Goal: Task Accomplishment & Management: Manage account settings

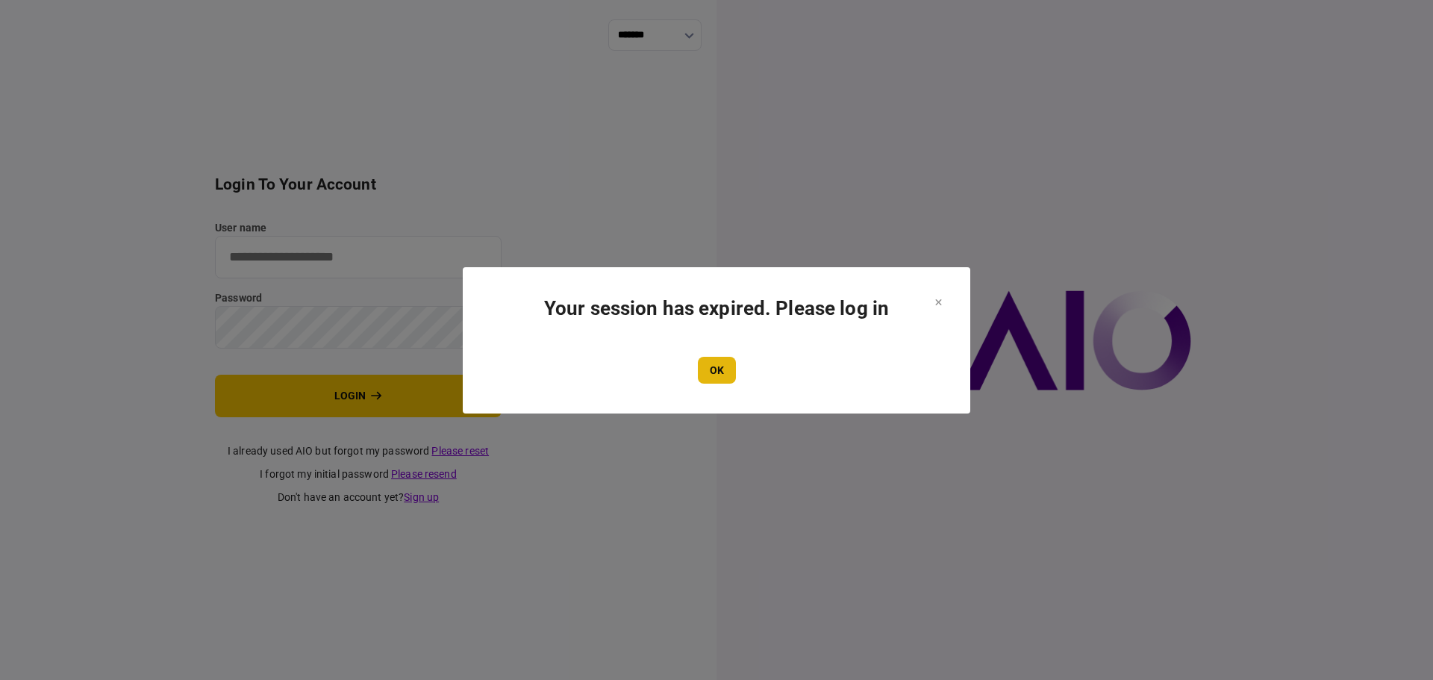
type input "****"
click at [725, 363] on button "OK" at bounding box center [717, 370] width 38 height 27
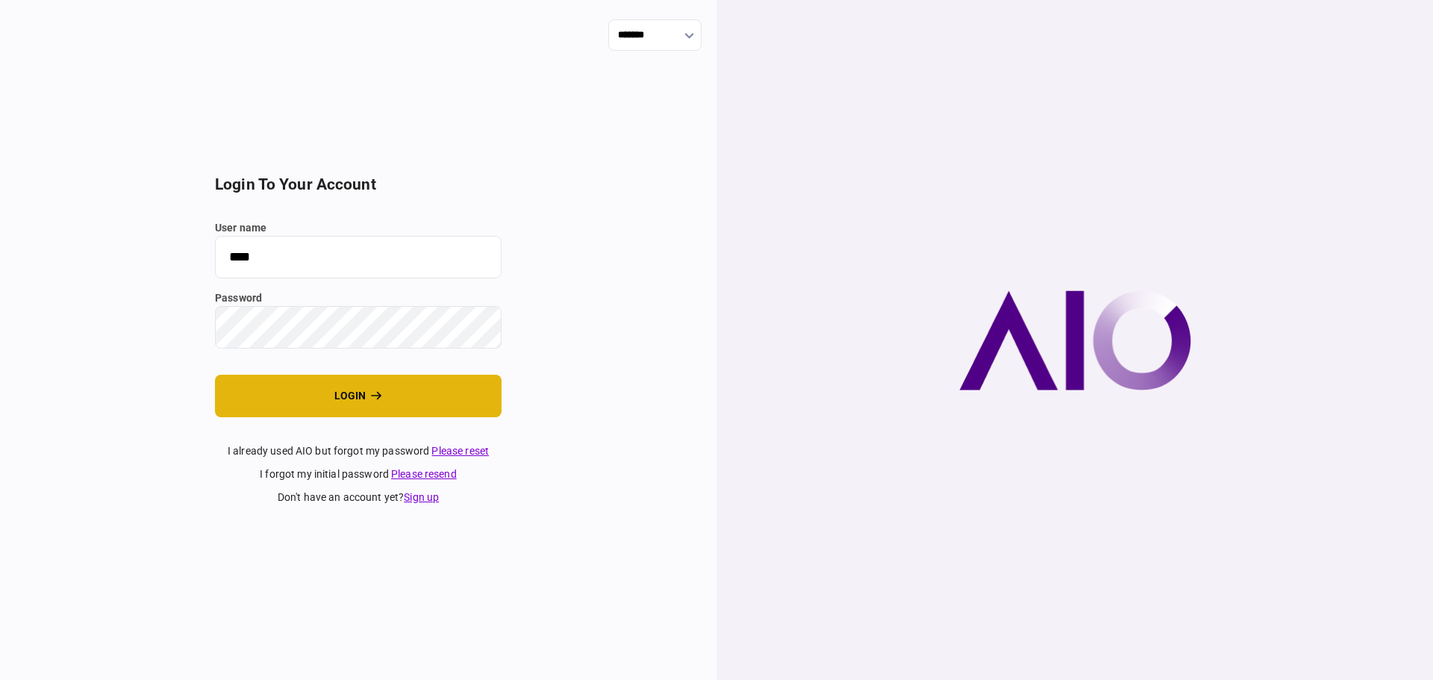
click at [364, 397] on button "login" at bounding box center [358, 396] width 287 height 43
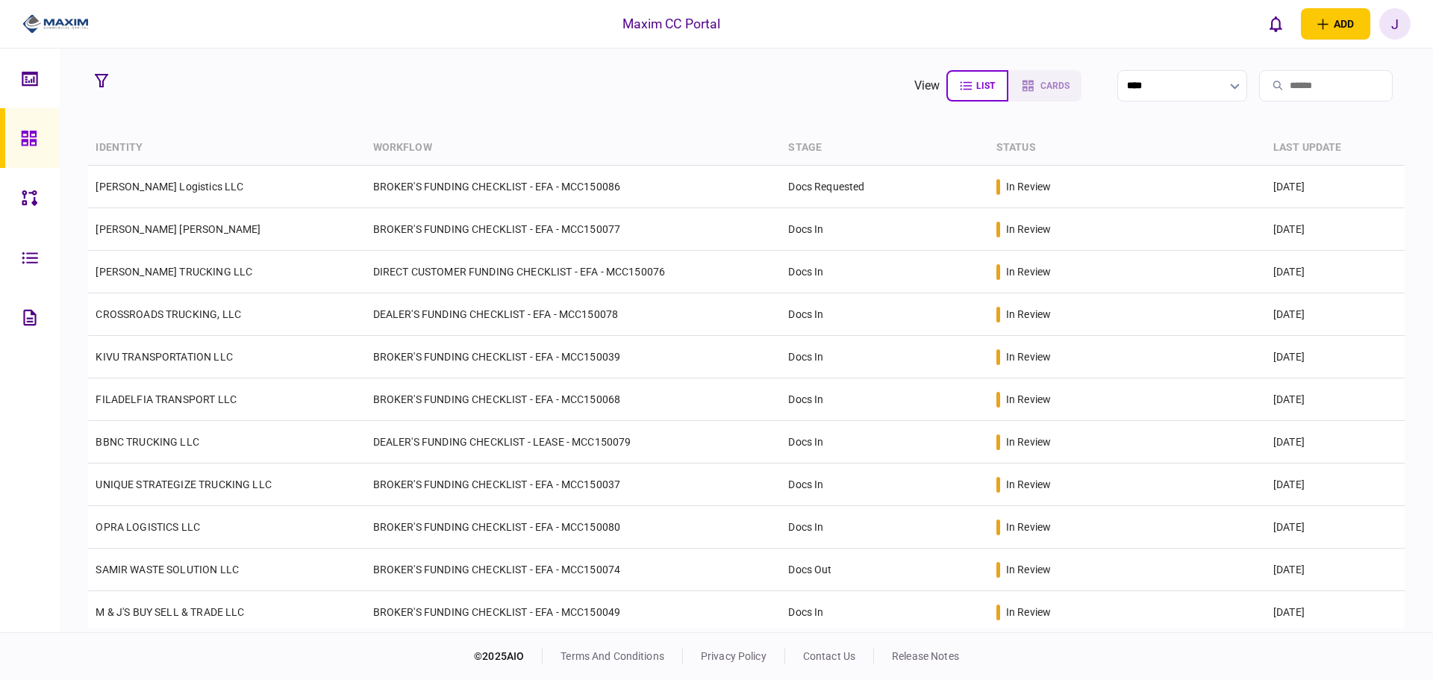
click at [584, 122] on section "view list cards **** Type clear Business Individual documents status clear wait…" at bounding box center [746, 339] width 1373 height 583
drag, startPoint x: 81, startPoint y: 133, endPoint x: 356, endPoint y: 108, distance: 275.7
click at [348, 135] on section "view list cards **** Type clear Business Individual documents status clear wait…" at bounding box center [746, 339] width 1373 height 583
drag, startPoint x: 742, startPoint y: 27, endPoint x: 543, endPoint y: 21, distance: 198.6
click at [543, 21] on div "Maxim CC Portal add business identity individual identity J J Juan Guevara juan…" at bounding box center [716, 24] width 1433 height 48
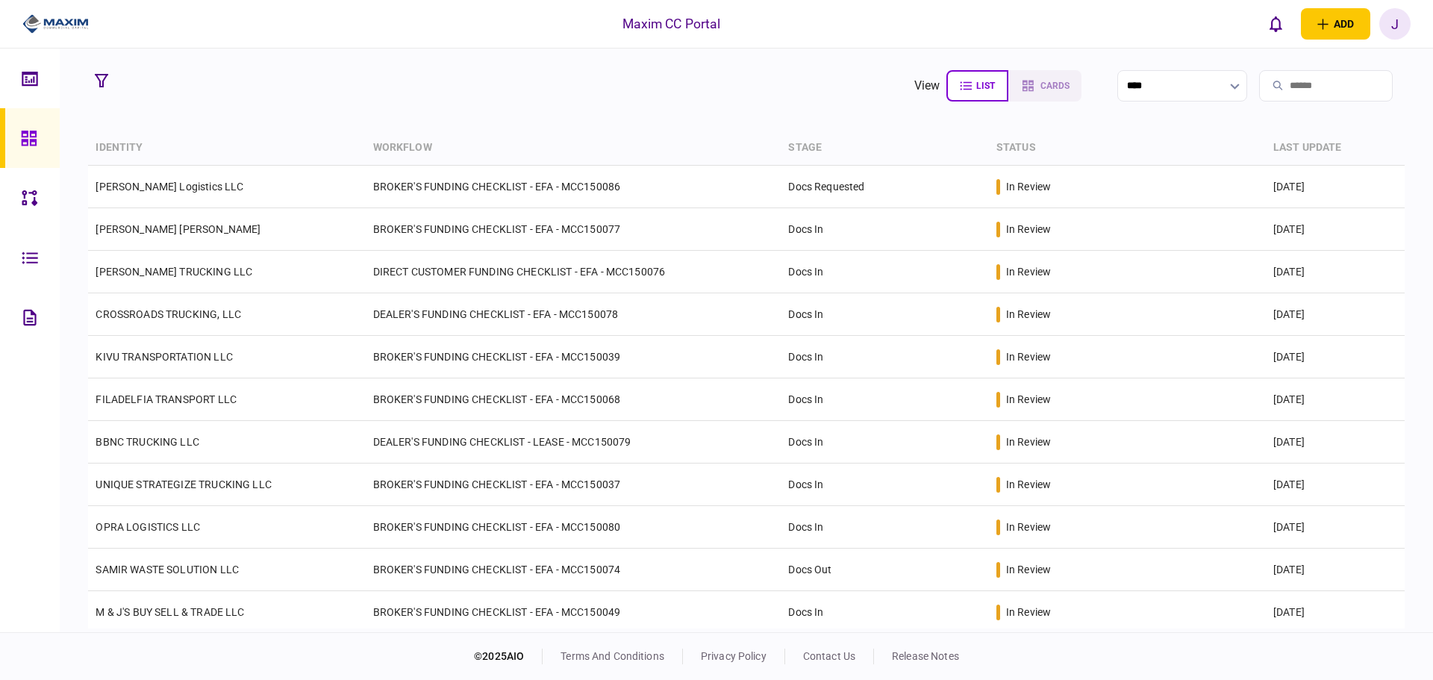
click at [642, 60] on section "view list cards **** Type clear Business Individual documents status clear wait…" at bounding box center [746, 339] width 1373 height 583
click at [700, 107] on section "view list cards **** Type clear Business Individual documents status clear wait…" at bounding box center [746, 339] width 1373 height 583
drag, startPoint x: 855, startPoint y: 148, endPoint x: 185, endPoint y: 124, distance: 670.4
click at [91, 148] on tr "identity workflow stage status last update" at bounding box center [745, 148] width 1315 height 35
click at [267, 108] on section "view list cards **** Type clear Business Individual documents status clear wait…" at bounding box center [746, 339] width 1373 height 583
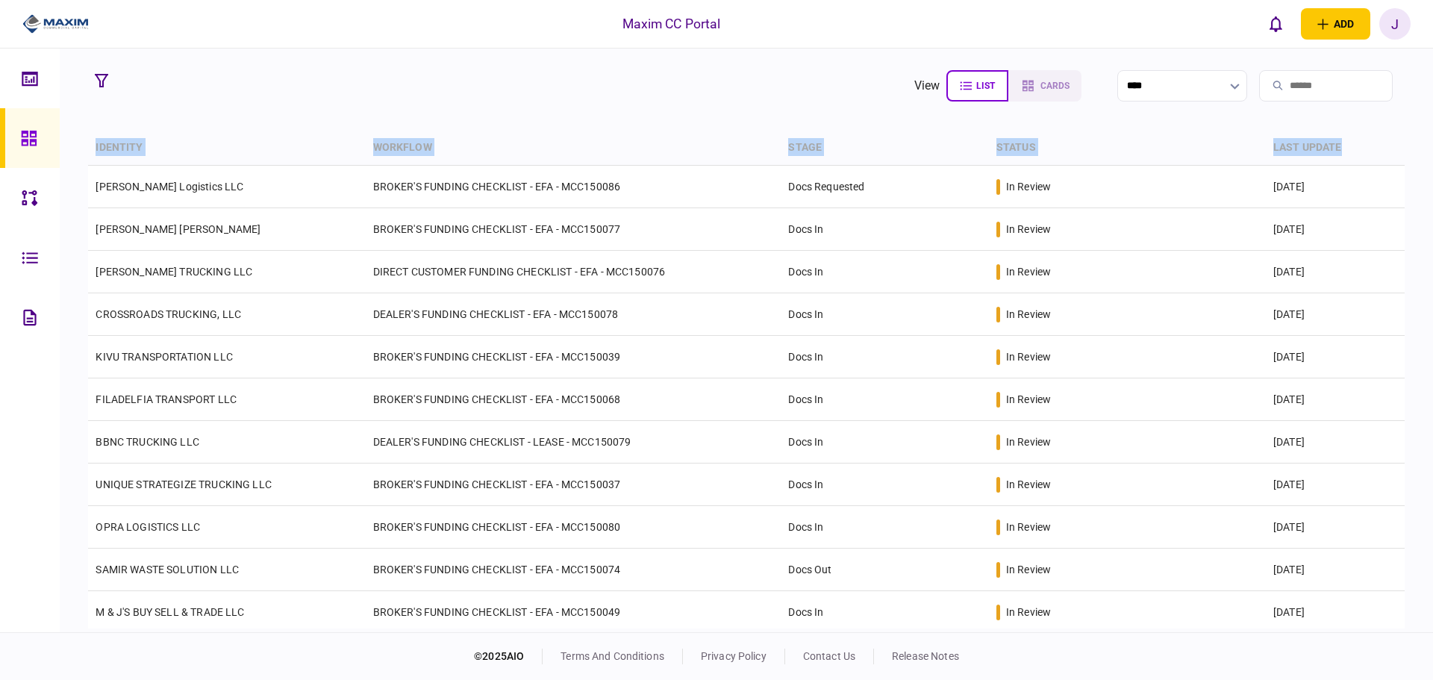
drag, startPoint x: 1351, startPoint y: 148, endPoint x: 73, endPoint y: 137, distance: 1278.1
click at [73, 137] on section "view list cards **** Type clear Business Individual documents status clear wait…" at bounding box center [746, 339] width 1373 height 583
click at [436, 93] on section "view list cards ****" at bounding box center [745, 85] width 1315 height 37
drag, startPoint x: 1353, startPoint y: 149, endPoint x: 92, endPoint y: 134, distance: 1261.0
click at [85, 136] on section "view list cards **** Type clear Business Individual documents status clear wait…" at bounding box center [746, 339] width 1373 height 583
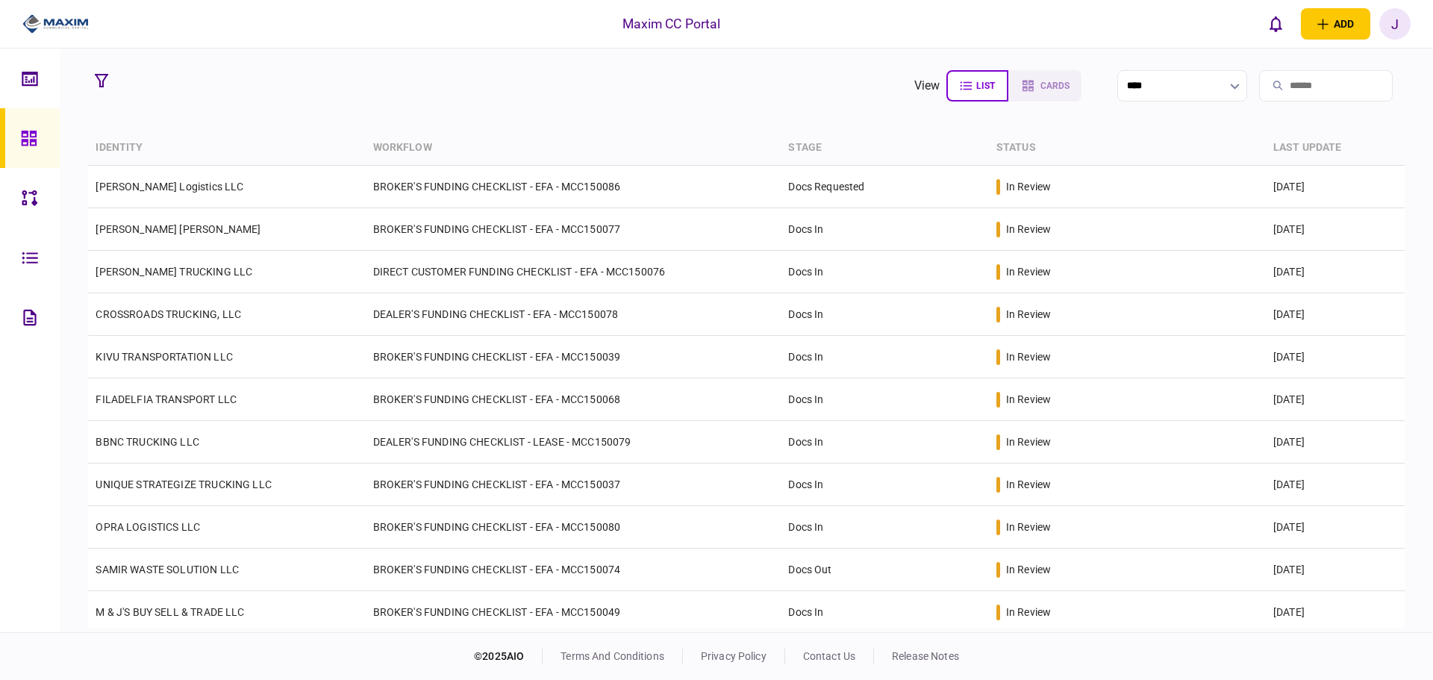
click at [397, 104] on section "view list cards **** Type clear Business Individual documents status clear wait…" at bounding box center [746, 339] width 1373 height 583
drag, startPoint x: 1354, startPoint y: 145, endPoint x: 91, endPoint y: 142, distance: 1263.2
click at [91, 142] on tr "identity workflow stage status last update" at bounding box center [745, 148] width 1315 height 35
click at [225, 102] on section "view list cards ****" at bounding box center [745, 85] width 1315 height 37
click at [145, 84] on section "view list cards ****" at bounding box center [745, 85] width 1315 height 37
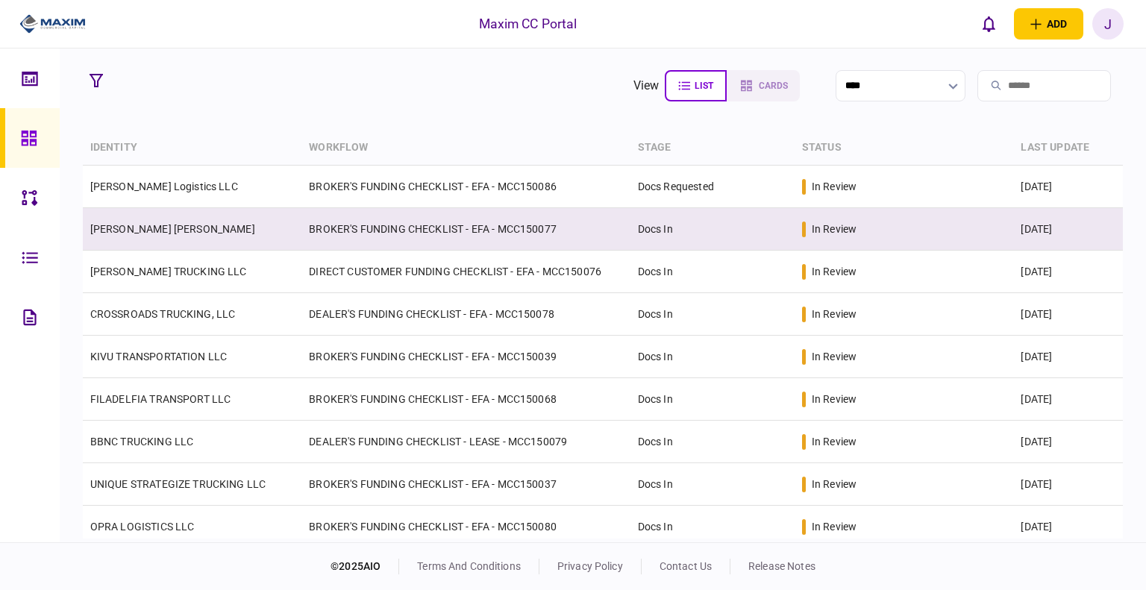
click at [181, 233] on link "[PERSON_NAME] [PERSON_NAME]" at bounding box center [172, 229] width 165 height 12
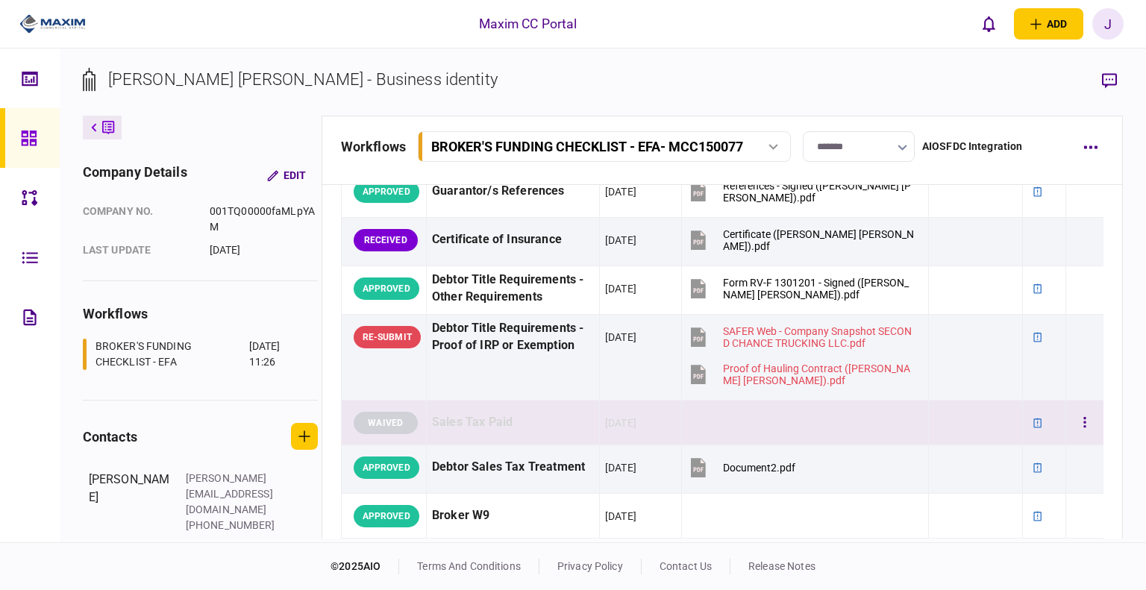
scroll to position [597, 0]
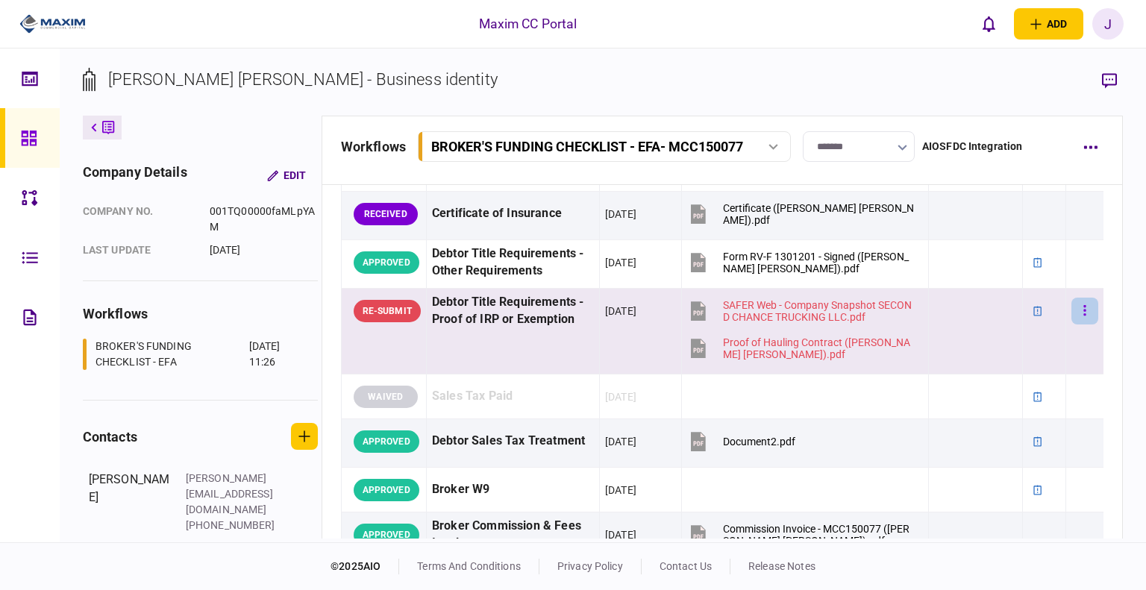
click at [1071, 310] on button "button" at bounding box center [1084, 311] width 27 height 27
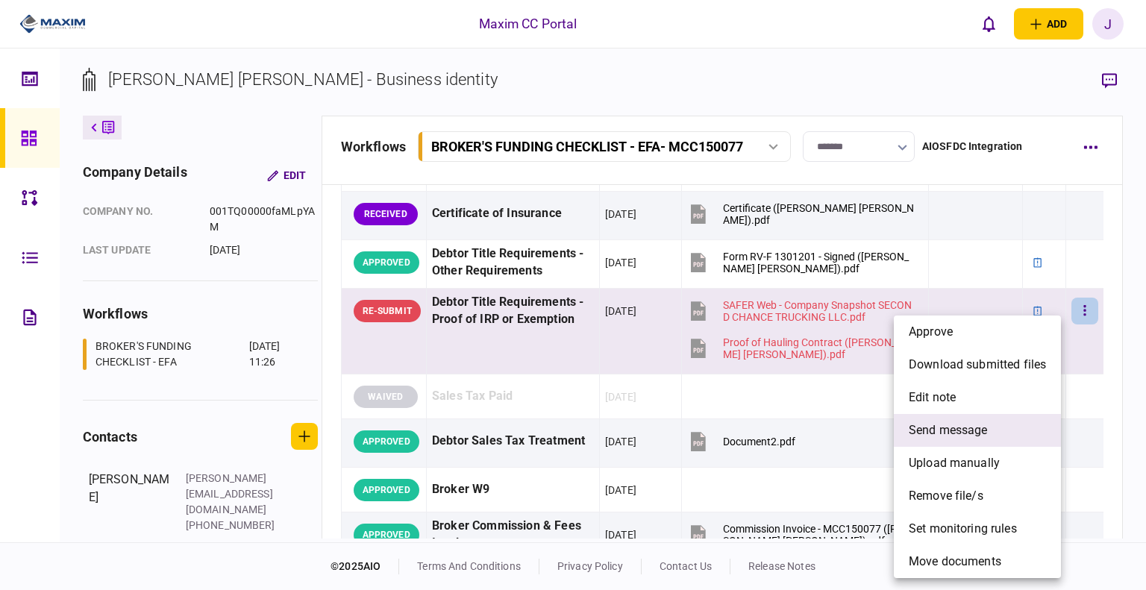
click at [961, 432] on span "send message" at bounding box center [948, 431] width 79 height 18
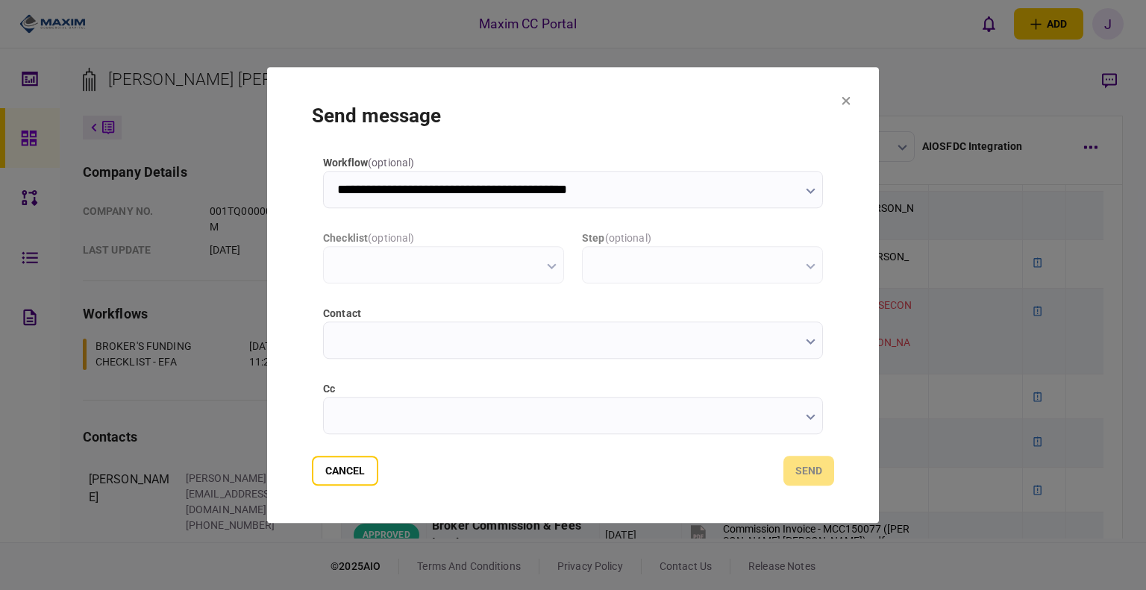
scroll to position [0, 0]
type input "**********"
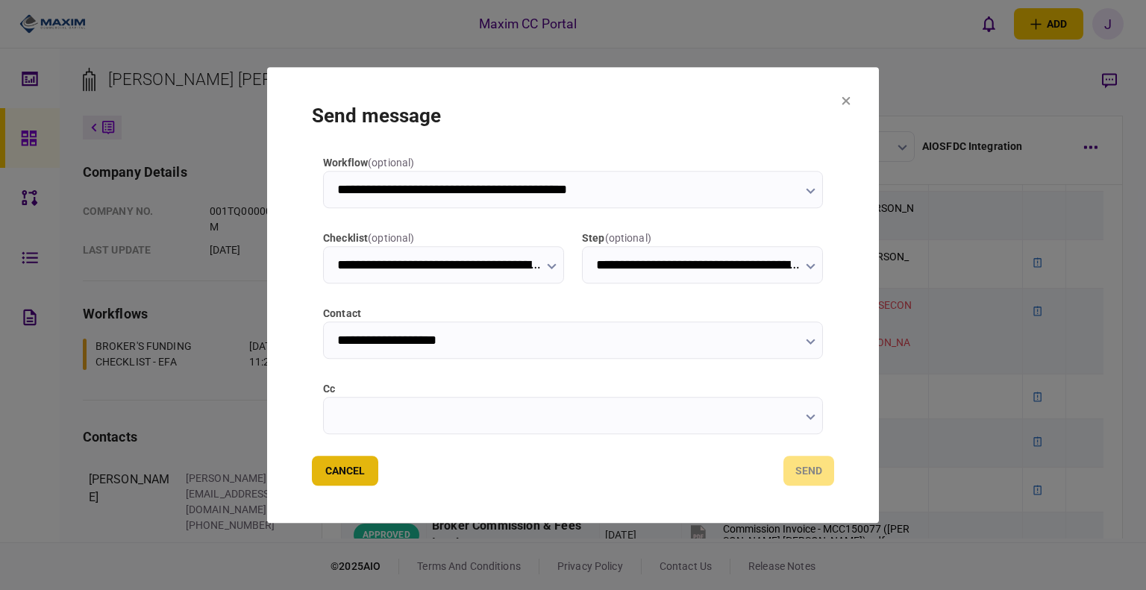
click at [342, 465] on button "Cancel" at bounding box center [345, 471] width 66 height 30
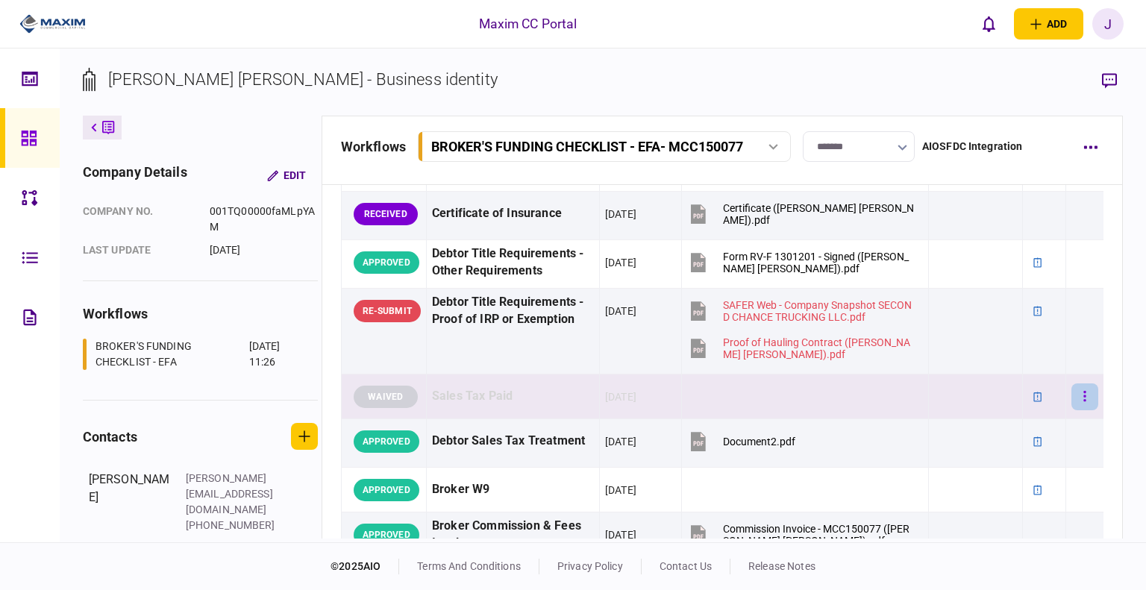
click at [1071, 397] on button "button" at bounding box center [1084, 396] width 27 height 27
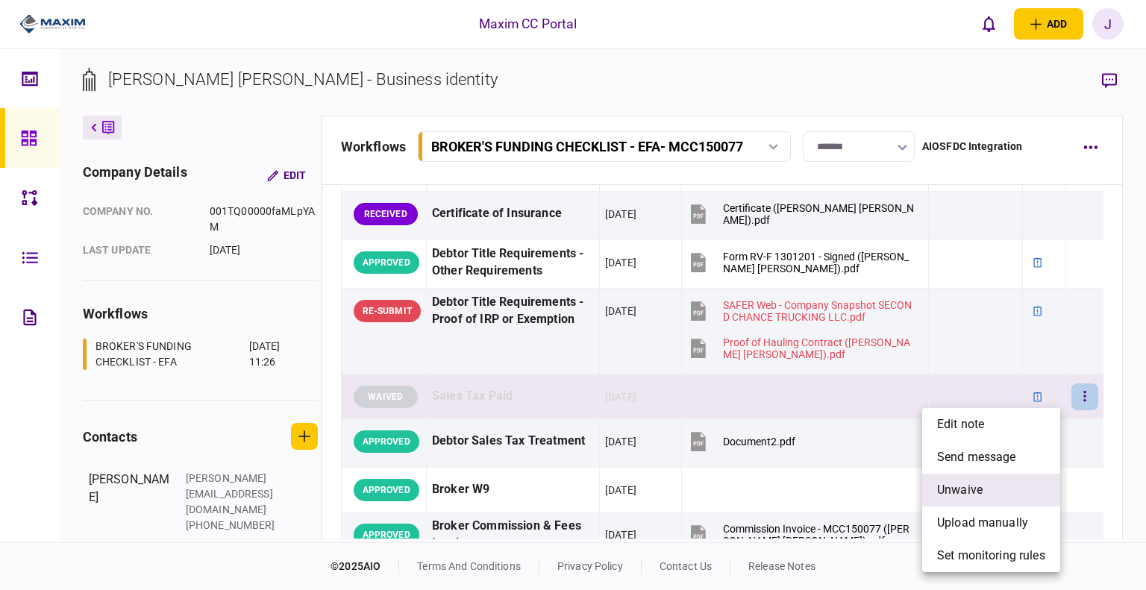
click at [986, 492] on li "unwaive" at bounding box center [991, 490] width 138 height 33
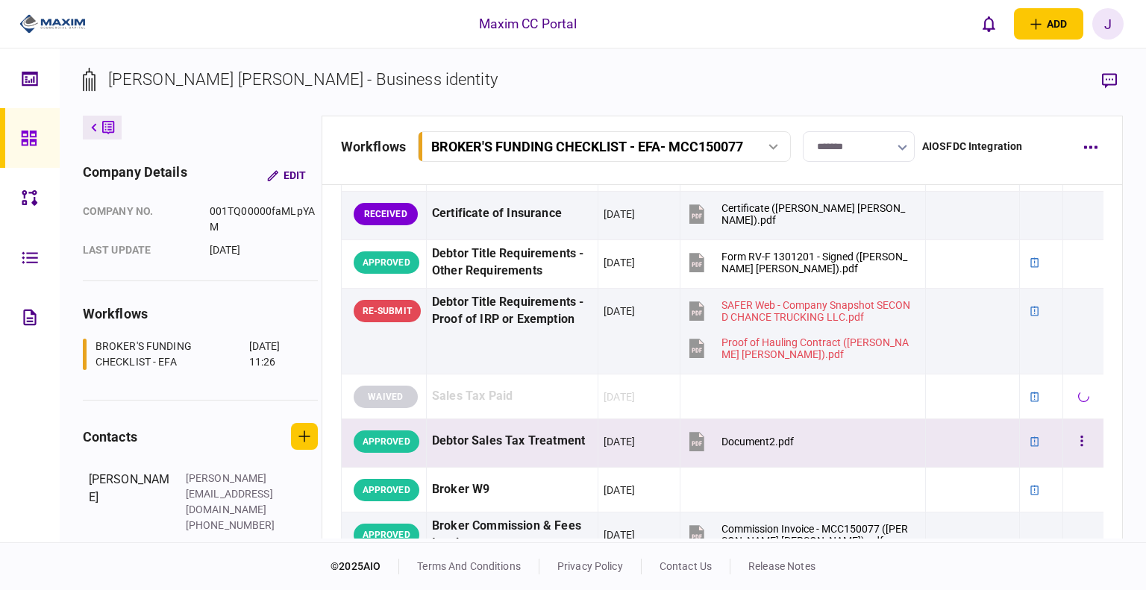
scroll to position [597, 0]
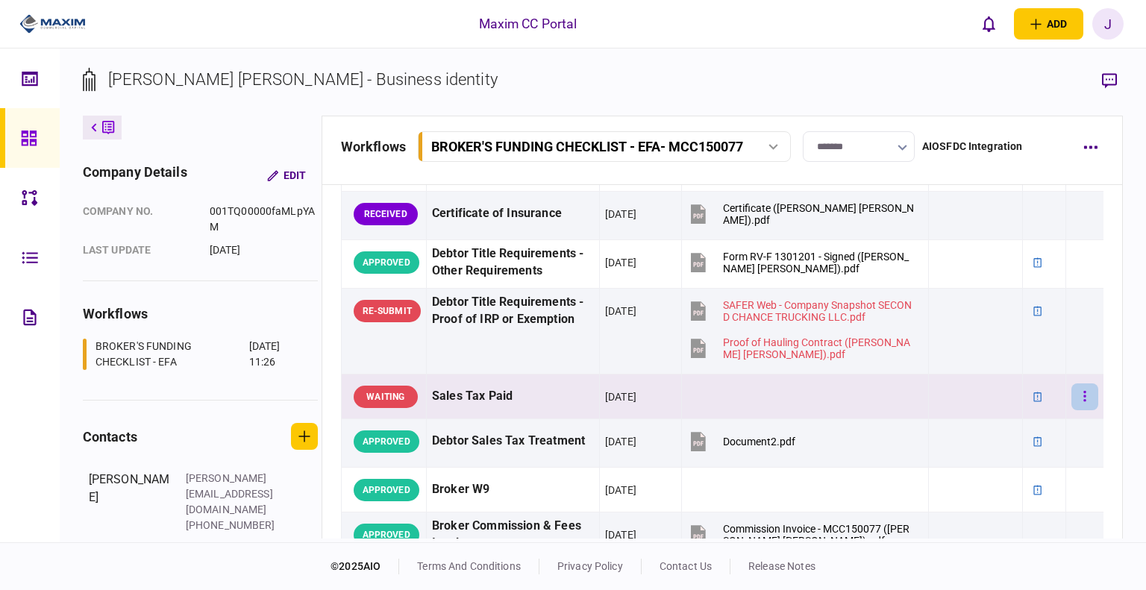
click at [1080, 396] on button "button" at bounding box center [1084, 396] width 27 height 27
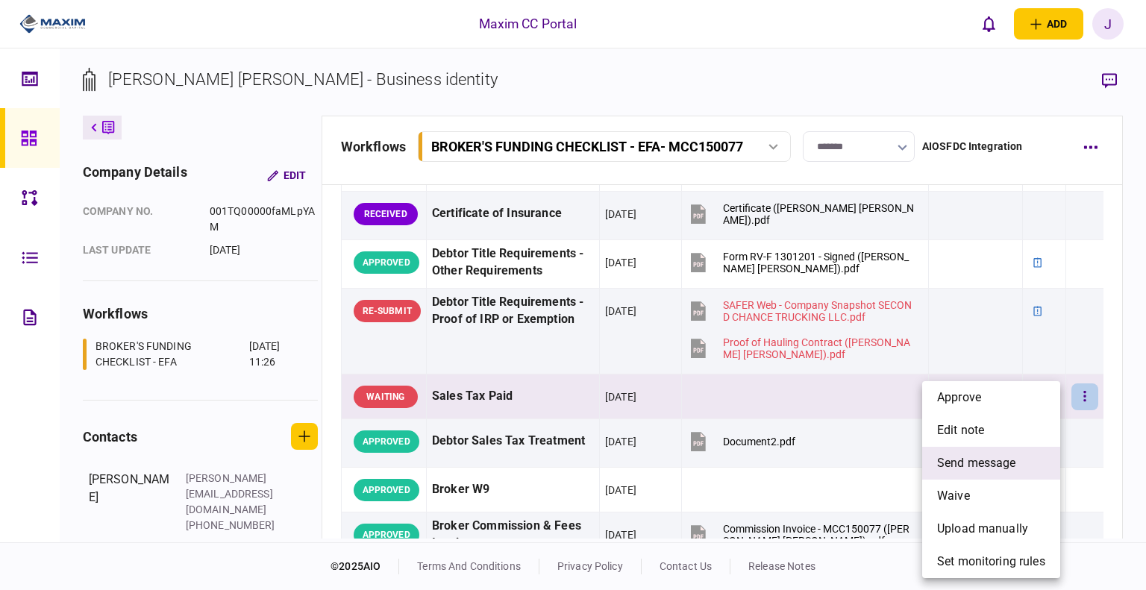
click at [1008, 473] on li "send message" at bounding box center [991, 463] width 138 height 33
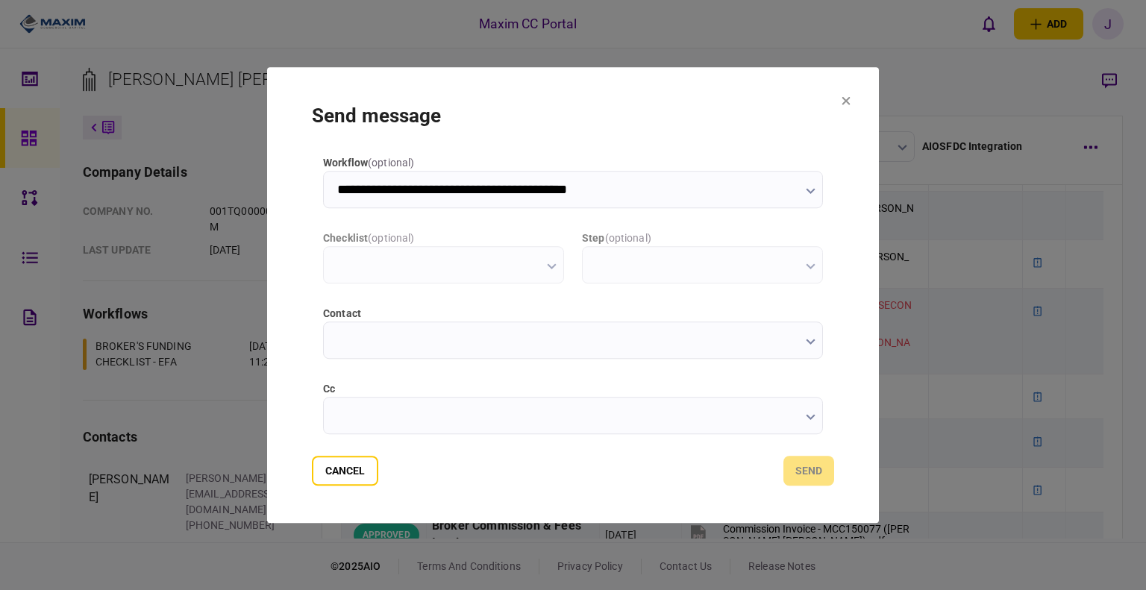
scroll to position [0, 0]
type input "**********"
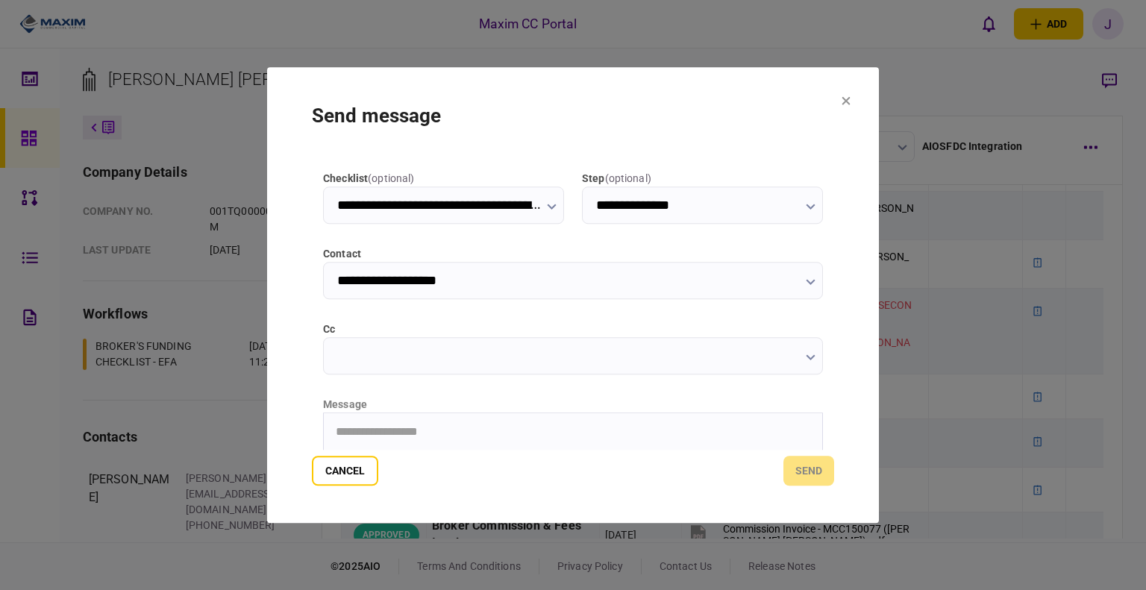
scroll to position [149, 0]
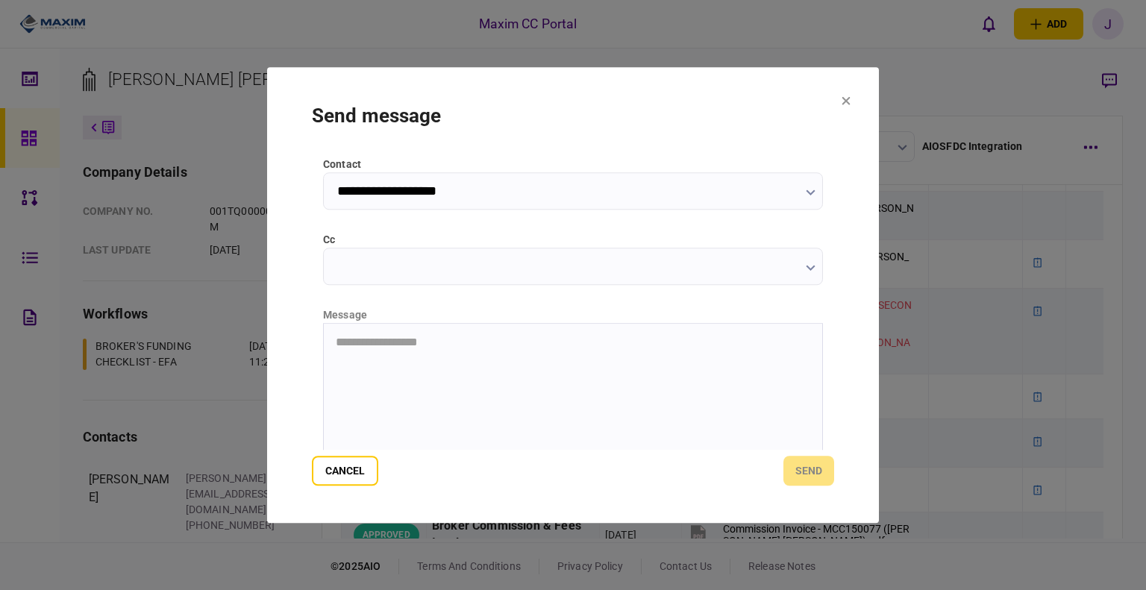
click at [364, 361] on html "**********" at bounding box center [573, 342] width 498 height 38
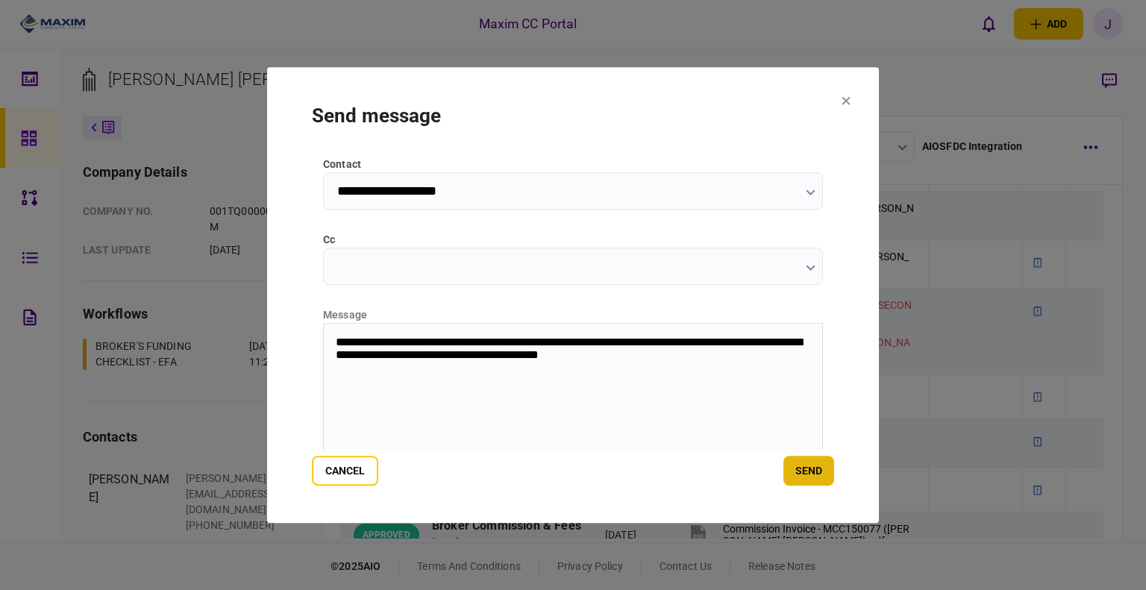
click at [811, 480] on button "send" at bounding box center [808, 471] width 51 height 30
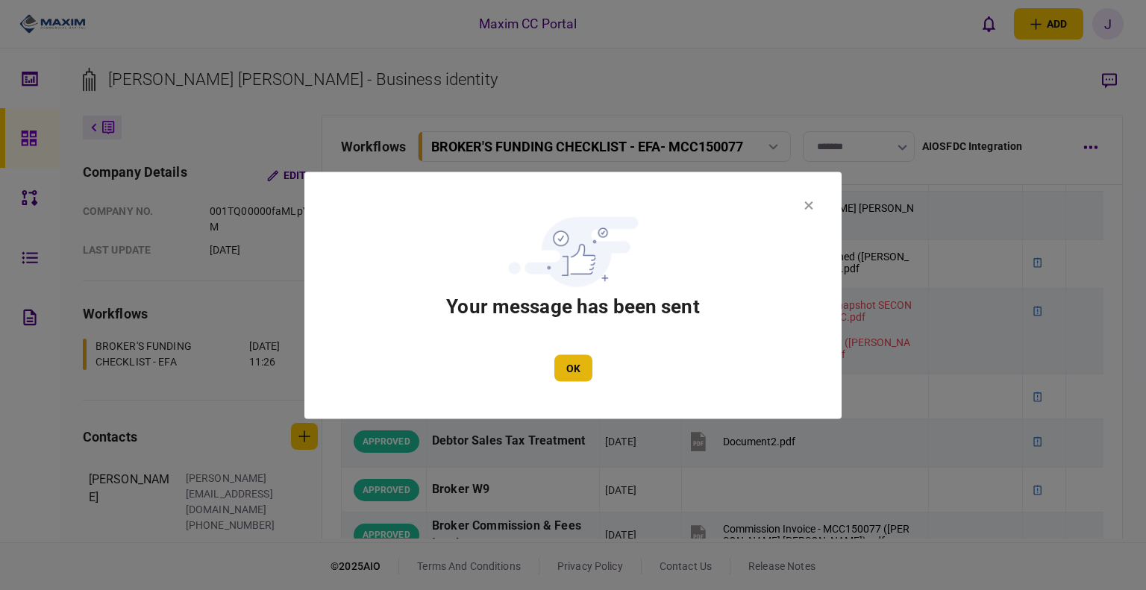
click at [568, 375] on button "OK" at bounding box center [573, 367] width 38 height 27
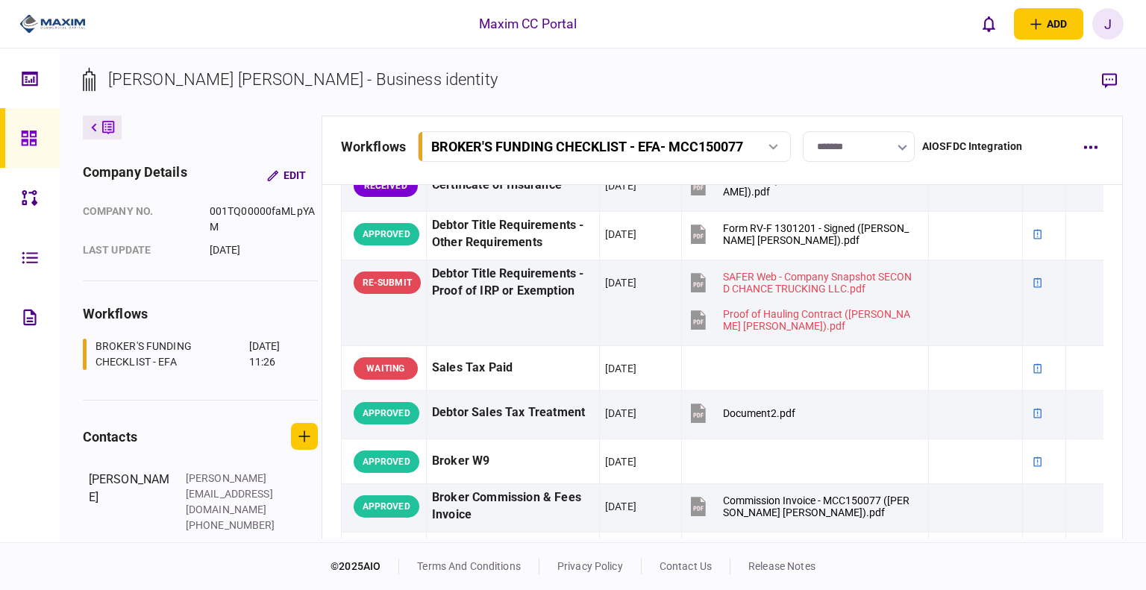
scroll to position [434, 0]
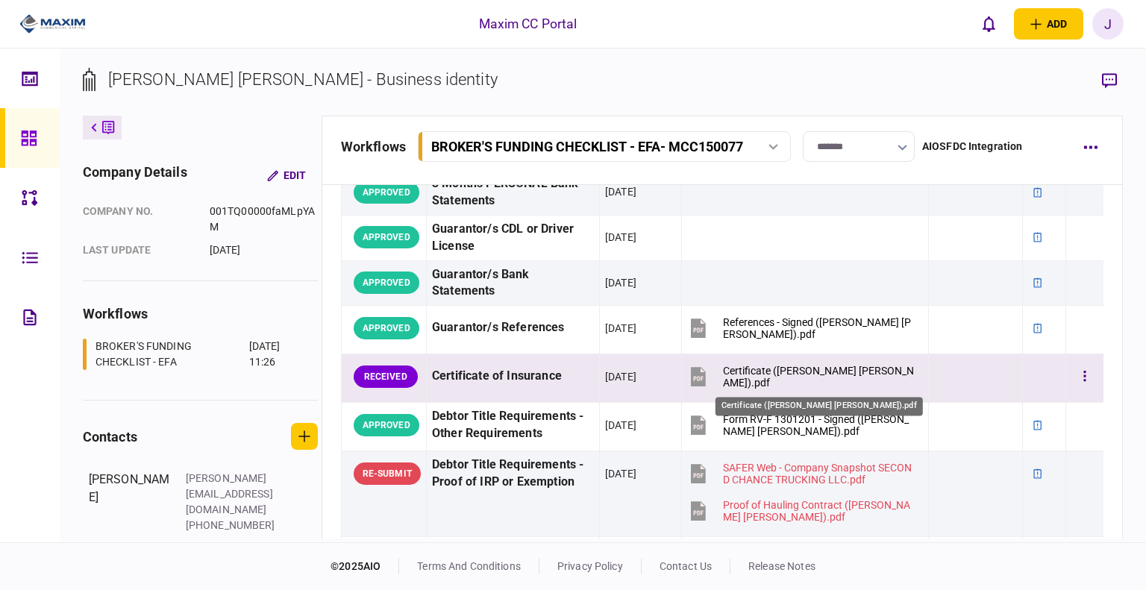
click at [752, 372] on div "Certificate (Eduardo Alexis Salvador Bonilla).pdf" at bounding box center [819, 377] width 192 height 24
click at [1084, 374] on icon "button" at bounding box center [1085, 376] width 2 height 10
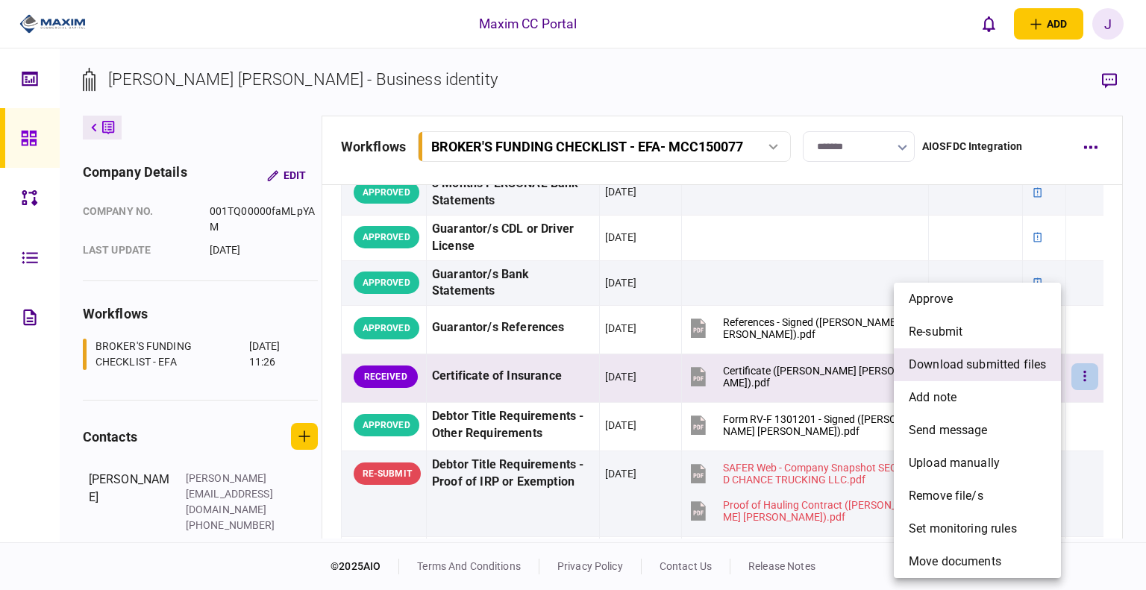
click at [979, 372] on span "download submitted files" at bounding box center [977, 365] width 137 height 18
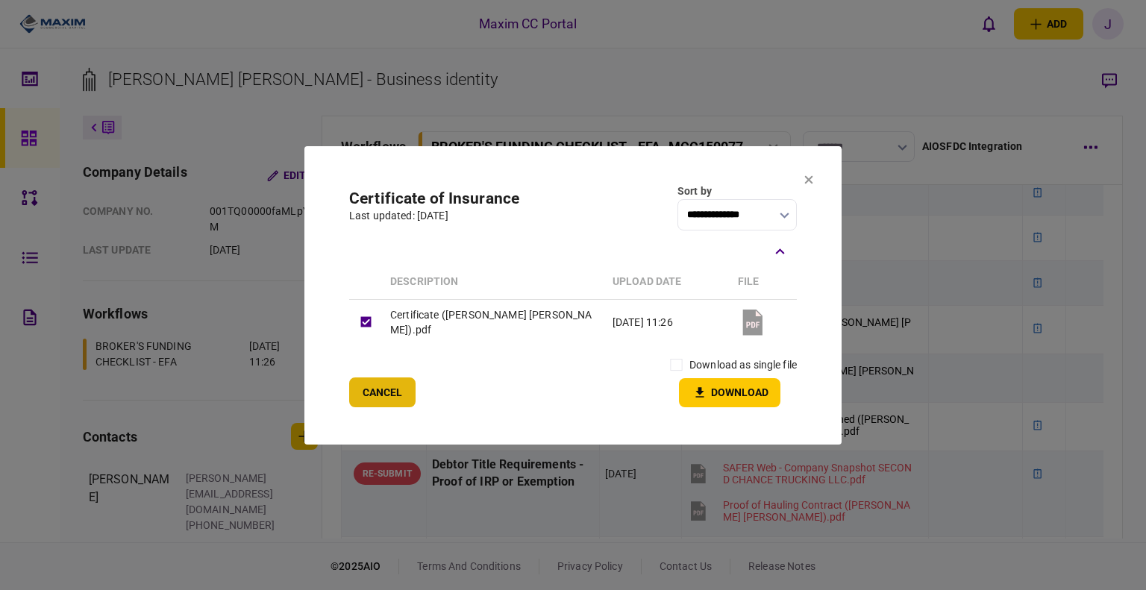
click at [399, 399] on button "Cancel" at bounding box center [382, 393] width 66 height 30
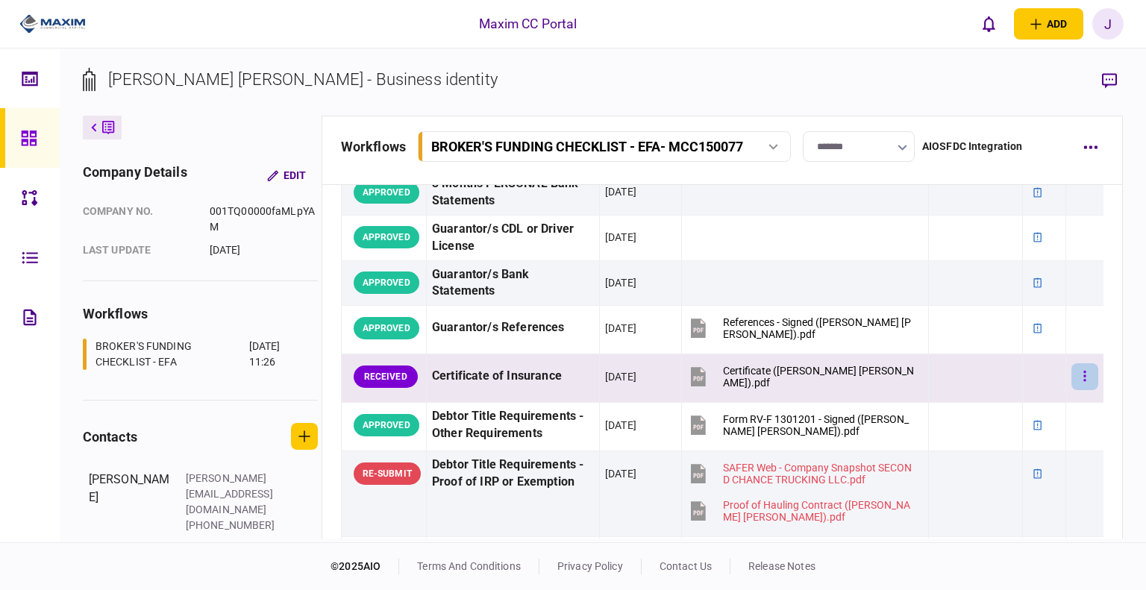
click at [1071, 381] on button "button" at bounding box center [1084, 376] width 27 height 27
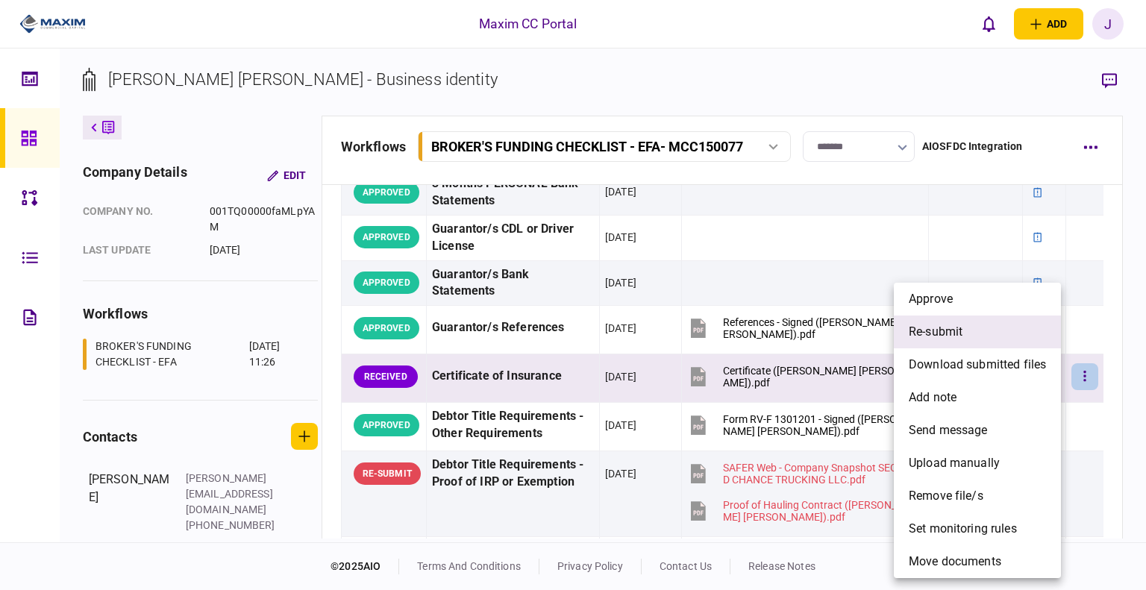
click at [964, 336] on li "re-submit" at bounding box center [977, 332] width 167 height 33
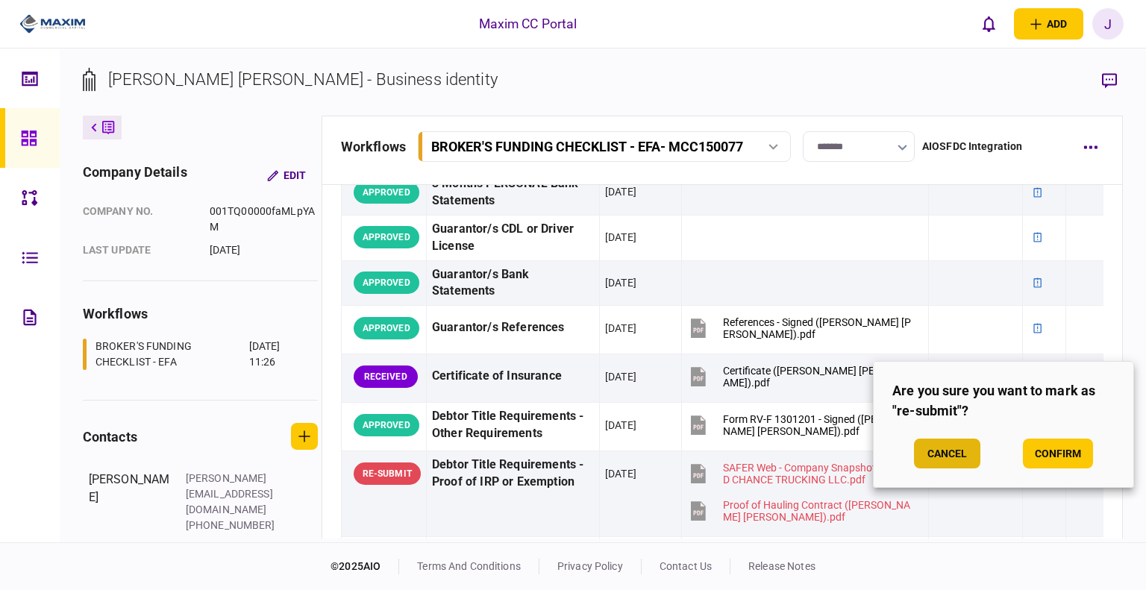
click at [956, 451] on button "Cancel" at bounding box center [947, 454] width 66 height 30
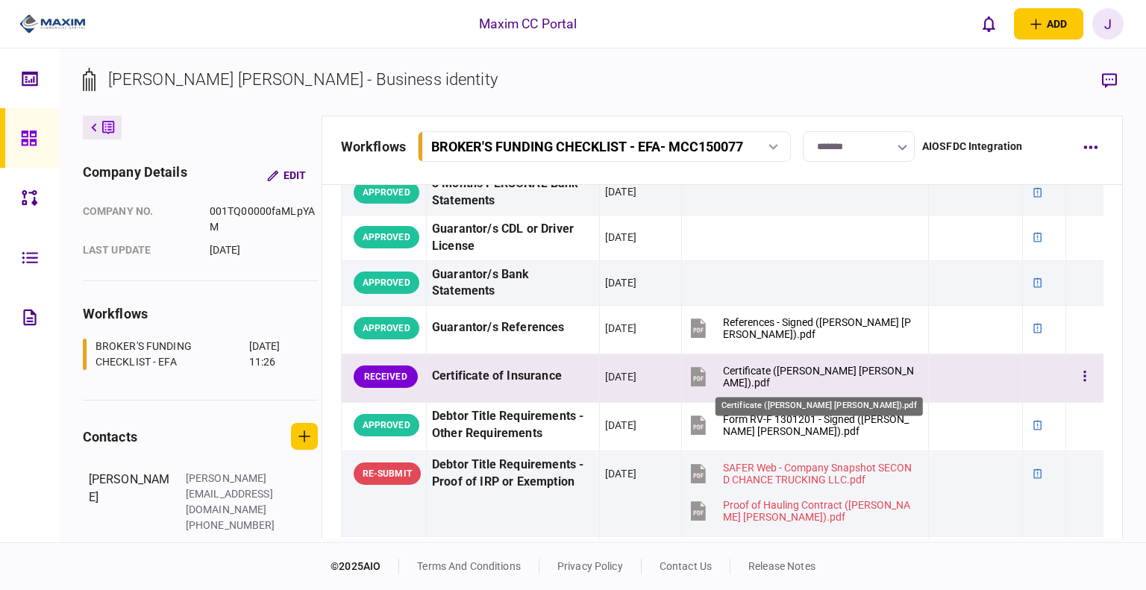
click at [753, 372] on div "Certificate (Eduardo Alexis Salvador Bonilla).pdf" at bounding box center [819, 377] width 192 height 24
click at [1082, 383] on button "button" at bounding box center [1084, 376] width 27 height 27
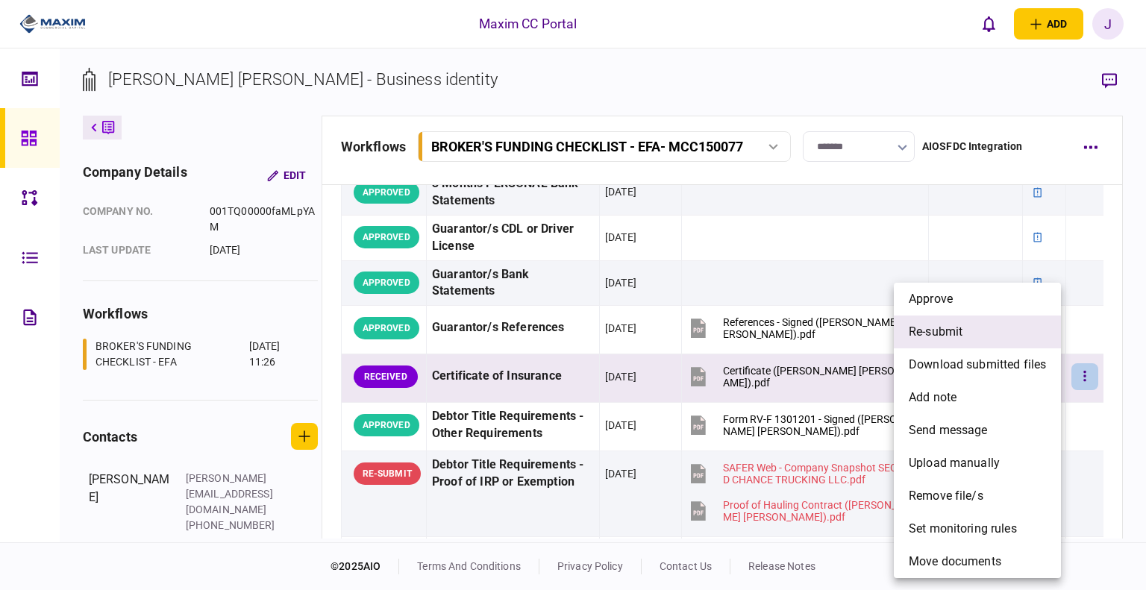
click at [964, 336] on li "re-submit" at bounding box center [977, 332] width 167 height 33
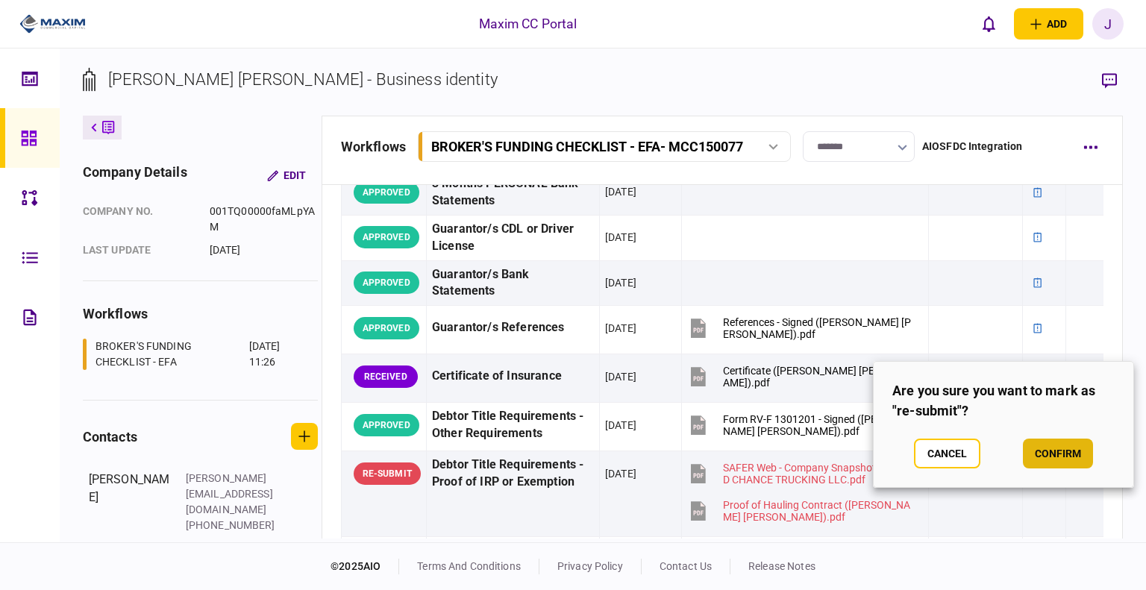
click at [1045, 444] on button "confirm" at bounding box center [1058, 454] width 70 height 30
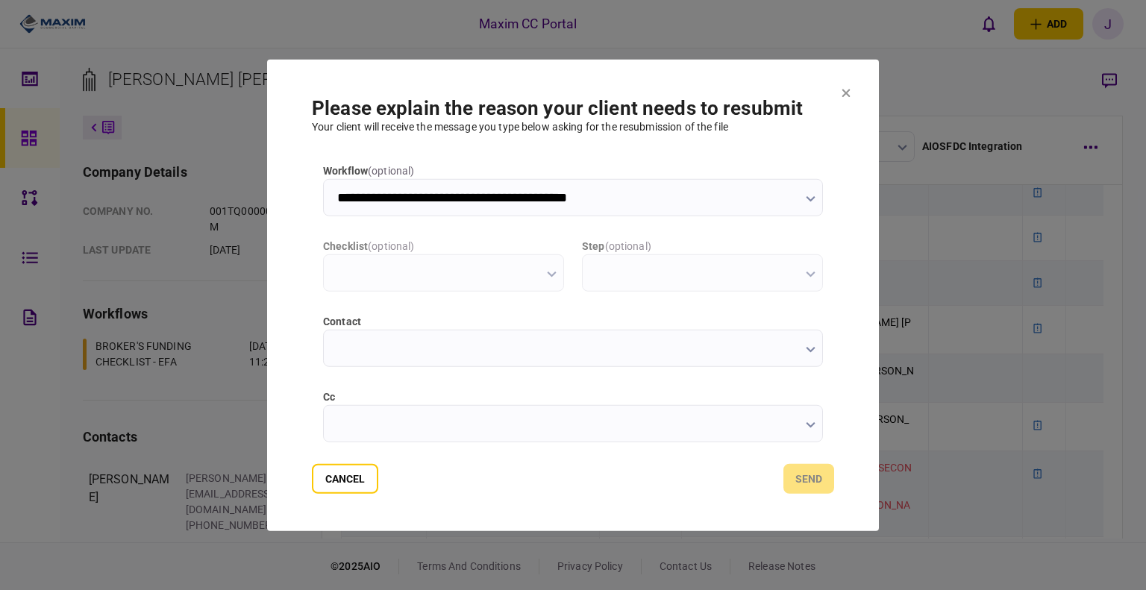
scroll to position [0, 0]
type input "**********"
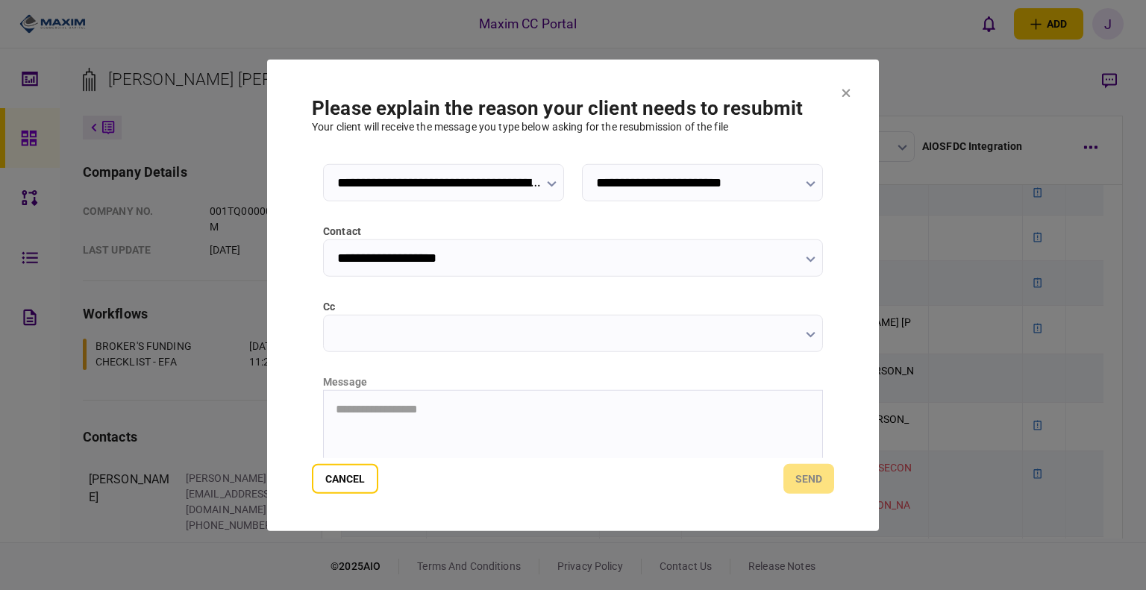
scroll to position [149, 0]
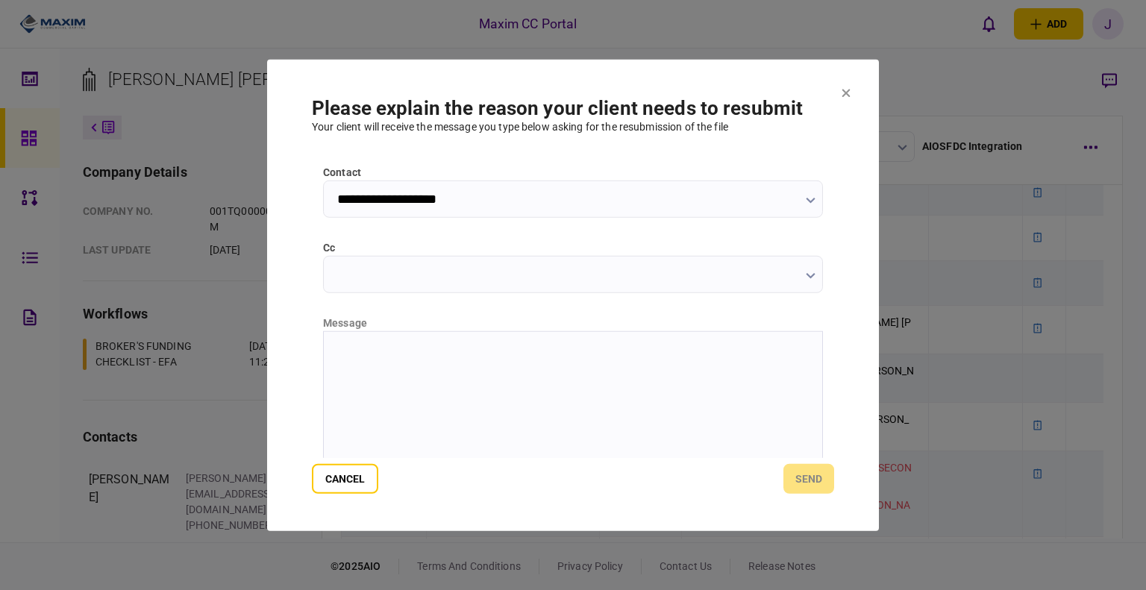
click at [406, 368] on html at bounding box center [573, 349] width 498 height 37
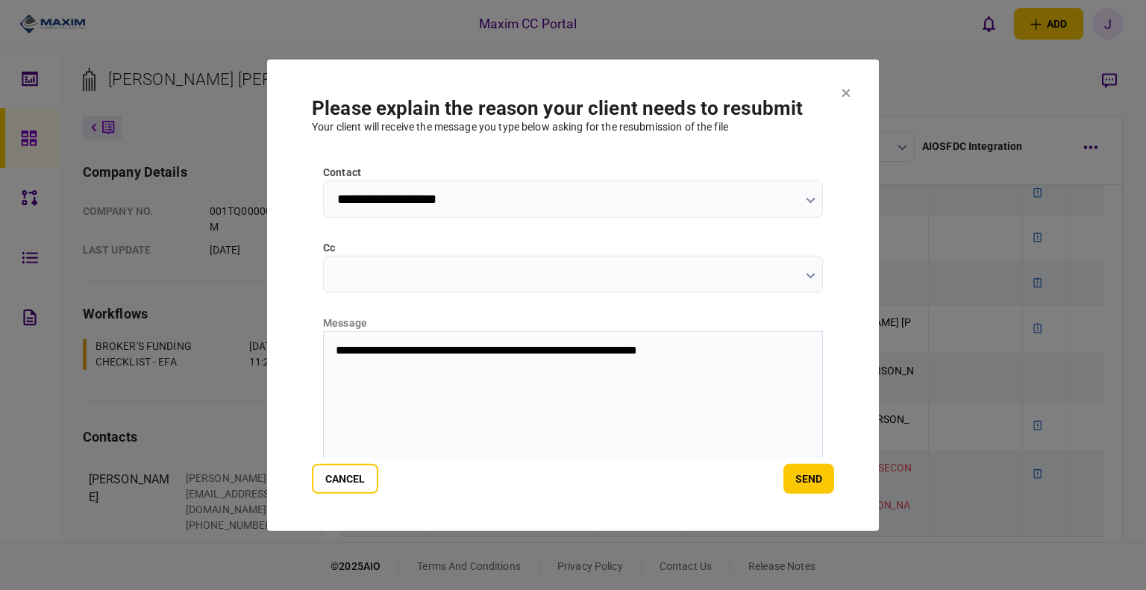
click at [816, 459] on form "**********" at bounding box center [573, 295] width 522 height 398
click at [815, 469] on button "send" at bounding box center [808, 479] width 51 height 30
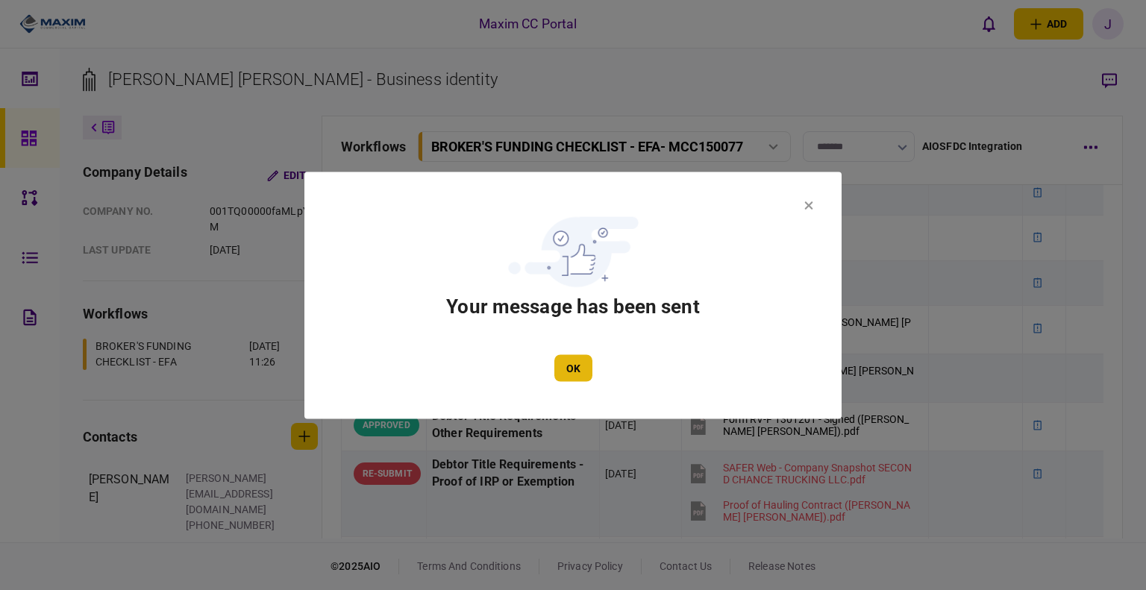
click at [582, 362] on button "OK" at bounding box center [573, 367] width 38 height 27
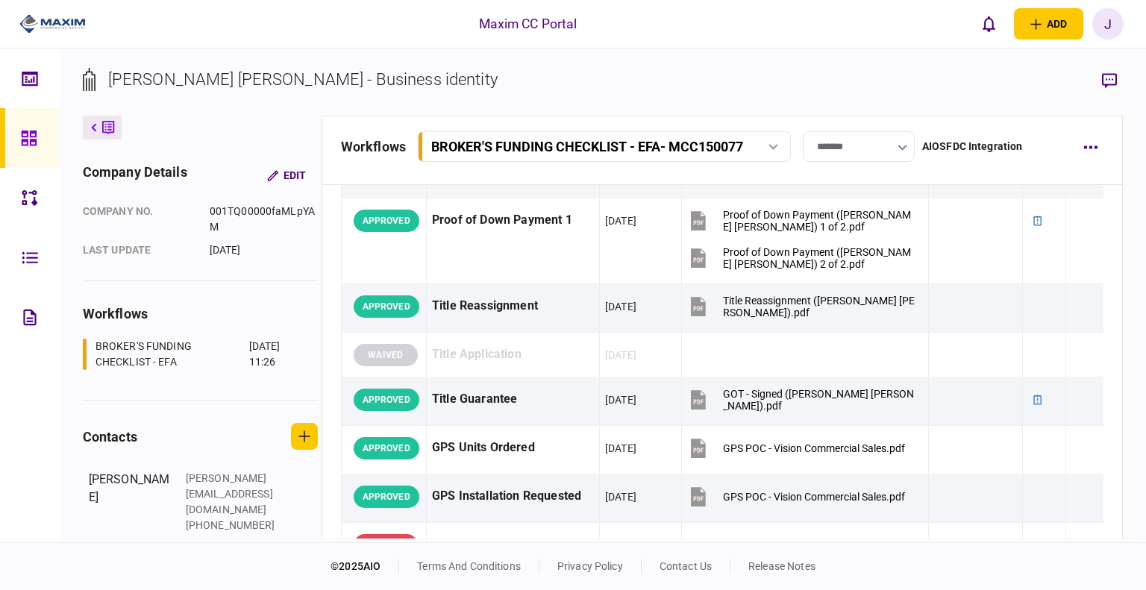
scroll to position [1330, 0]
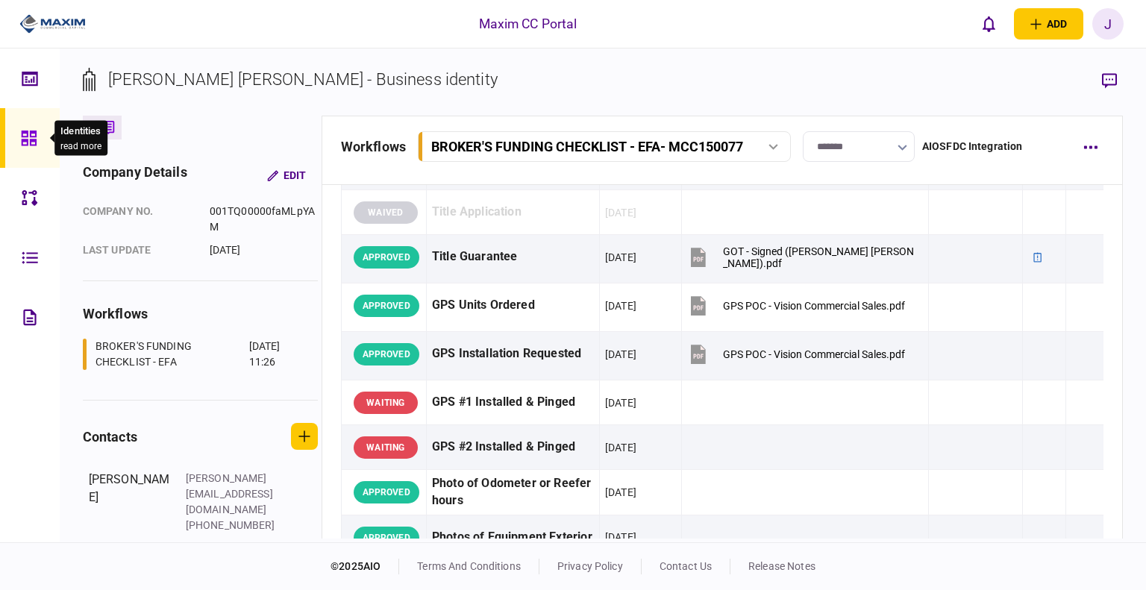
click at [32, 127] on div at bounding box center [33, 138] width 24 height 60
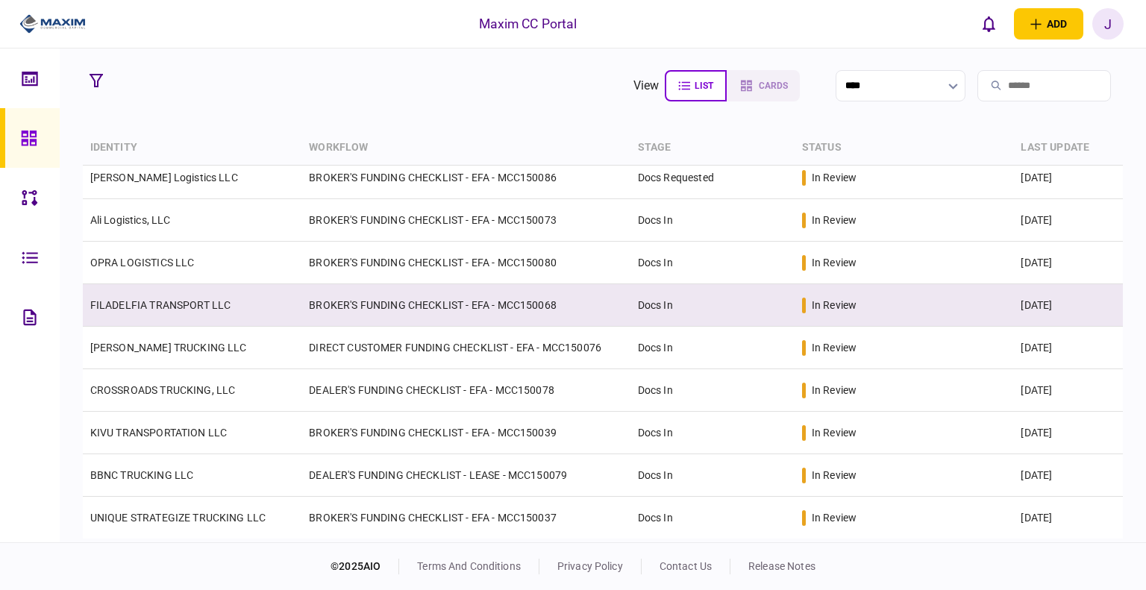
scroll to position [75, 0]
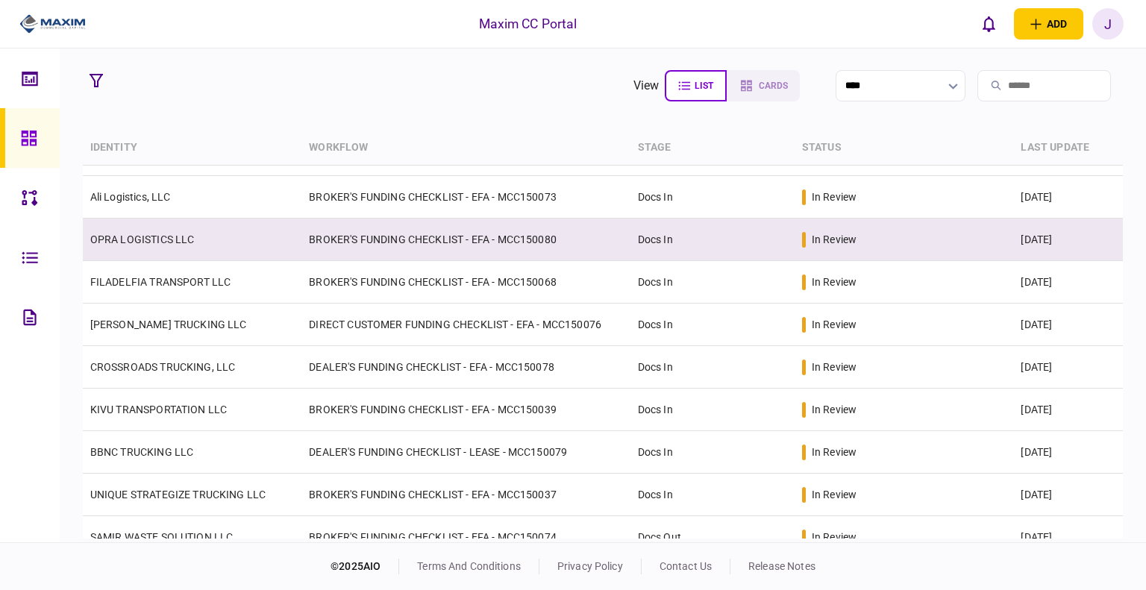
click at [116, 248] on td "OPRA LOGISTICS LLC" at bounding box center [192, 240] width 219 height 43
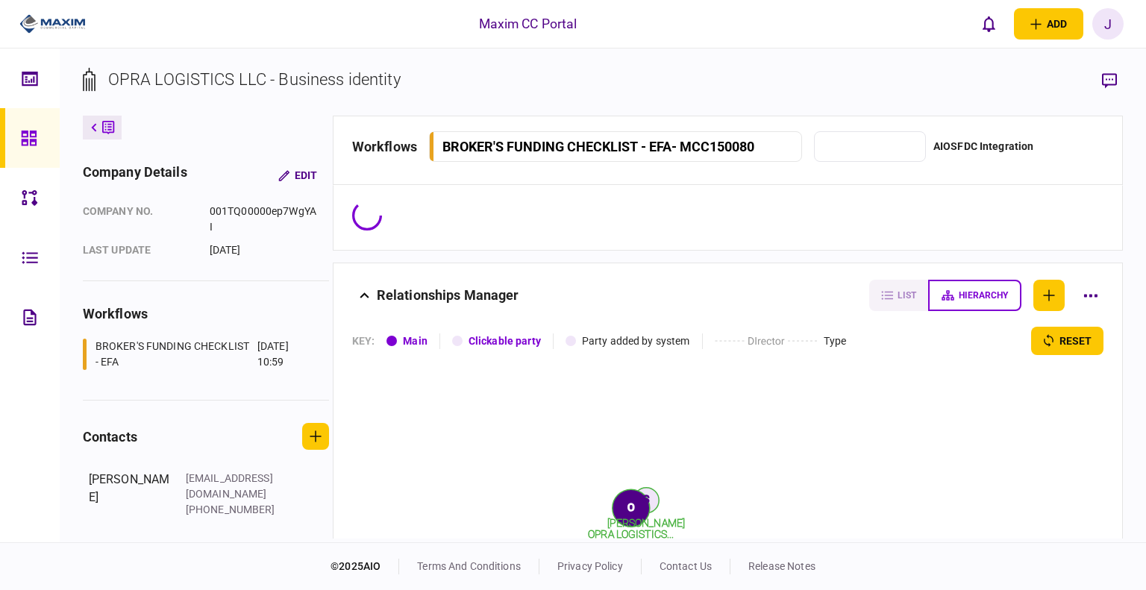
type input "*******"
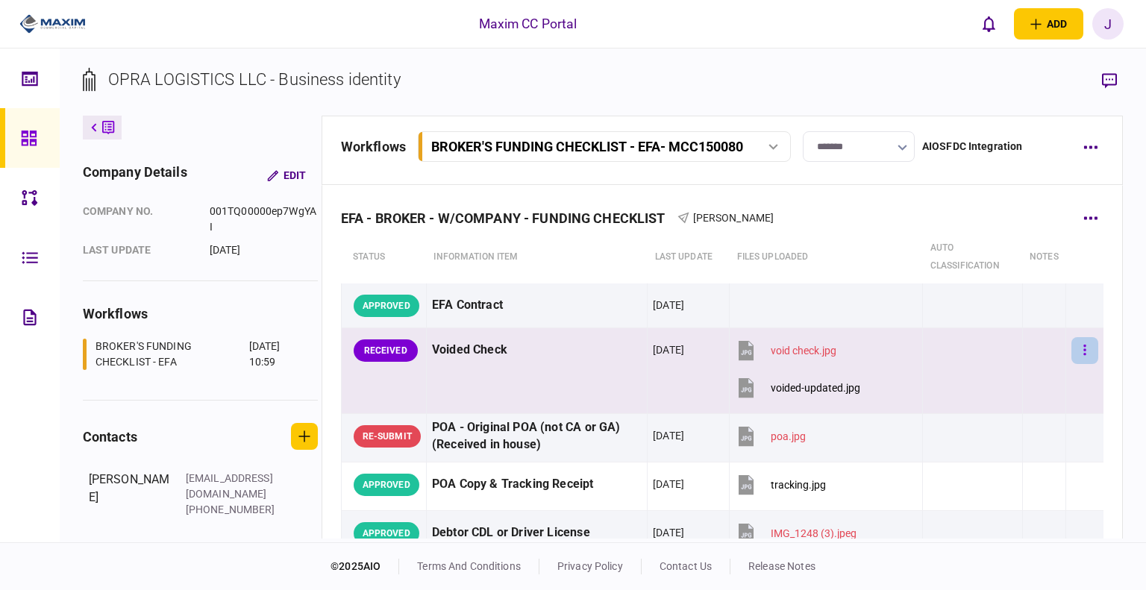
click at [1076, 347] on button "button" at bounding box center [1084, 350] width 27 height 27
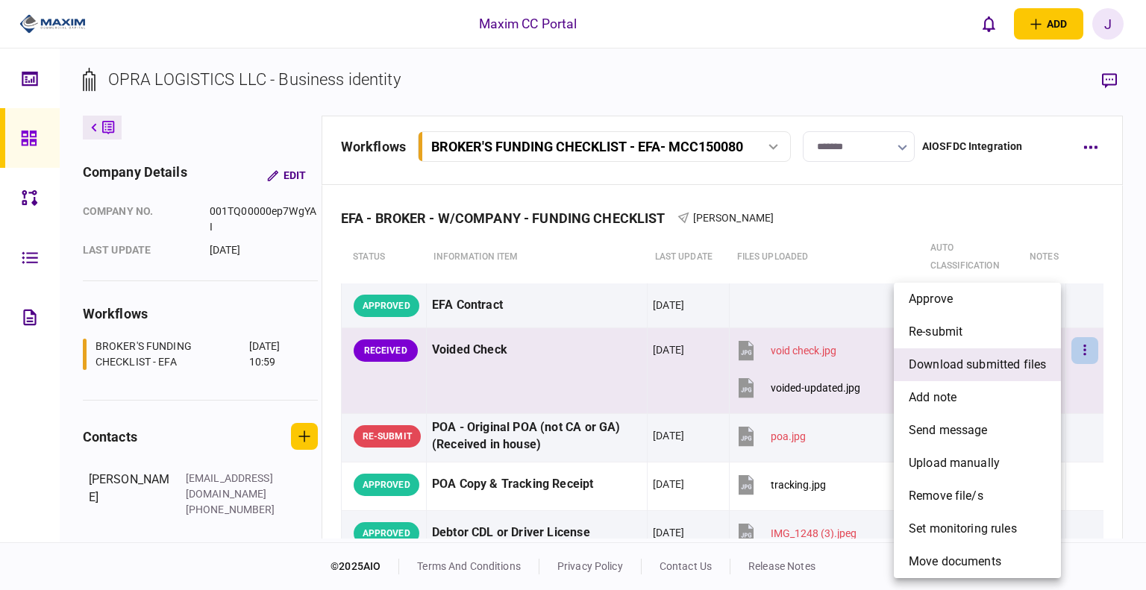
click at [1006, 362] on span "download submitted files" at bounding box center [977, 365] width 137 height 18
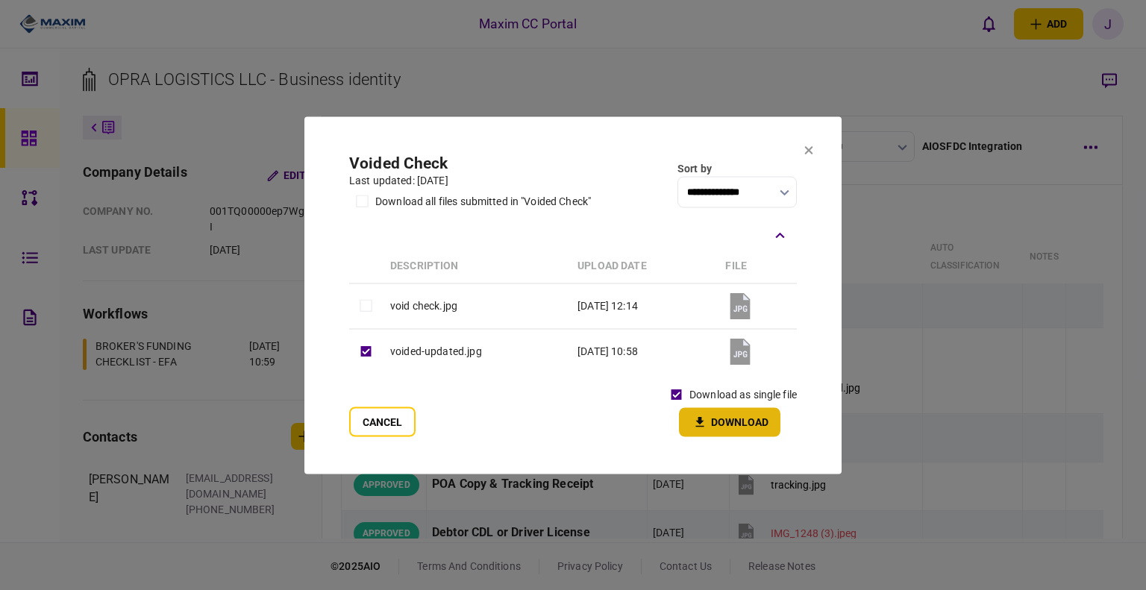
click at [733, 428] on button "Download" at bounding box center [729, 421] width 101 height 29
click at [797, 147] on section "**********" at bounding box center [572, 294] width 537 height 357
click at [805, 151] on icon at bounding box center [808, 149] width 9 height 9
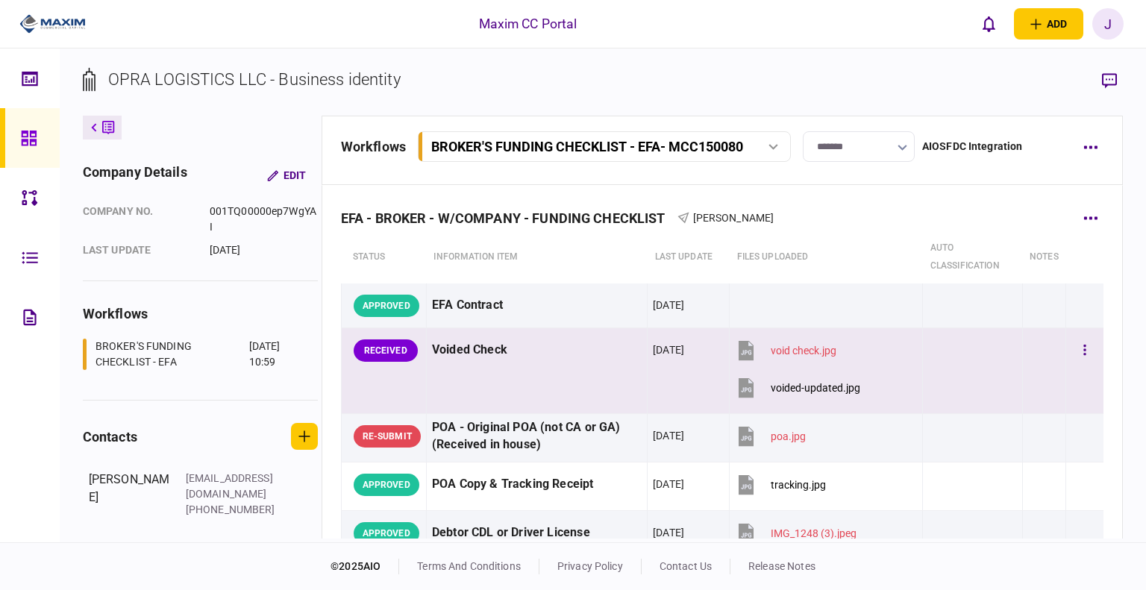
click at [793, 387] on div "voided-updated.jpg" at bounding box center [816, 388] width 90 height 12
click at [1083, 356] on icon "button" at bounding box center [1084, 350] width 3 height 14
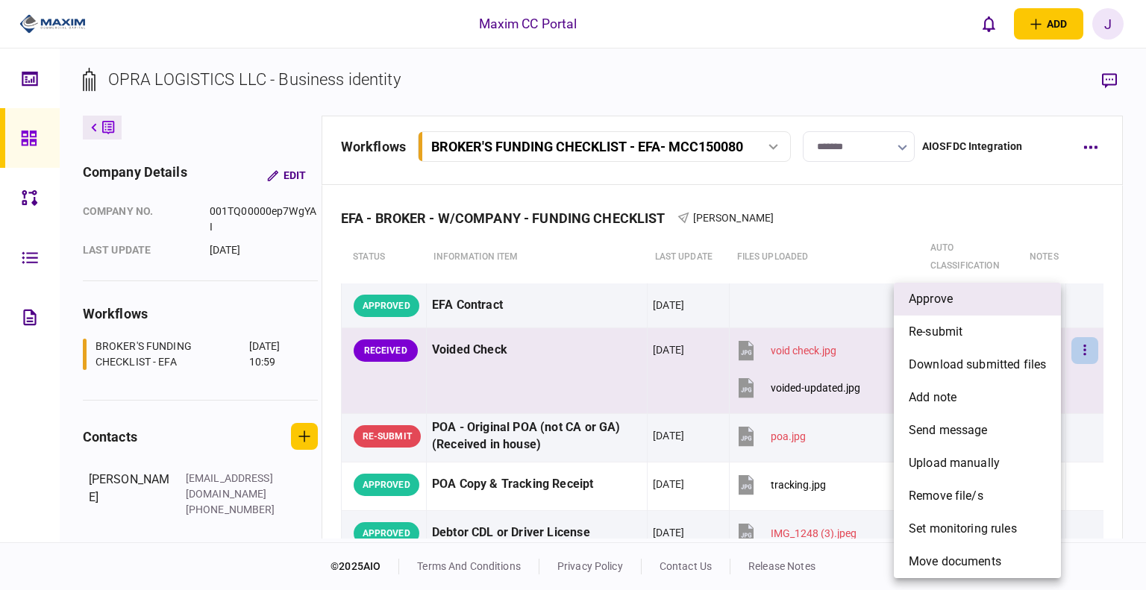
click at [964, 301] on li "approve" at bounding box center [977, 299] width 167 height 33
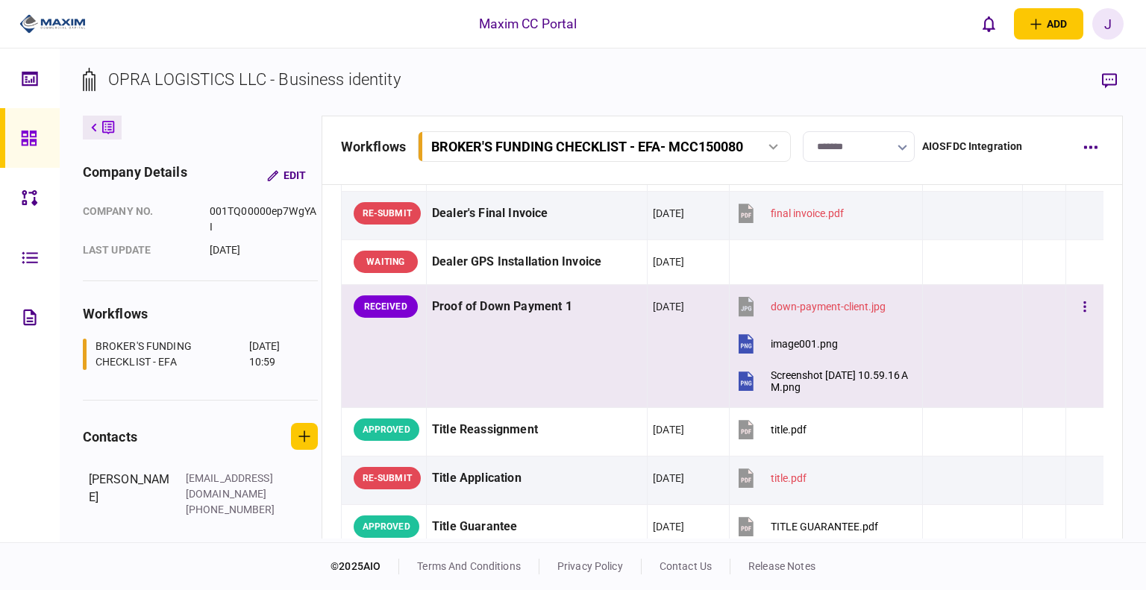
scroll to position [1045, 0]
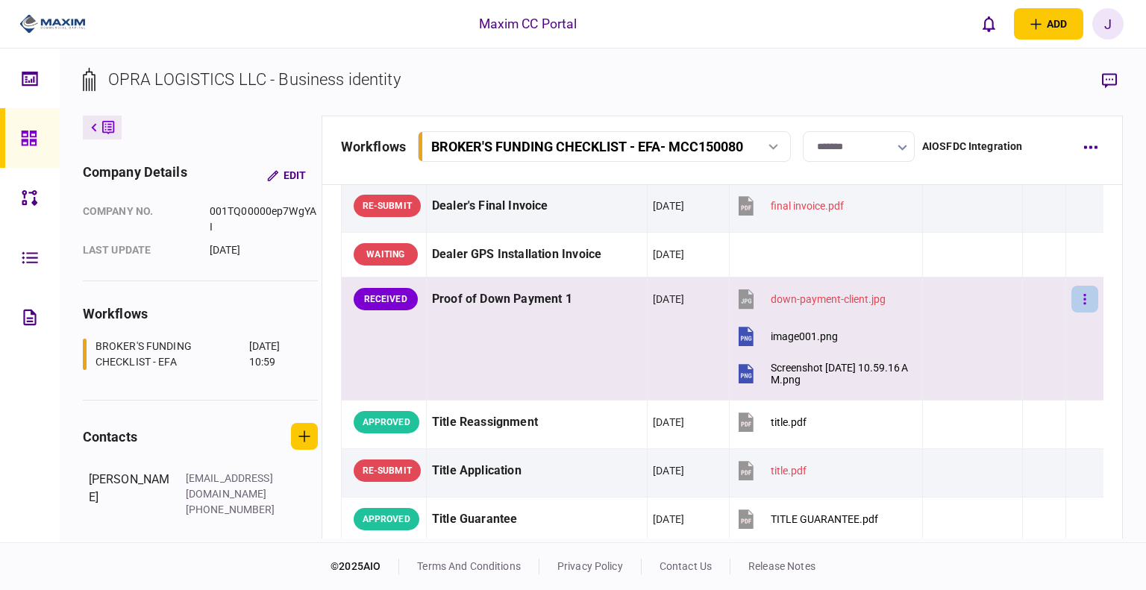
click at [1080, 295] on button "button" at bounding box center [1084, 299] width 27 height 27
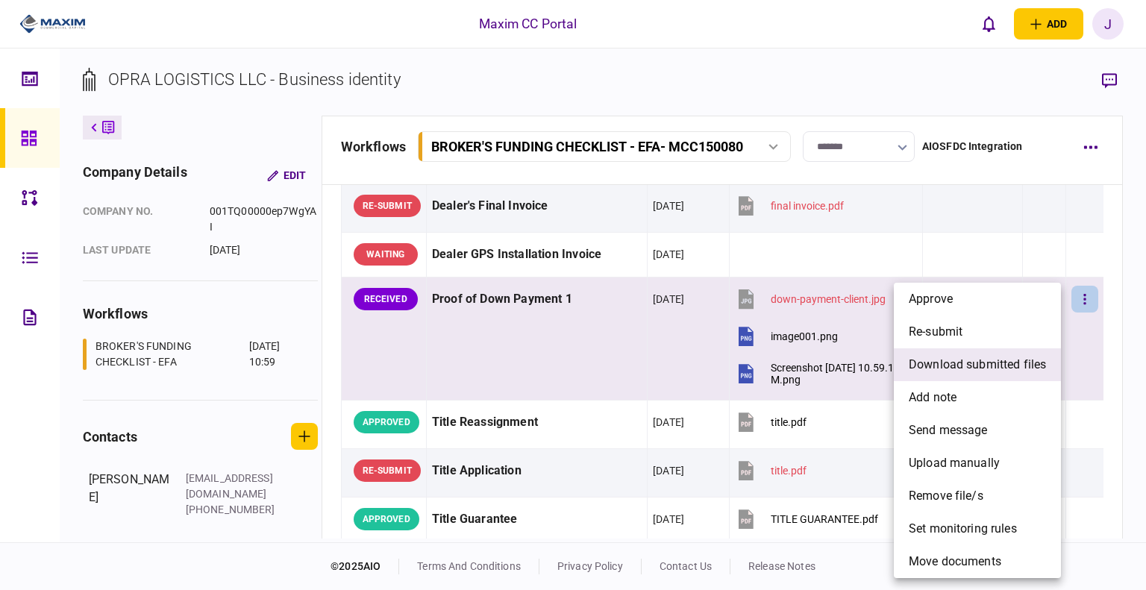
click at [967, 372] on span "download submitted files" at bounding box center [977, 365] width 137 height 18
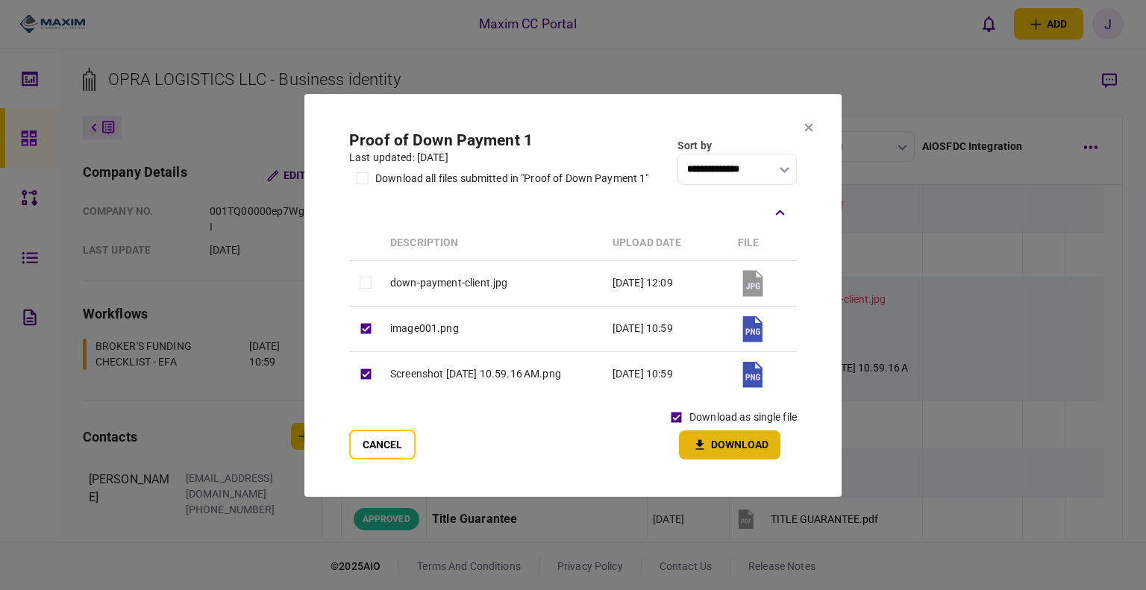
click at [754, 458] on button "Download" at bounding box center [729, 445] width 101 height 29
click at [800, 129] on section "**********" at bounding box center [572, 295] width 537 height 403
click at [810, 129] on icon at bounding box center [809, 127] width 8 height 8
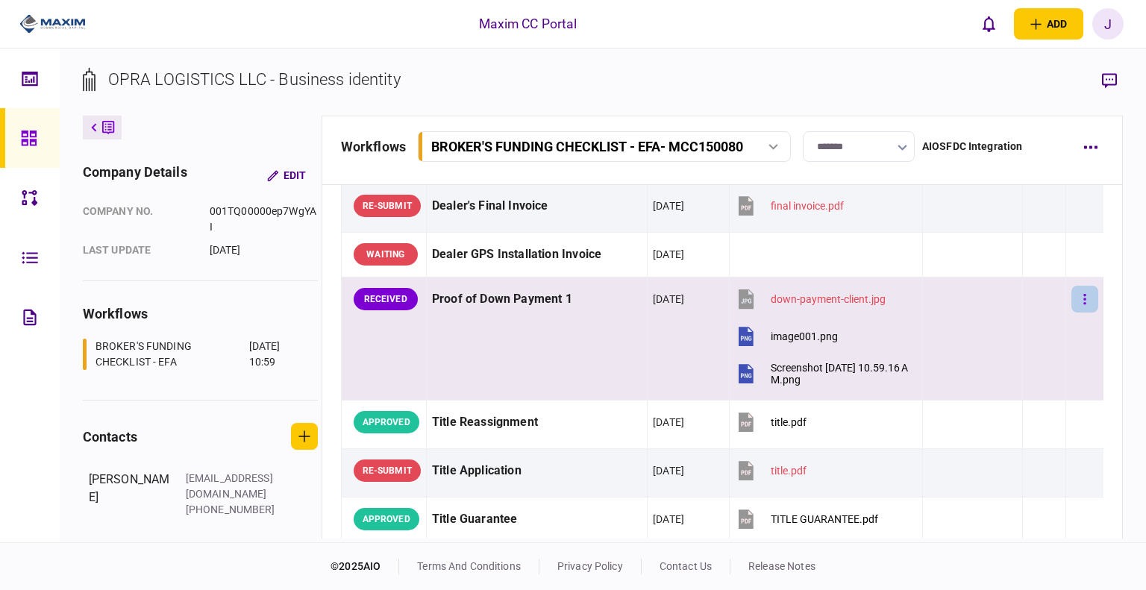
click at [1071, 304] on button "button" at bounding box center [1084, 299] width 27 height 27
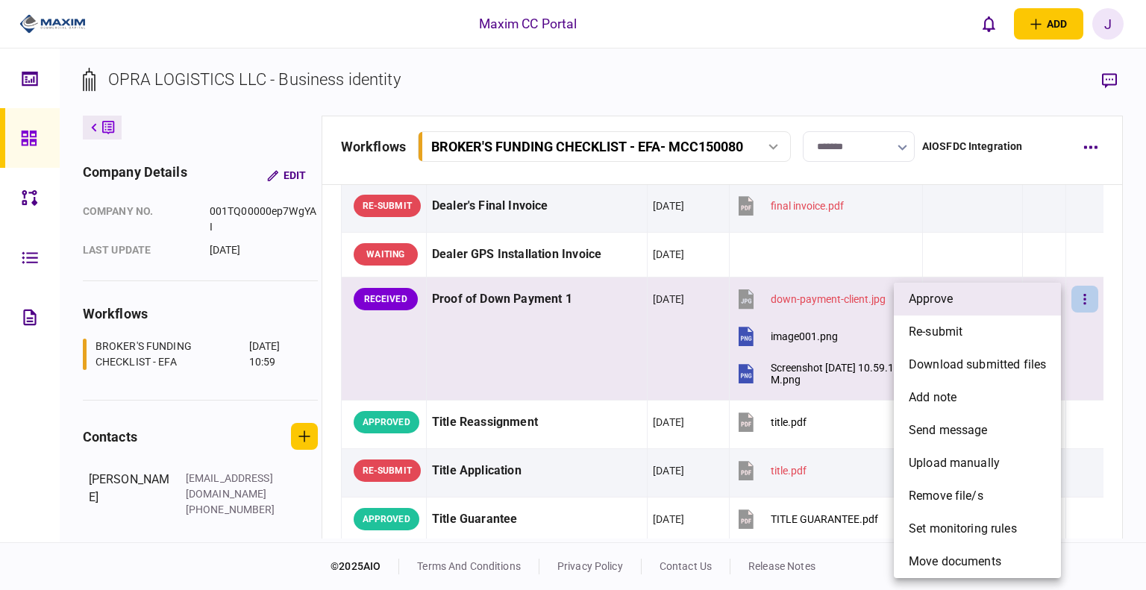
click at [975, 303] on li "approve" at bounding box center [977, 299] width 167 height 33
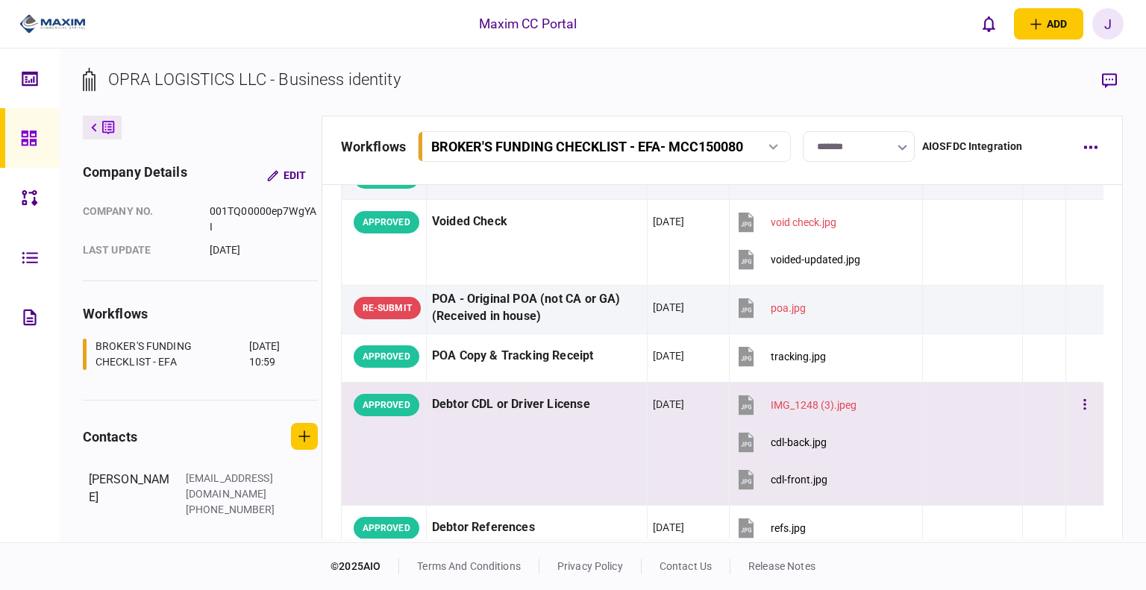
scroll to position [0, 0]
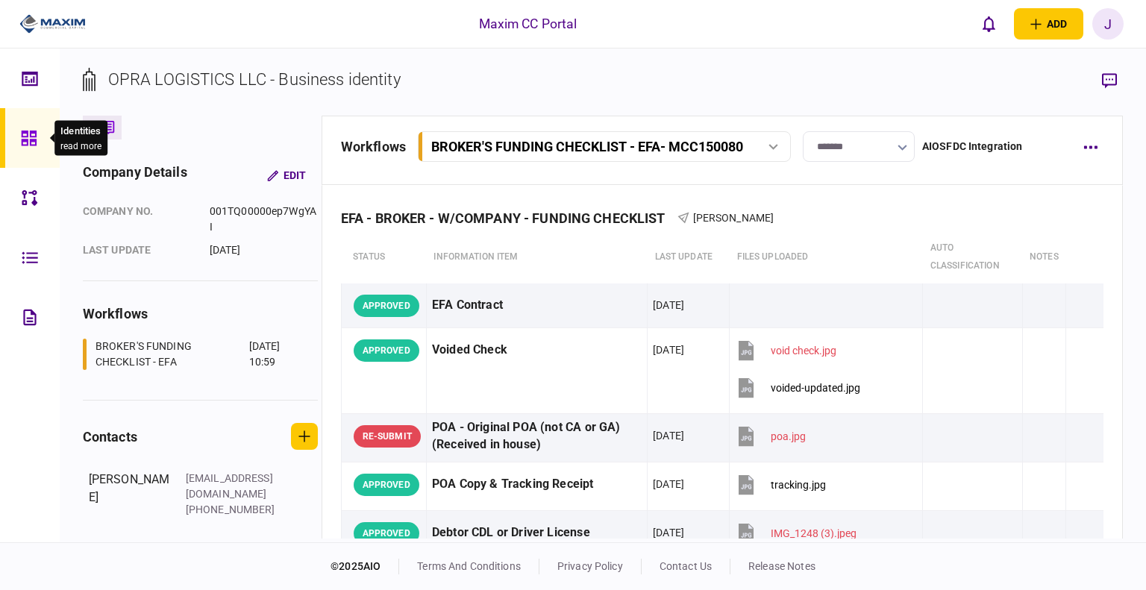
click at [34, 145] on icon at bounding box center [29, 138] width 16 height 17
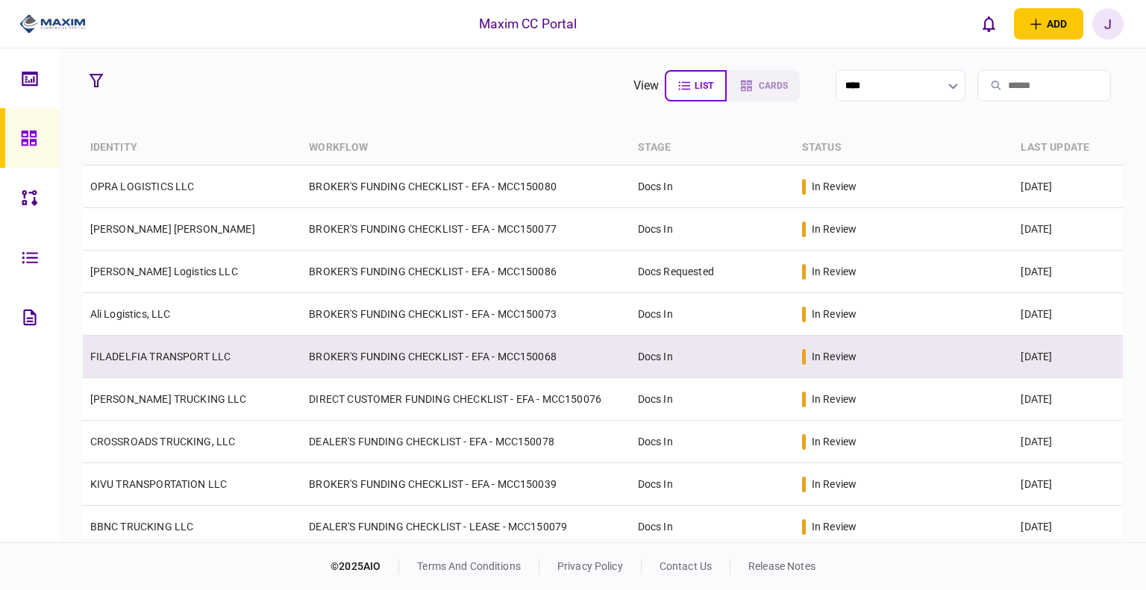
click at [125, 351] on link "FILADELFIA TRANSPORT LLC" at bounding box center [160, 357] width 141 height 12
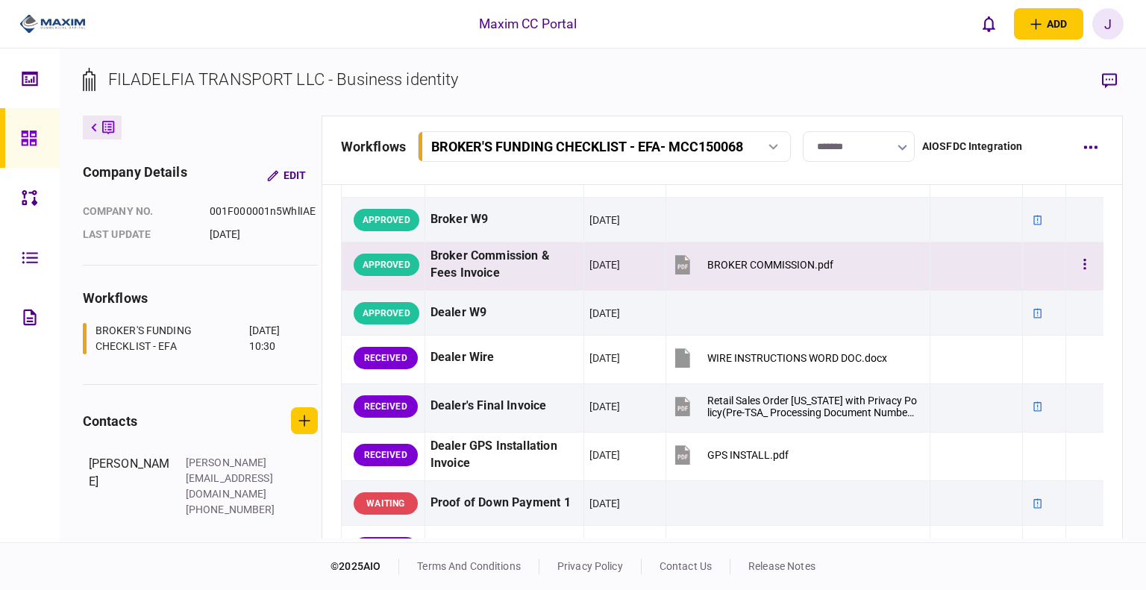
scroll to position [821, 0]
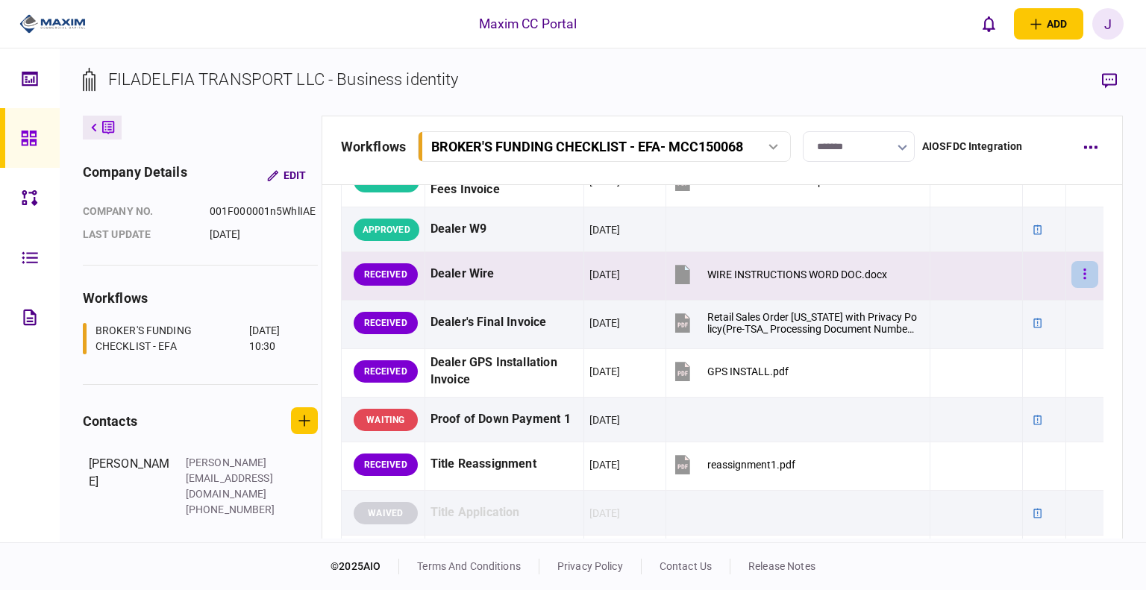
click at [1086, 273] on button "button" at bounding box center [1084, 274] width 27 height 27
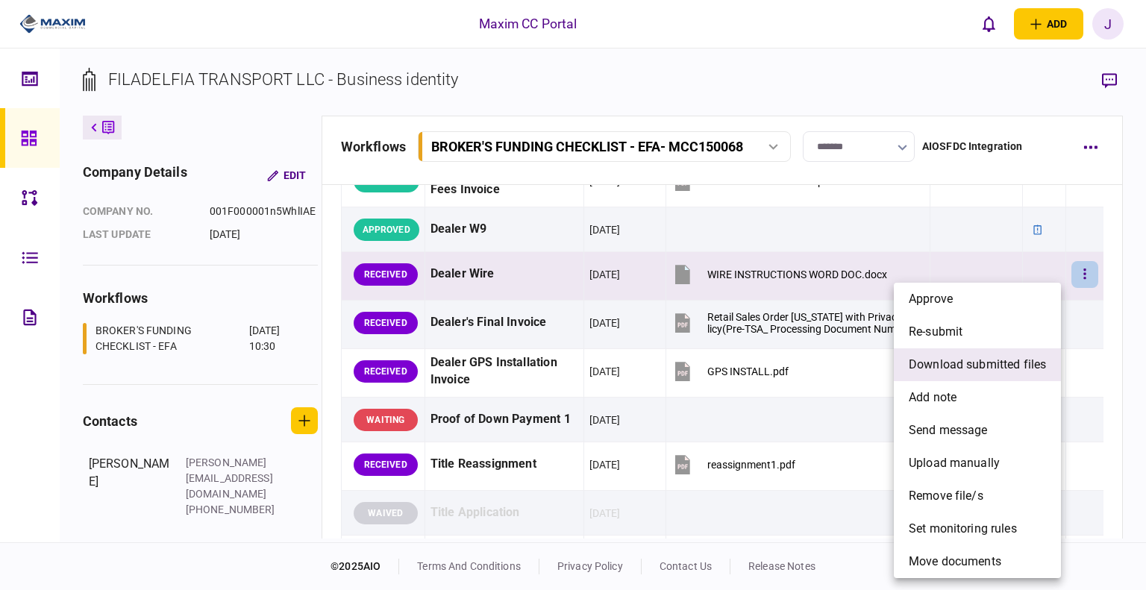
click at [995, 358] on span "download submitted files" at bounding box center [977, 365] width 137 height 18
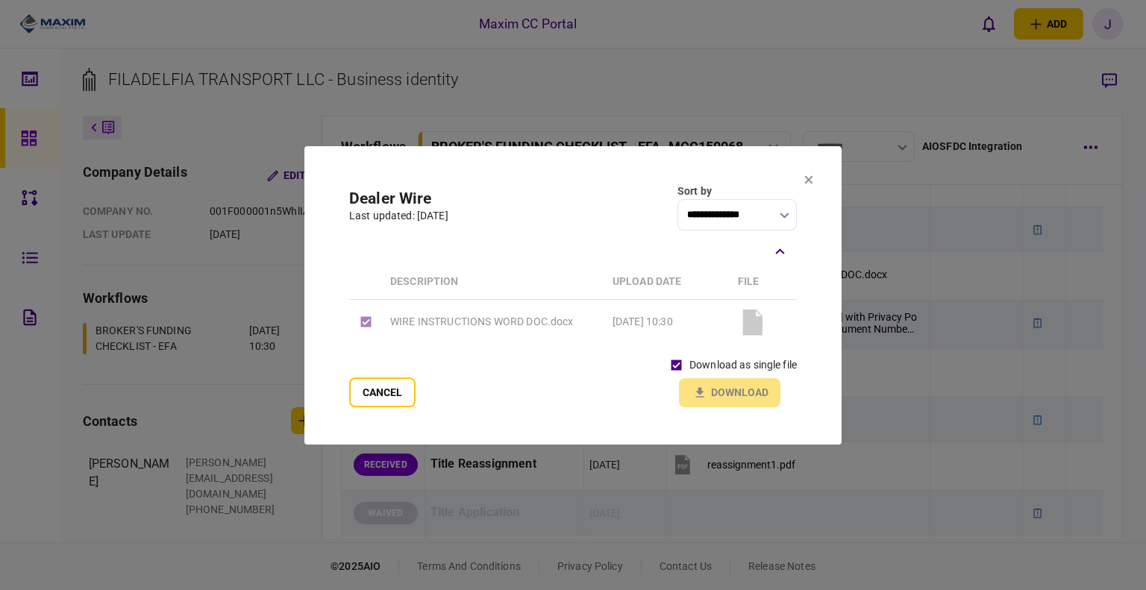
click at [724, 390] on div "download as single file Download" at bounding box center [730, 379] width 134 height 55
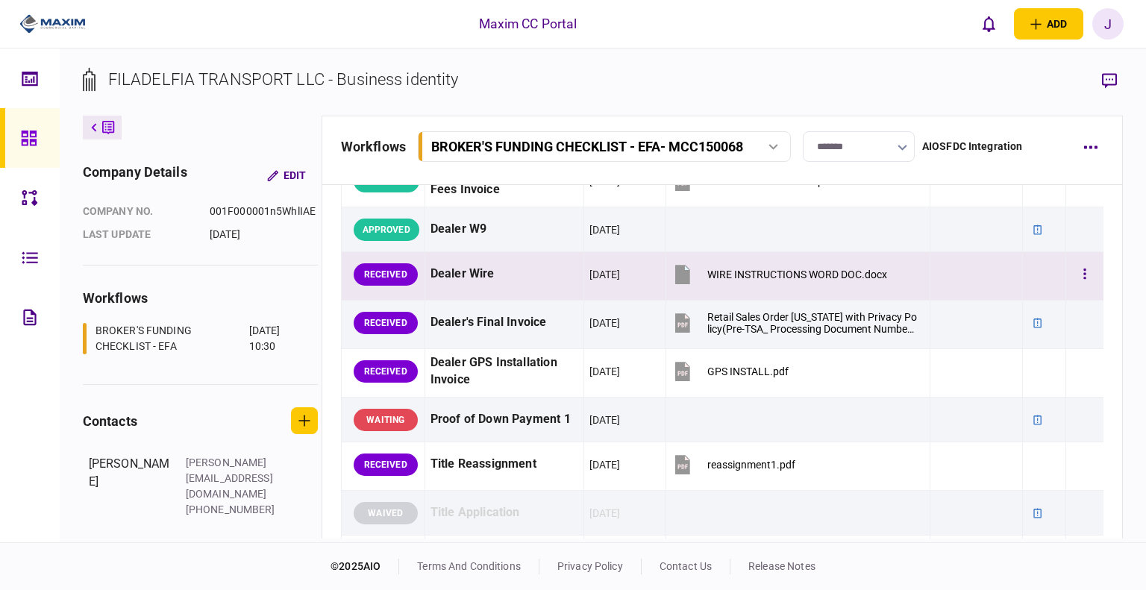
scroll to position [746, 0]
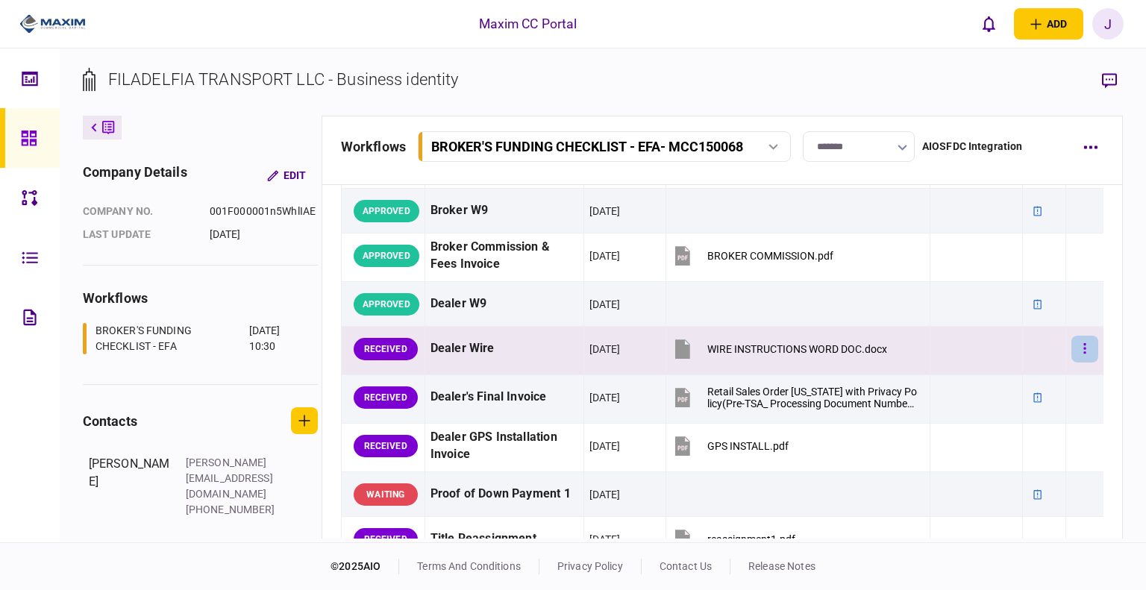
click at [1084, 345] on icon "button" at bounding box center [1085, 348] width 2 height 10
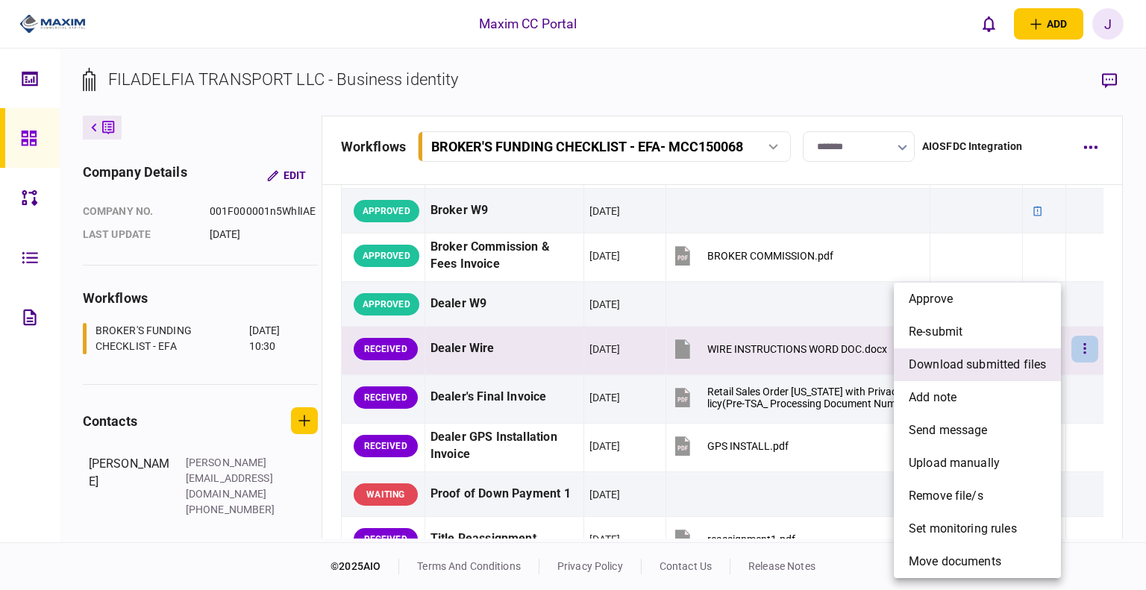
click at [983, 360] on span "download submitted files" at bounding box center [977, 365] width 137 height 18
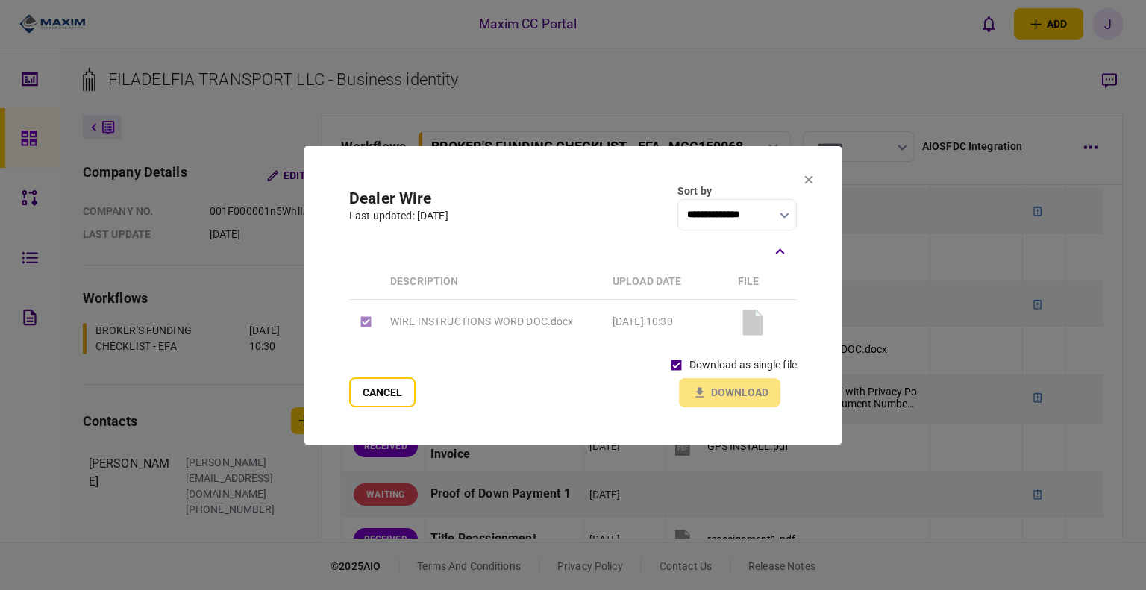
click at [812, 175] on icon at bounding box center [808, 179] width 9 height 9
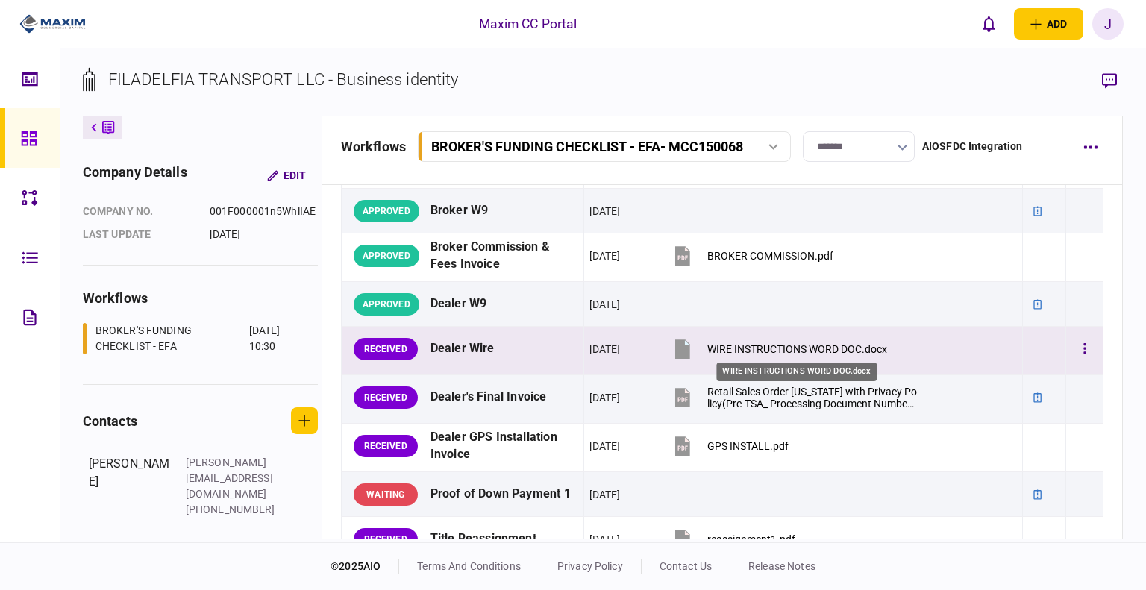
click at [722, 345] on div "WIRE INSTRUCTIONS WORD DOC.docx" at bounding box center [797, 349] width 180 height 12
click at [1077, 354] on button "button" at bounding box center [1084, 349] width 27 height 27
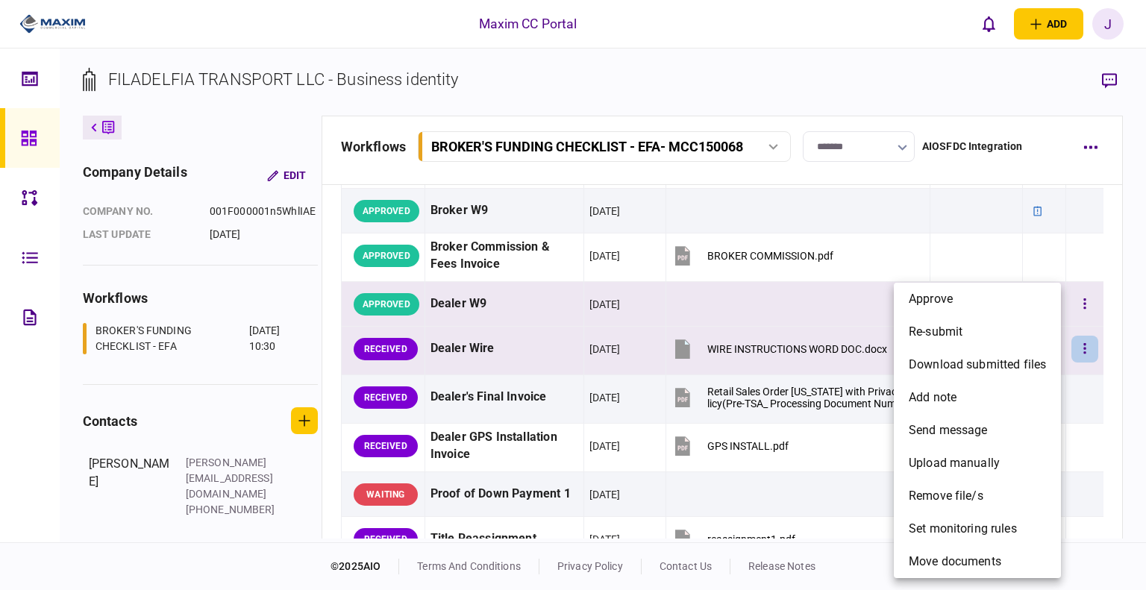
click at [948, 305] on span "approve" at bounding box center [931, 299] width 44 height 18
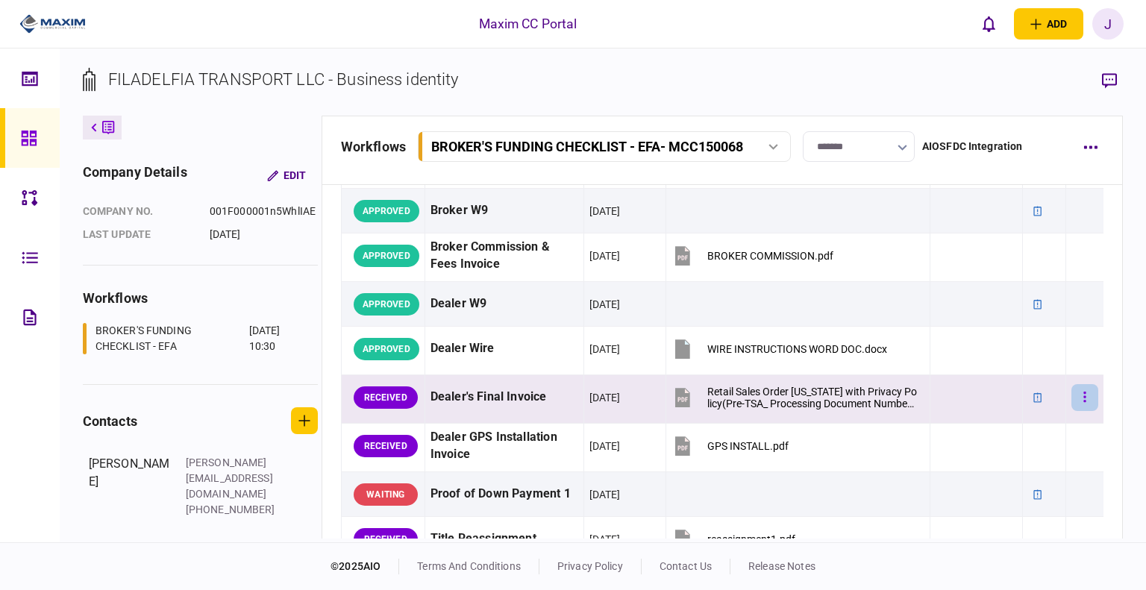
click at [1080, 395] on button "button" at bounding box center [1084, 397] width 27 height 27
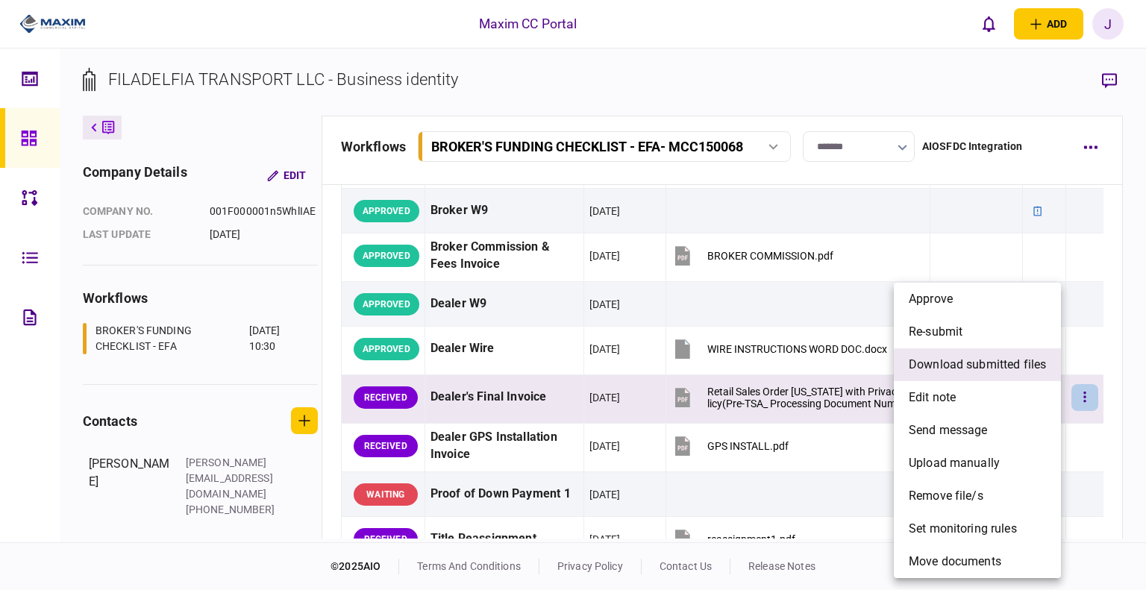
click at [992, 366] on span "download submitted files" at bounding box center [977, 365] width 137 height 18
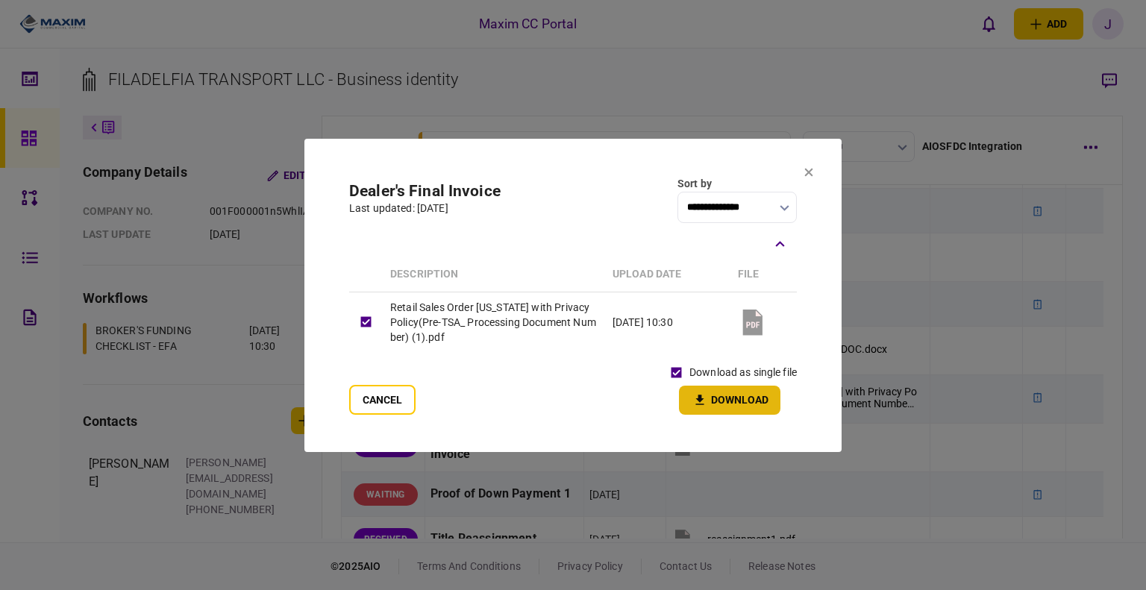
click at [727, 392] on button "Download" at bounding box center [729, 400] width 101 height 29
click at [804, 180] on section "**********" at bounding box center [572, 294] width 537 height 313
click at [804, 178] on button at bounding box center [808, 172] width 9 height 12
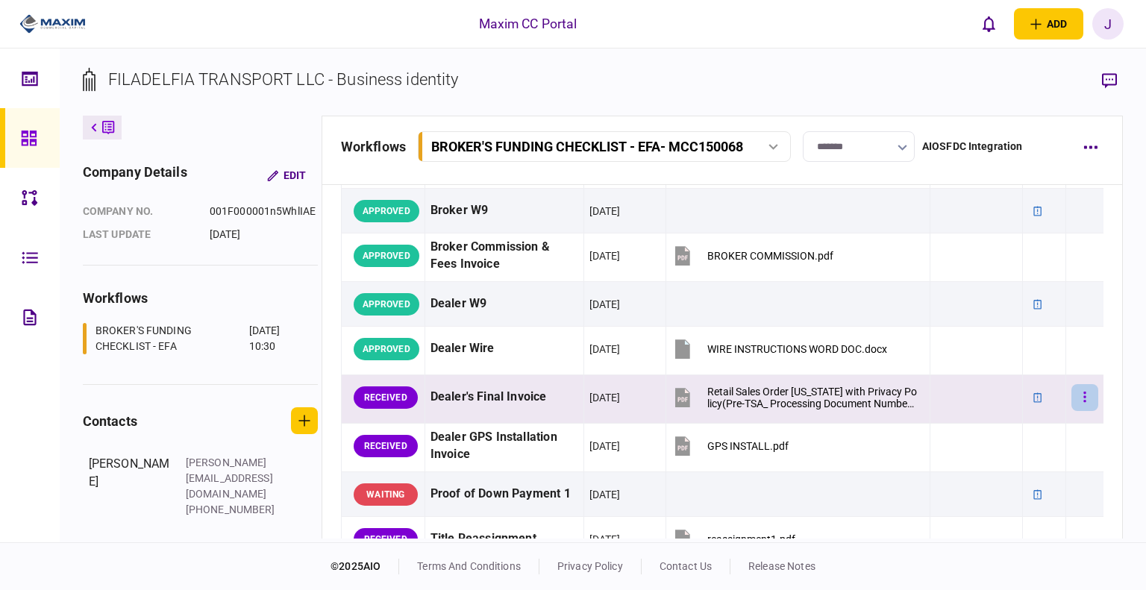
click at [1083, 393] on button "button" at bounding box center [1084, 397] width 27 height 27
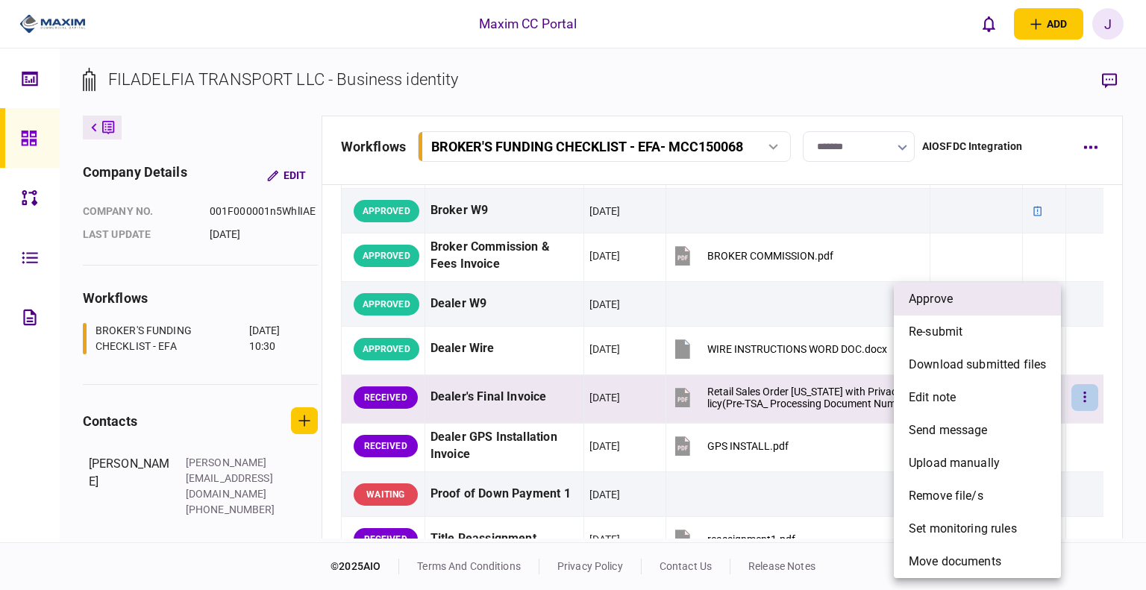
click at [955, 303] on li "approve" at bounding box center [977, 299] width 167 height 33
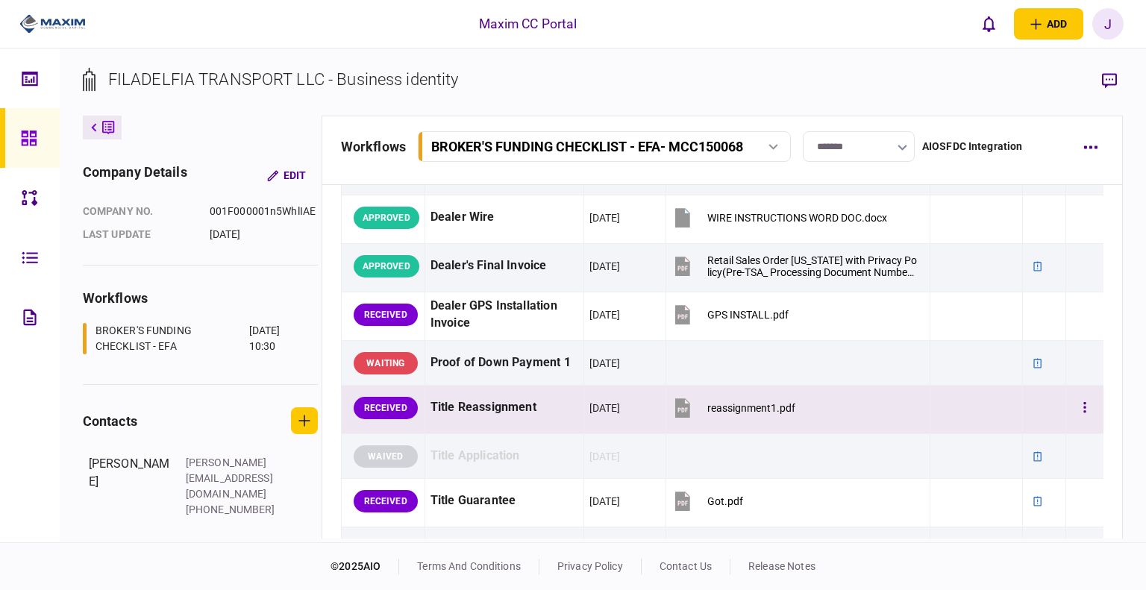
scroll to position [895, 0]
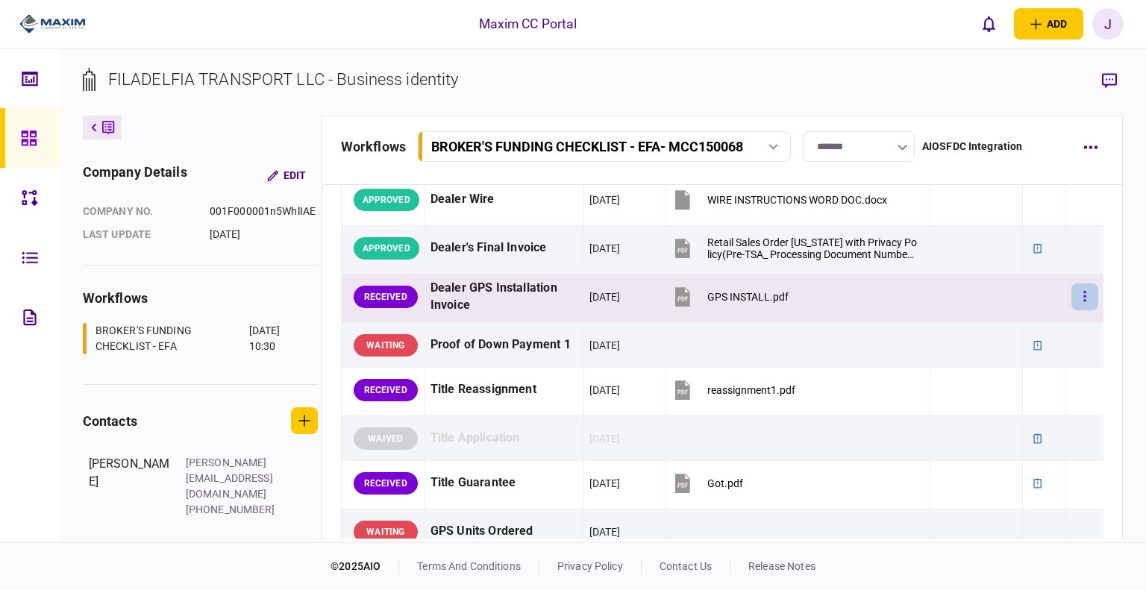
drag, startPoint x: 1087, startPoint y: 279, endPoint x: 1079, endPoint y: 283, distance: 9.0
click at [1087, 280] on div at bounding box center [1084, 297] width 27 height 34
click at [1084, 291] on icon "button" at bounding box center [1085, 296] width 2 height 10
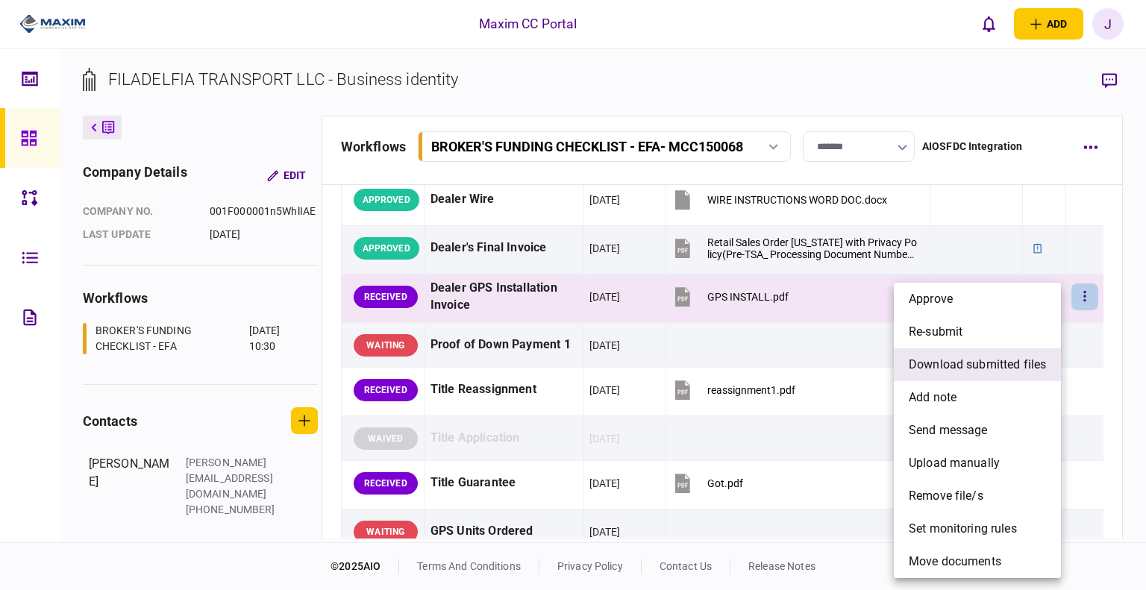
click at [960, 357] on span "download submitted files" at bounding box center [977, 365] width 137 height 18
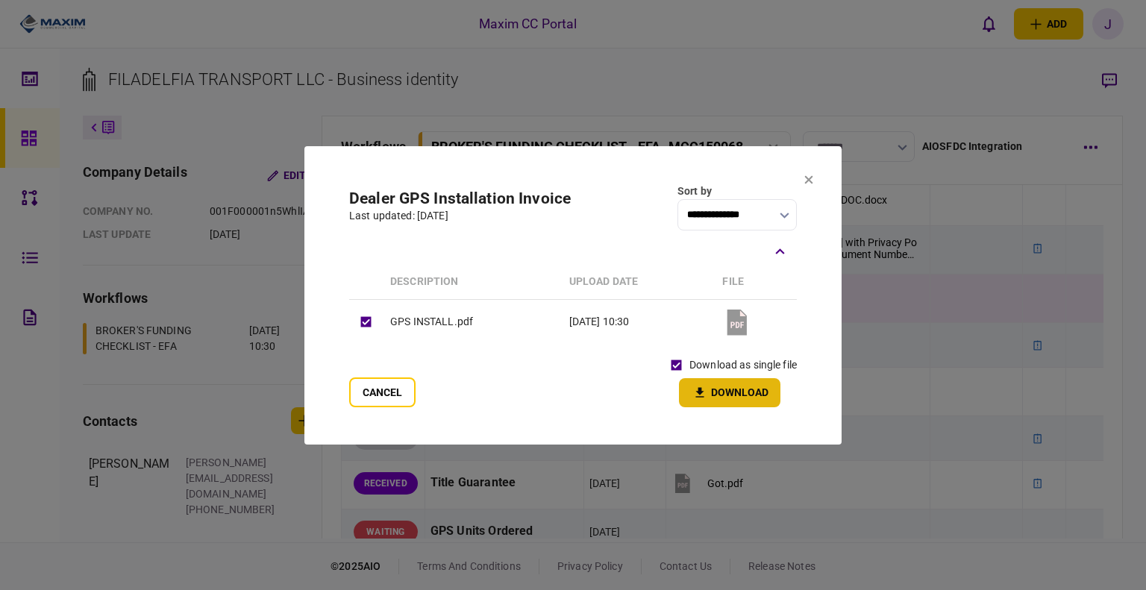
click at [705, 392] on icon "button" at bounding box center [700, 393] width 18 height 14
click at [807, 184] on icon at bounding box center [808, 179] width 9 height 9
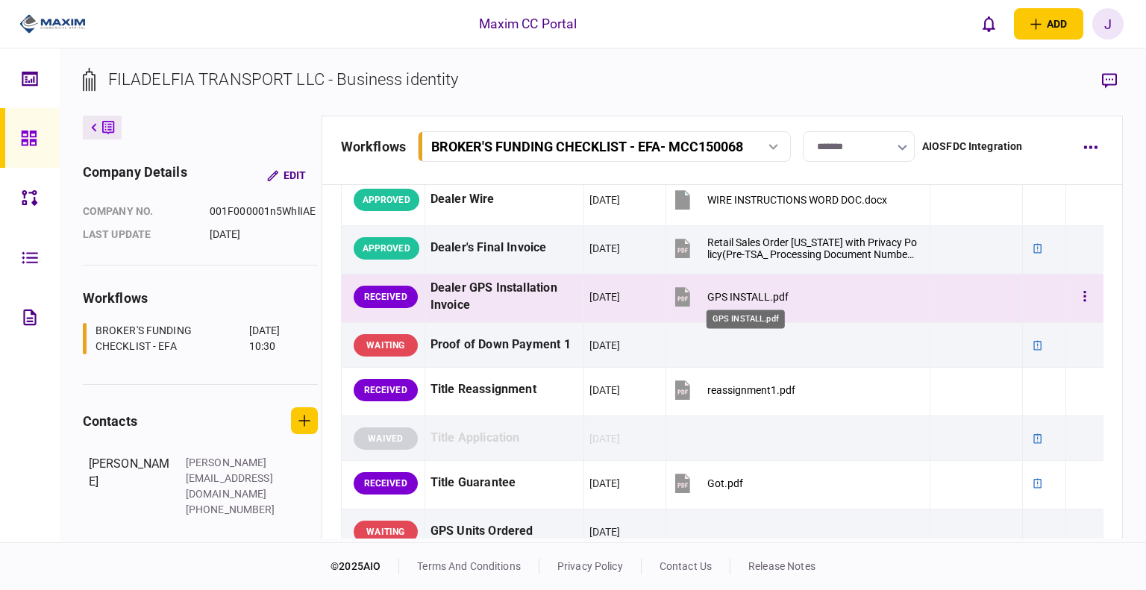
click at [735, 291] on div "GPS INSTALL.pdf" at bounding box center [747, 297] width 81 height 12
click at [1071, 303] on button "button" at bounding box center [1084, 297] width 27 height 27
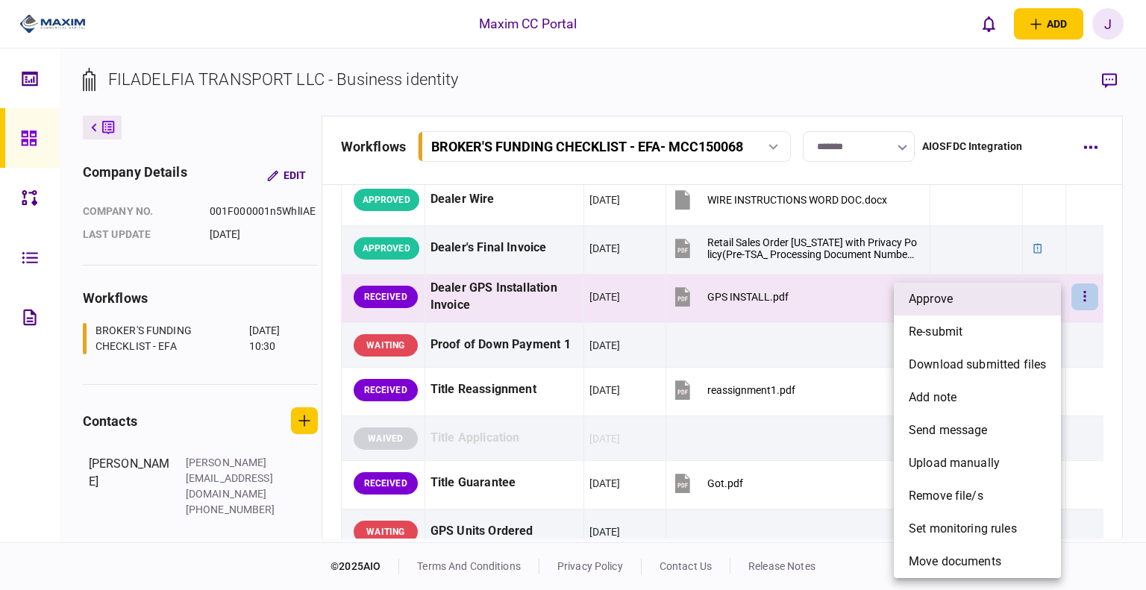
click at [951, 298] on span "approve" at bounding box center [931, 299] width 44 height 18
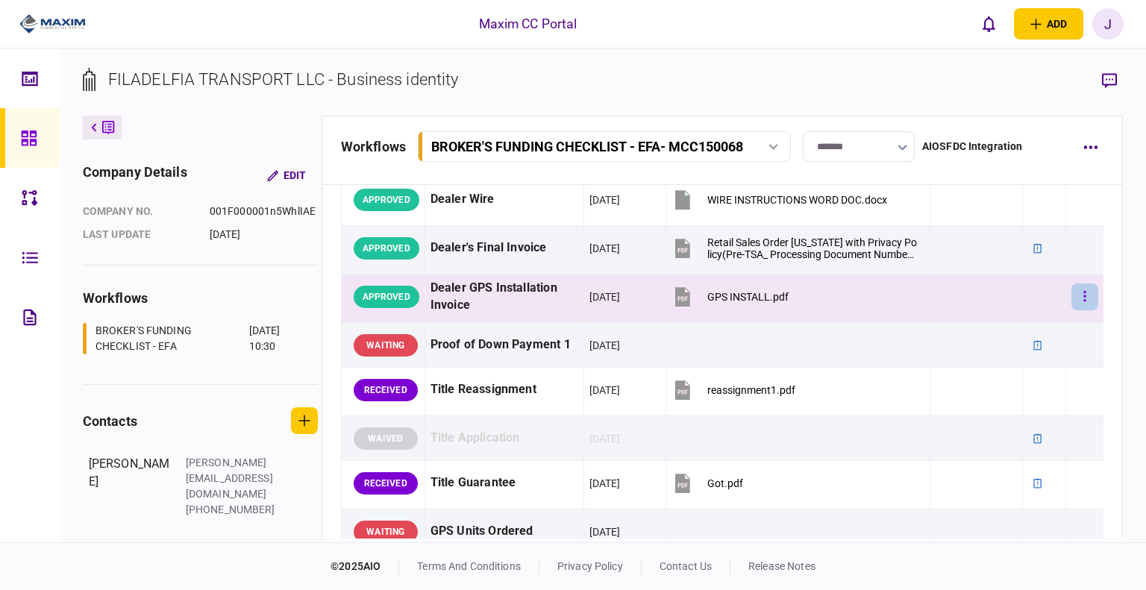
click at [1071, 294] on button "button" at bounding box center [1084, 297] width 27 height 27
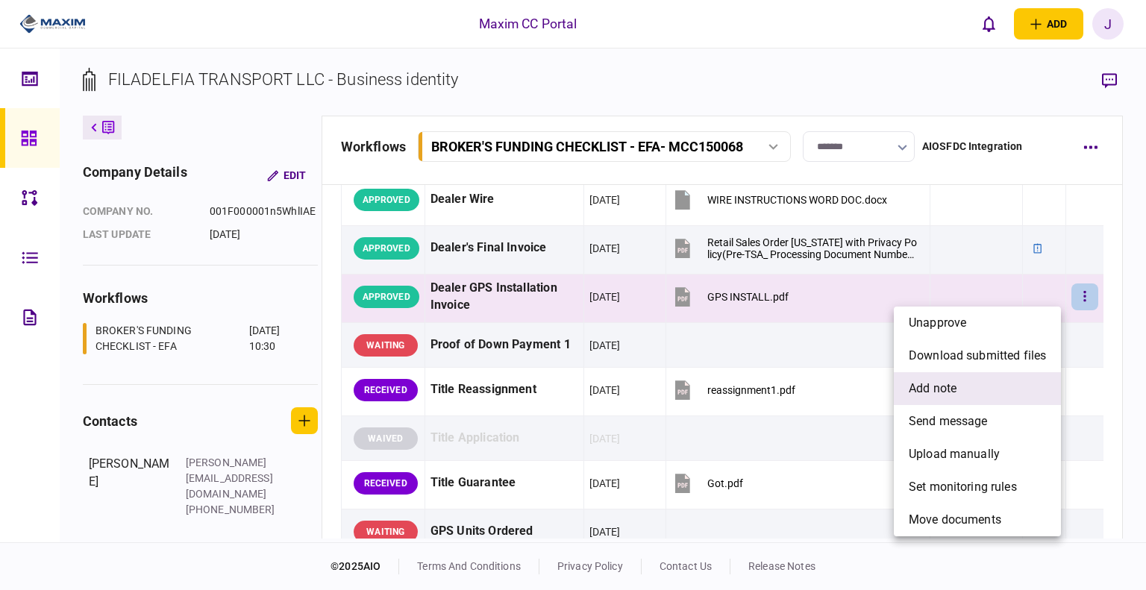
click at [954, 385] on span "add note" at bounding box center [933, 389] width 48 height 18
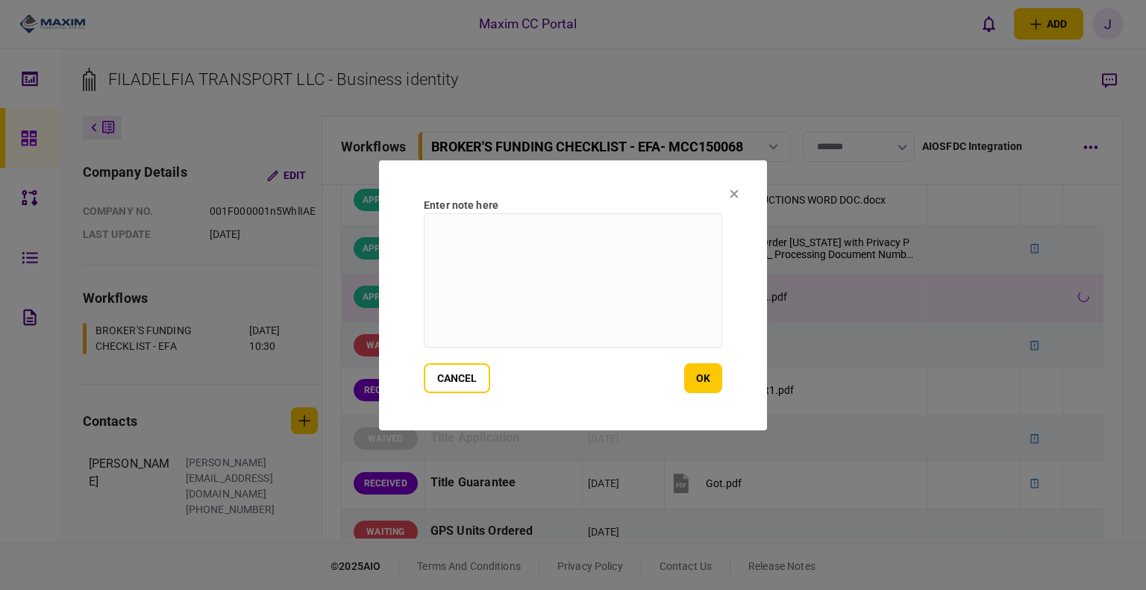
scroll to position [912, 0]
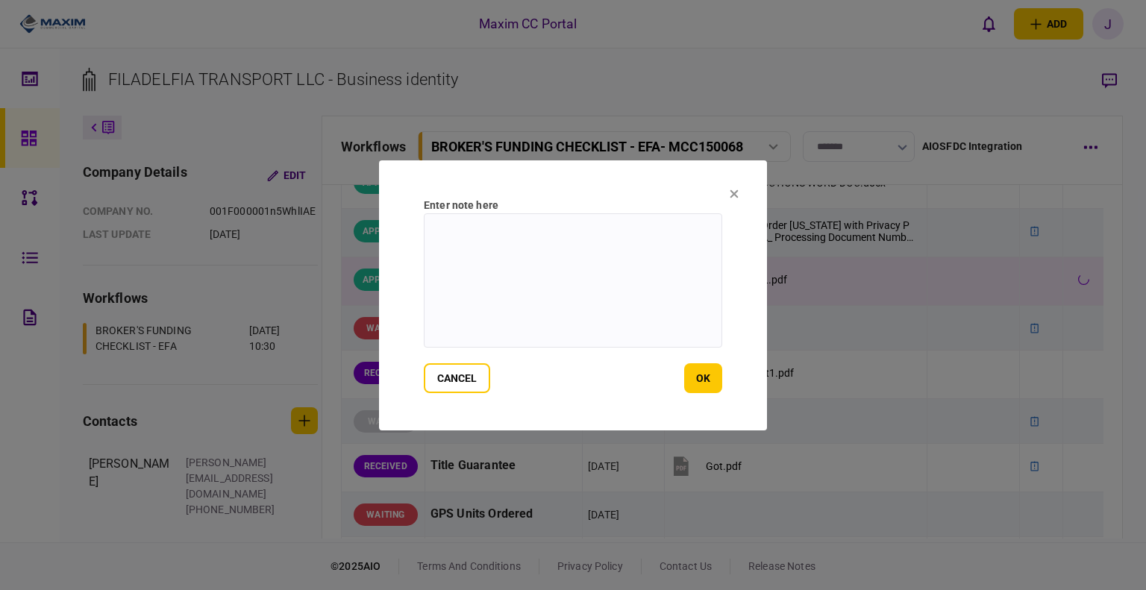
drag, startPoint x: 483, startPoint y: 307, endPoint x: 516, endPoint y: 319, distance: 35.2
click at [483, 307] on textarea at bounding box center [573, 280] width 298 height 134
type textarea "**********"
click at [677, 379] on div "cancel ok" at bounding box center [573, 378] width 298 height 30
click at [704, 384] on button "ok" at bounding box center [703, 378] width 38 height 30
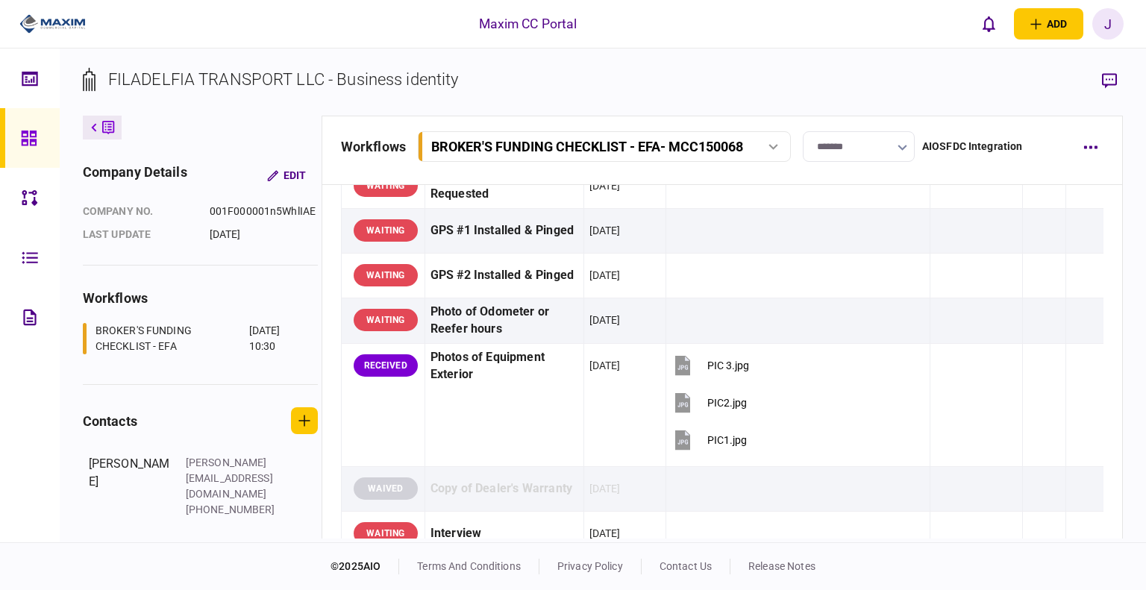
scroll to position [1286, 0]
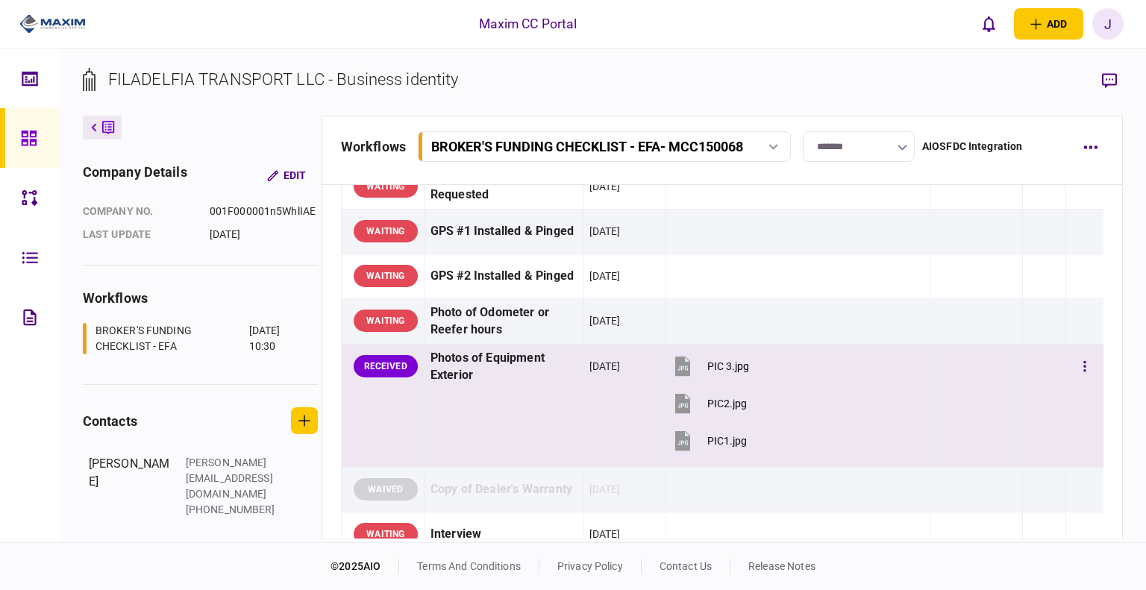
click at [1073, 350] on div at bounding box center [1084, 367] width 27 height 34
click at [1071, 357] on button "button" at bounding box center [1084, 366] width 27 height 27
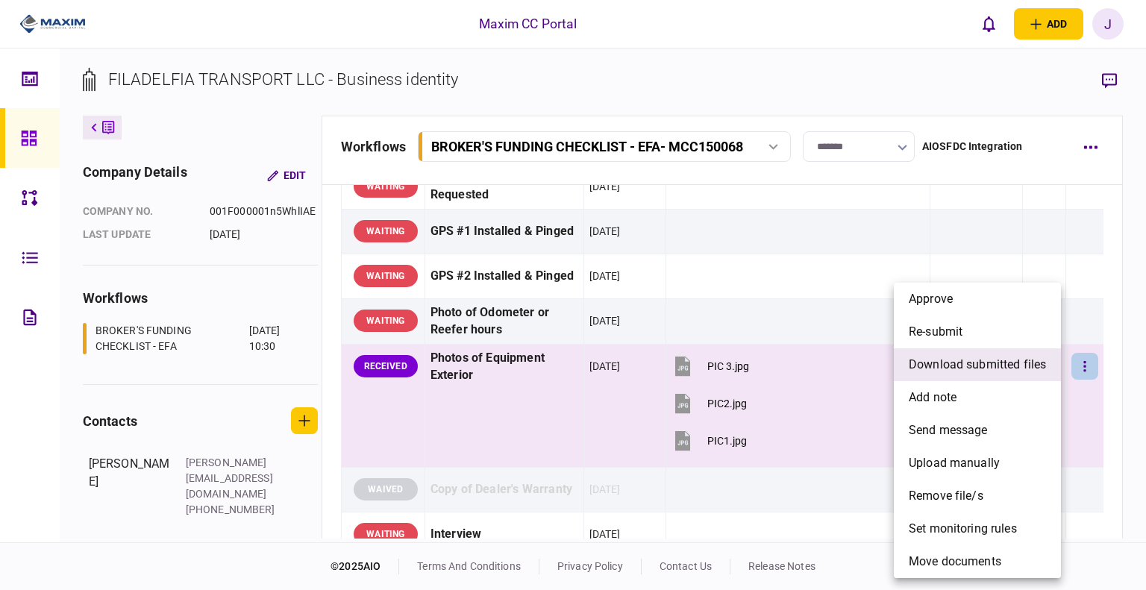
click at [986, 366] on span "download submitted files" at bounding box center [977, 365] width 137 height 18
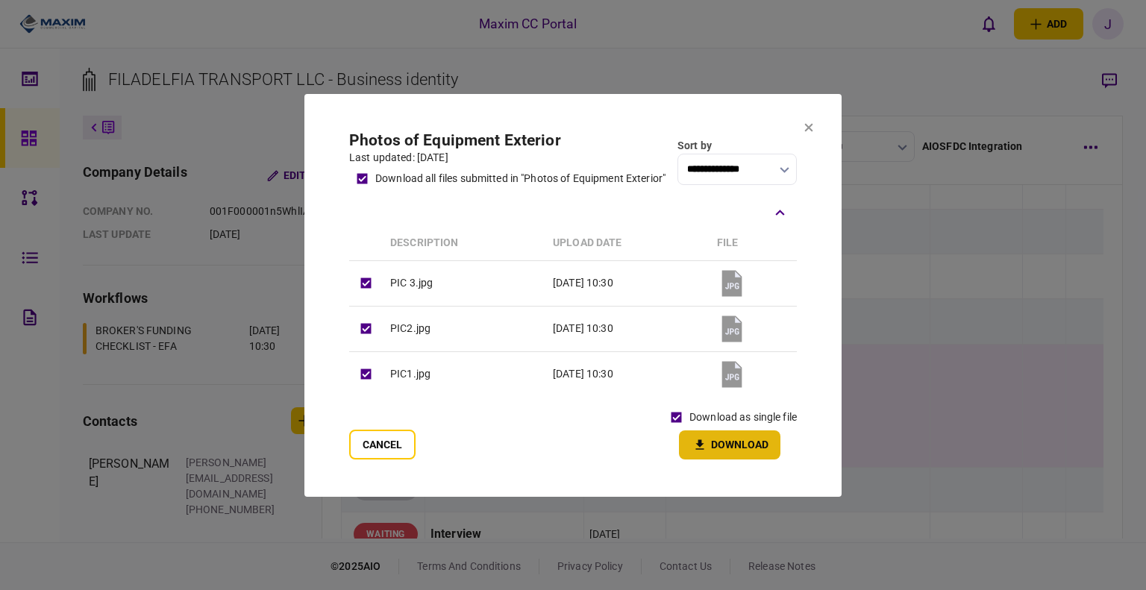
click at [722, 442] on button "Download" at bounding box center [729, 445] width 101 height 29
click at [809, 125] on icon at bounding box center [809, 127] width 8 height 8
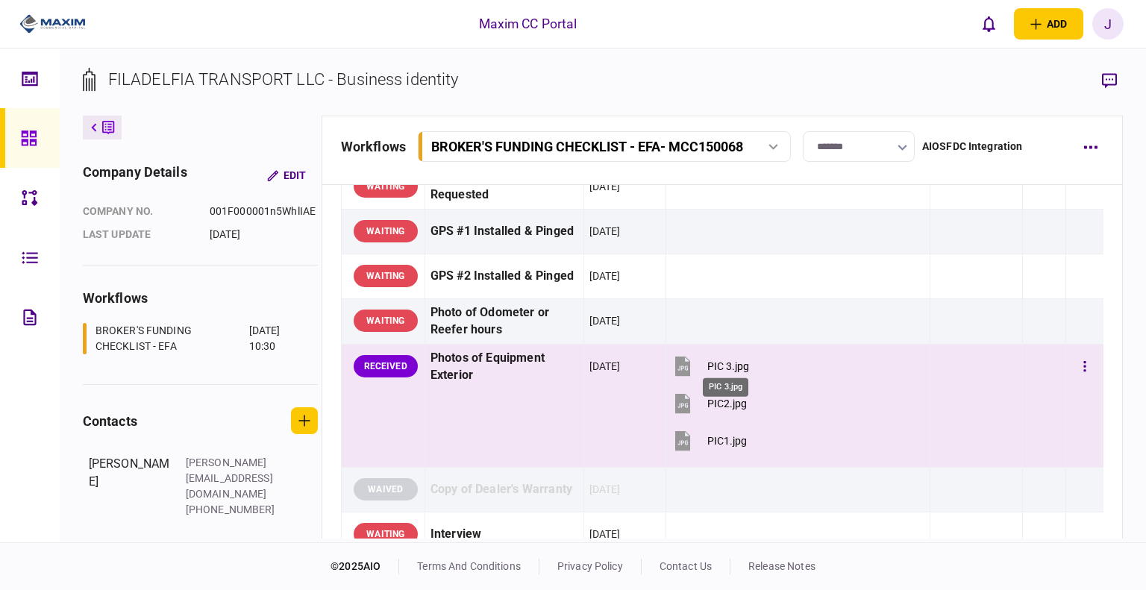
click at [714, 360] on div "PIC 3.jpg" at bounding box center [728, 366] width 42 height 12
click at [1083, 367] on icon "button" at bounding box center [1084, 367] width 3 height 14
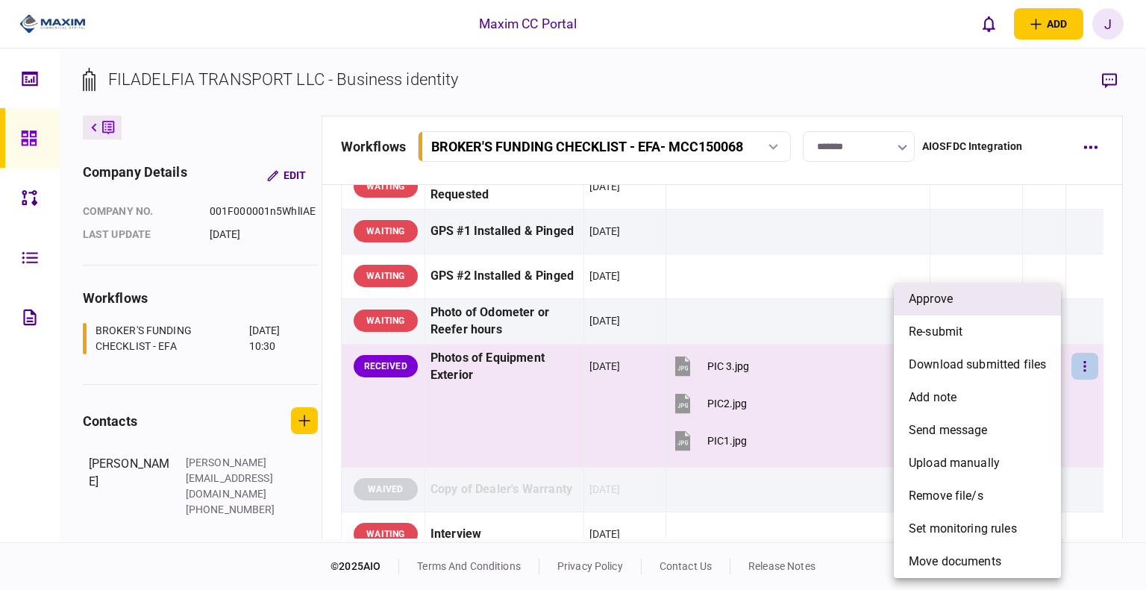
click at [968, 295] on li "approve" at bounding box center [977, 299] width 167 height 33
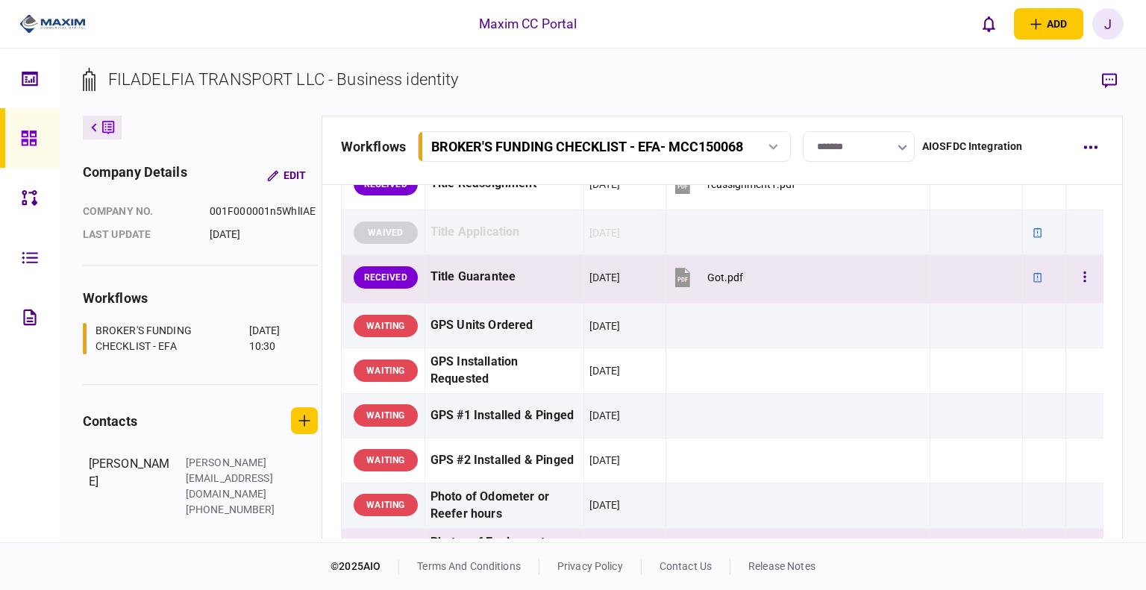
scroll to position [987, 0]
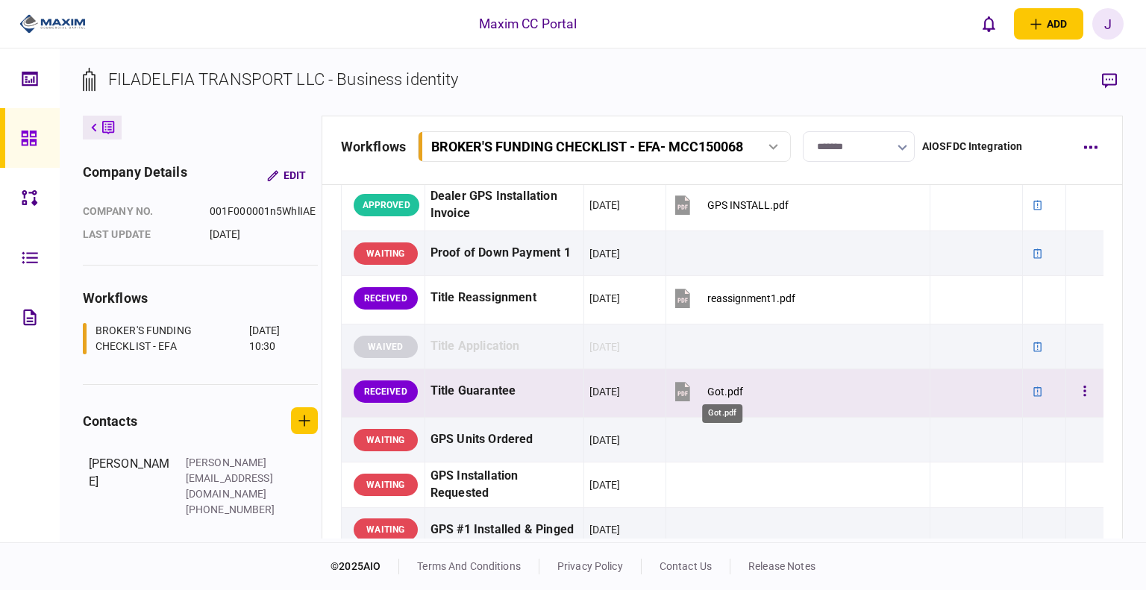
click at [729, 387] on div "Got.pdf" at bounding box center [725, 392] width 36 height 12
click at [1084, 390] on icon "button" at bounding box center [1085, 391] width 2 height 10
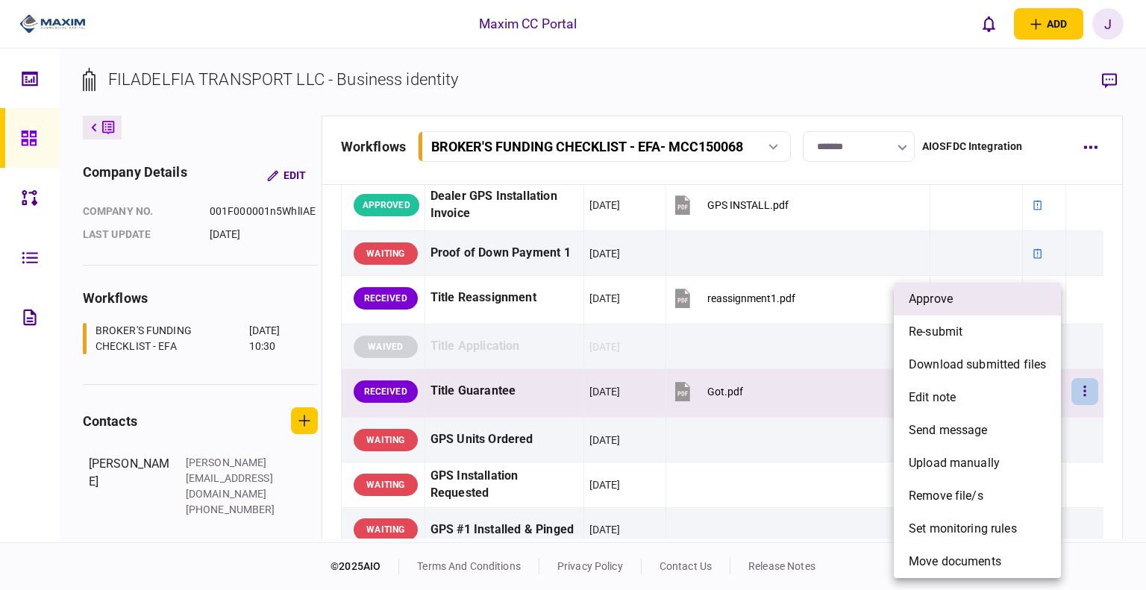
click at [955, 307] on li "approve" at bounding box center [977, 299] width 167 height 33
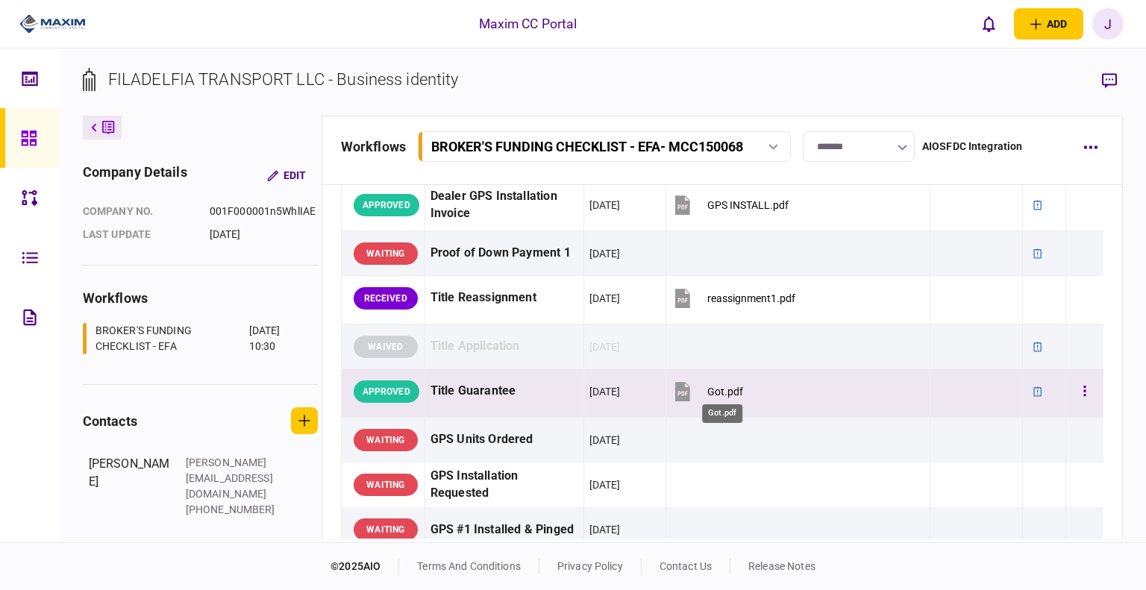
click at [724, 390] on div "Got.pdf" at bounding box center [725, 392] width 36 height 12
click at [1077, 389] on button "button" at bounding box center [1084, 391] width 27 height 27
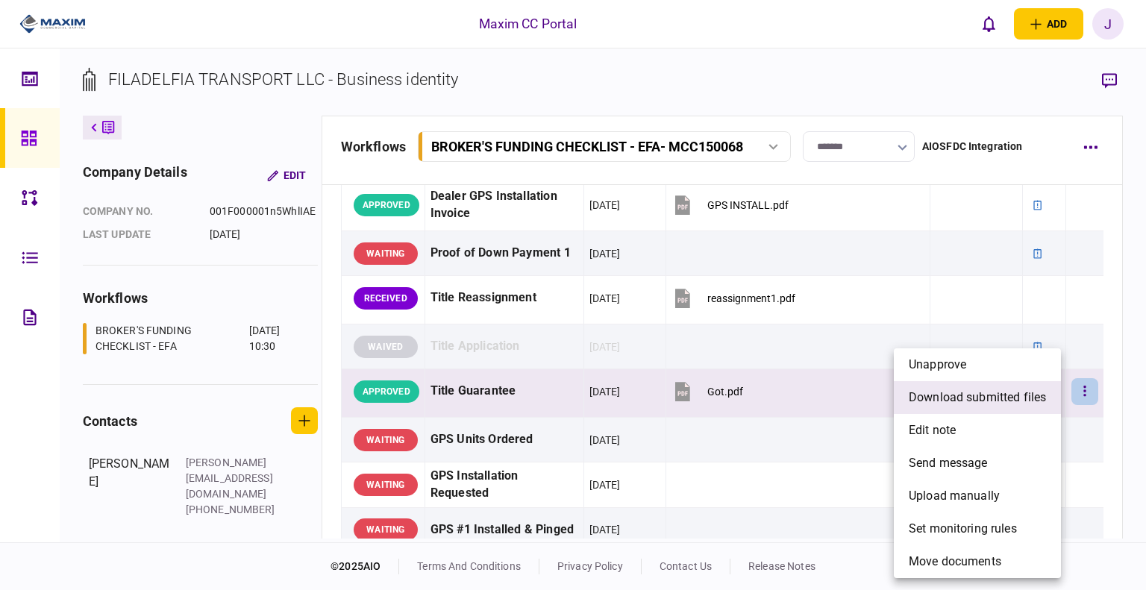
click at [965, 407] on li "download submitted files" at bounding box center [977, 397] width 167 height 33
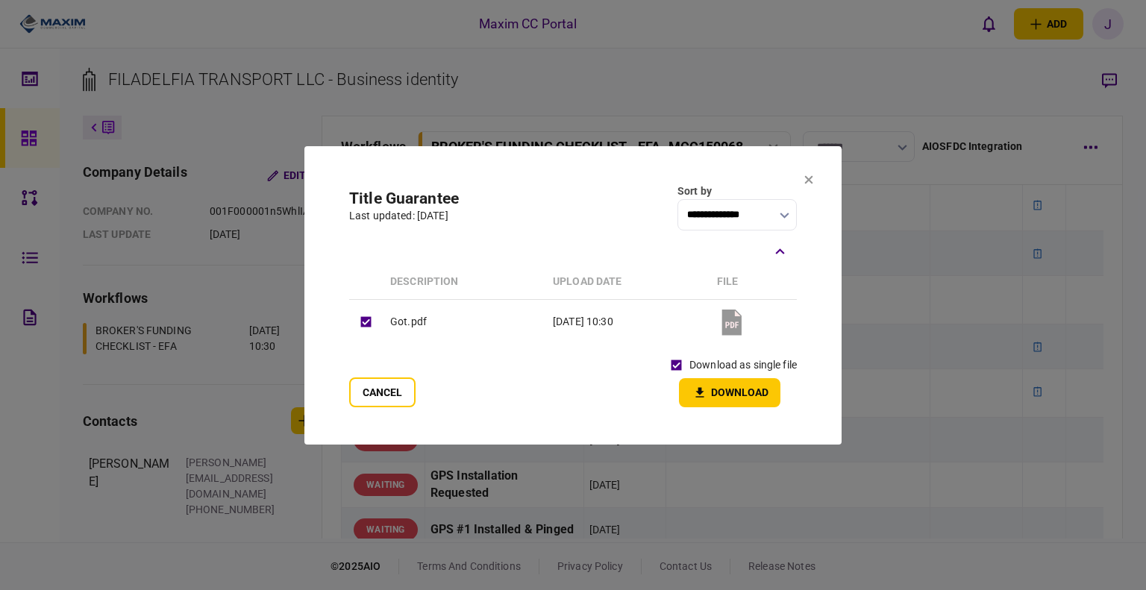
drag, startPoint x: 712, startPoint y: 381, endPoint x: 730, endPoint y: 393, distance: 21.5
click at [713, 382] on button "Download" at bounding box center [729, 392] width 101 height 29
click at [803, 178] on section "**********" at bounding box center [572, 295] width 537 height 298
click at [809, 177] on icon at bounding box center [808, 179] width 9 height 9
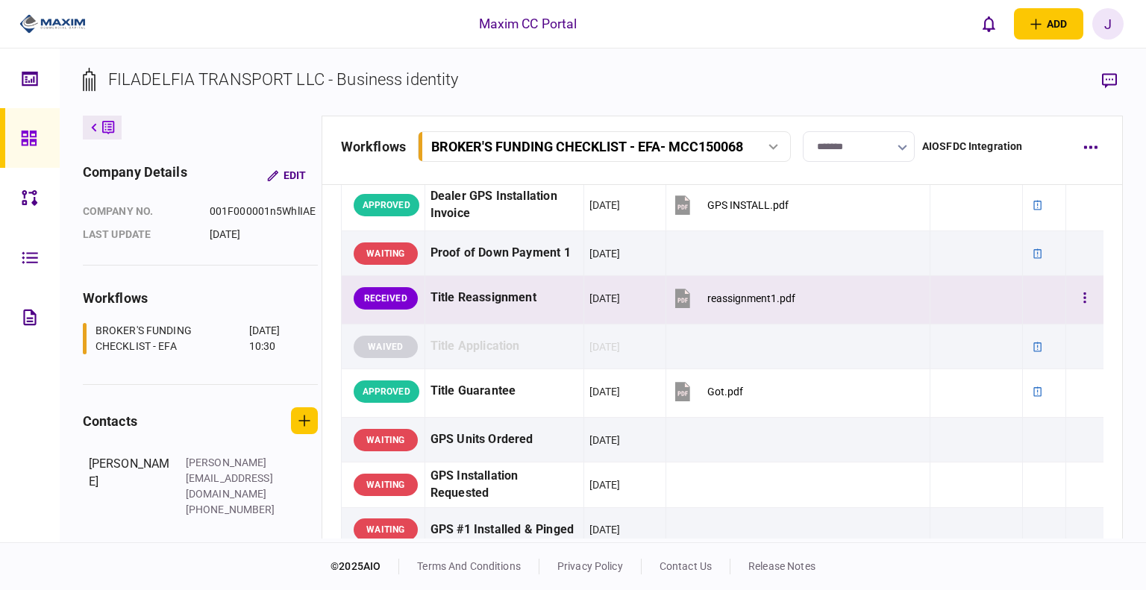
click at [1066, 292] on td at bounding box center [1085, 300] width 38 height 48
click at [1082, 297] on button "button" at bounding box center [1084, 298] width 27 height 27
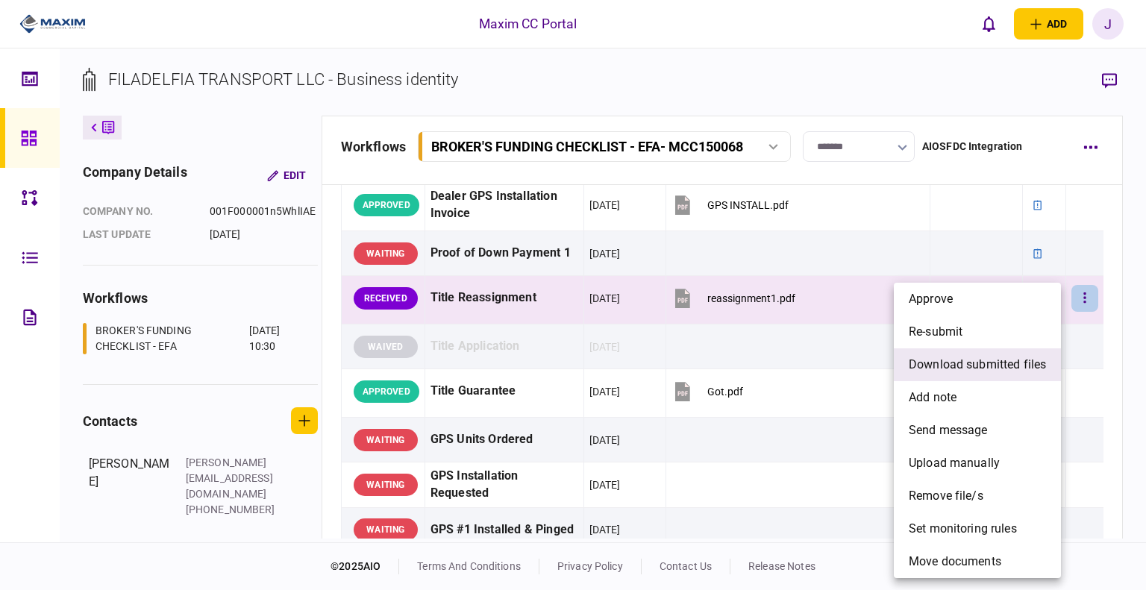
click at [985, 366] on span "download submitted files" at bounding box center [977, 365] width 137 height 18
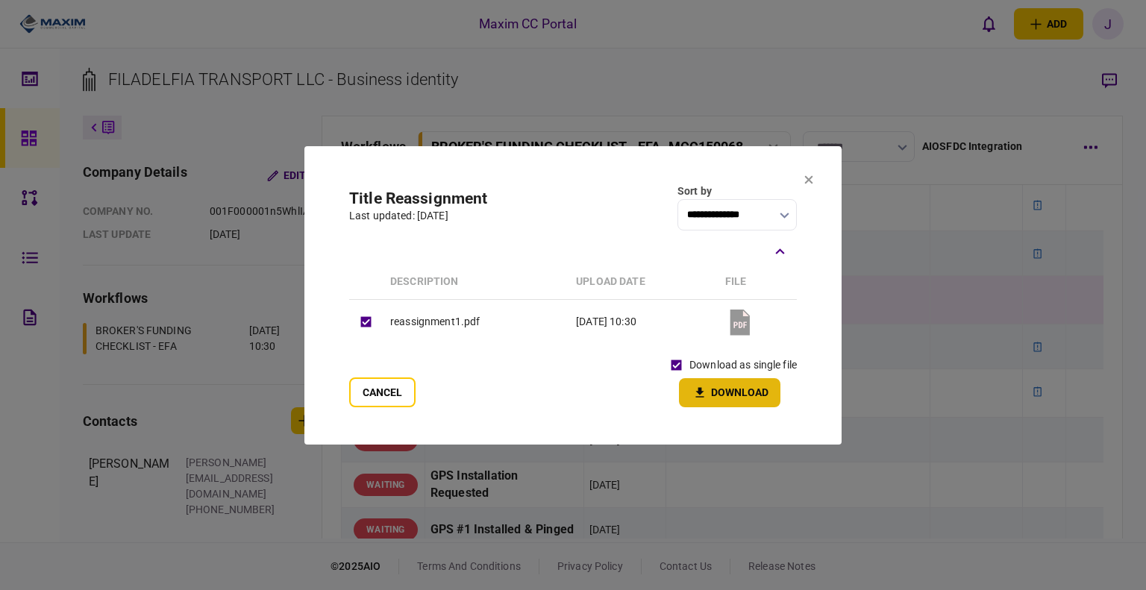
click at [737, 399] on button "Download" at bounding box center [729, 392] width 101 height 29
click at [807, 181] on icon at bounding box center [809, 179] width 8 height 8
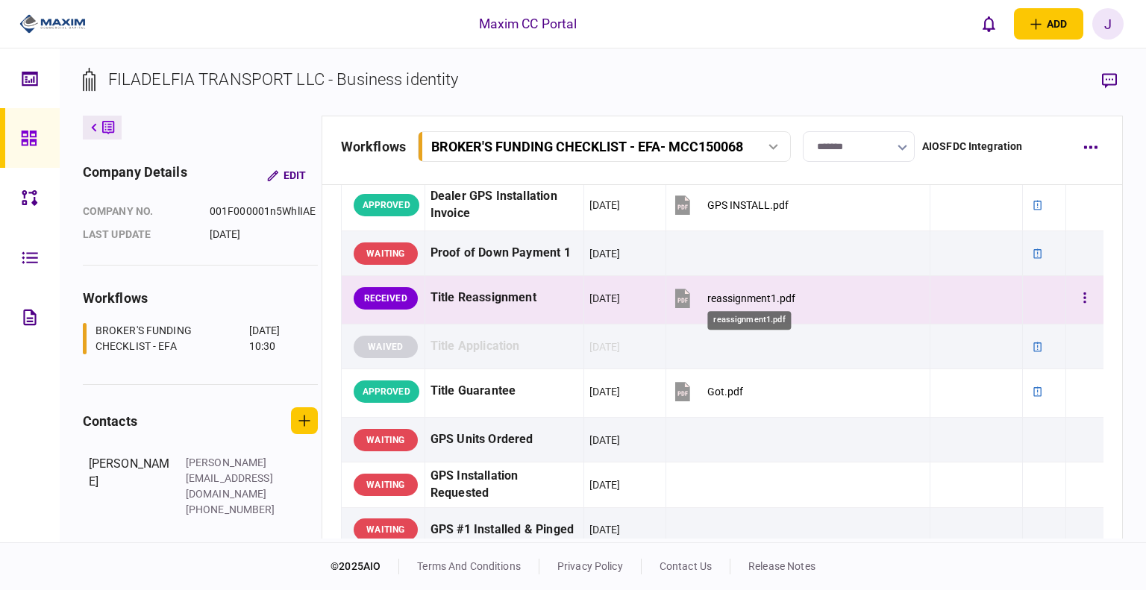
click at [743, 292] on div "reassignment1.pdf" at bounding box center [751, 298] width 88 height 12
click at [1080, 298] on button "button" at bounding box center [1084, 298] width 27 height 27
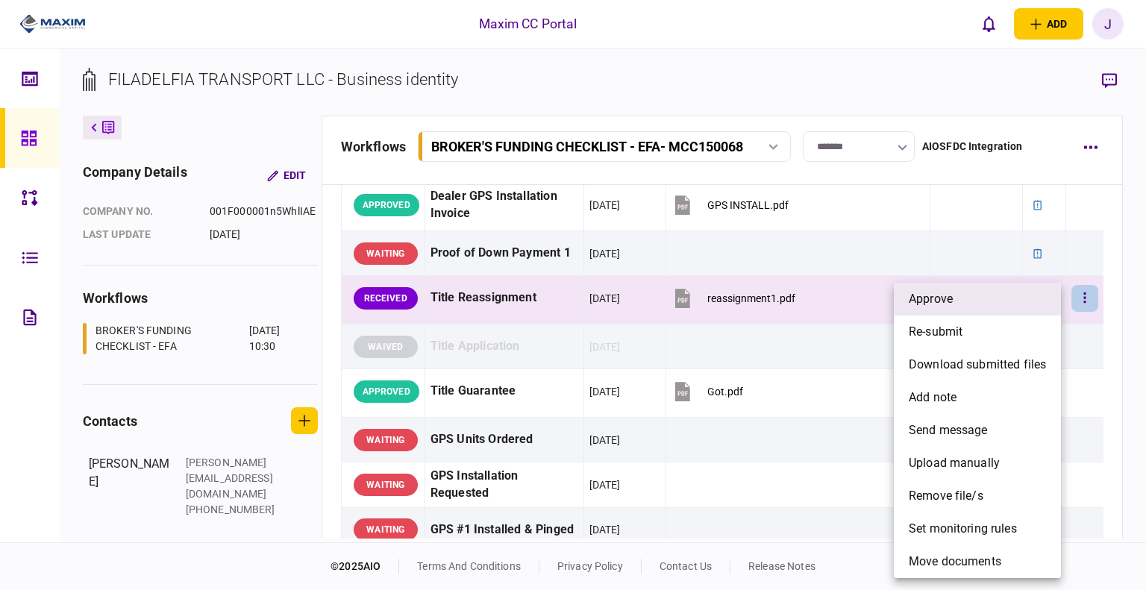
click at [985, 304] on li "approve" at bounding box center [977, 299] width 167 height 33
